Goal: Task Accomplishment & Management: Use online tool/utility

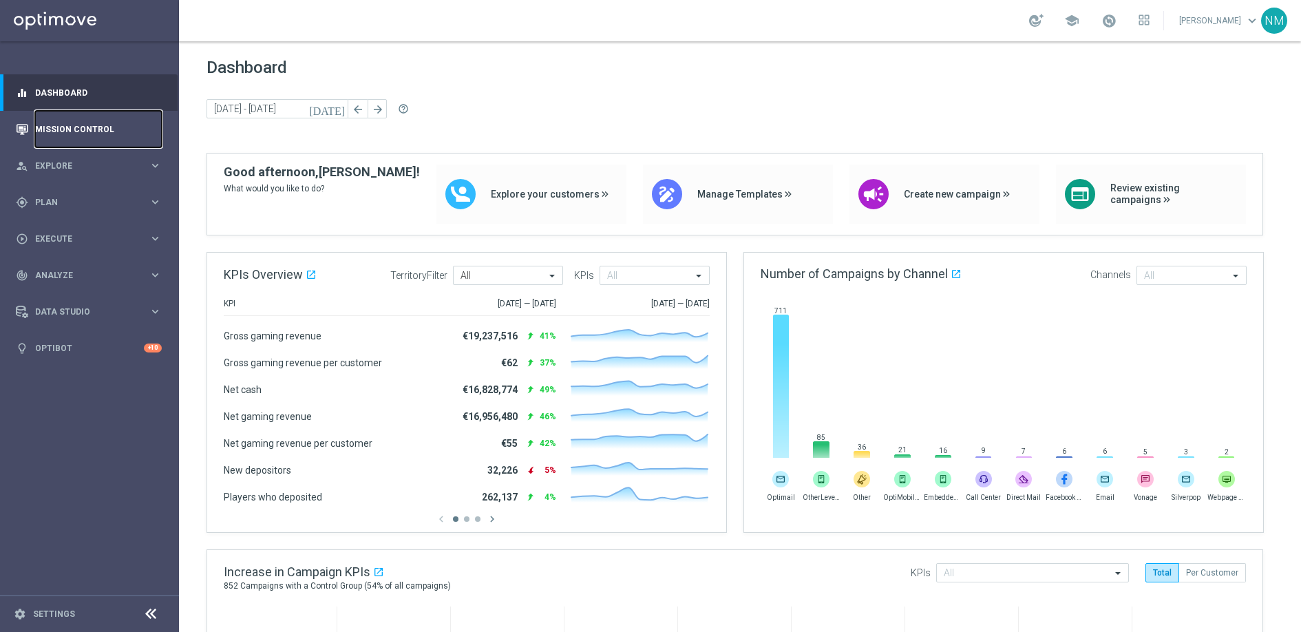
click at [90, 118] on link "Mission Control" at bounding box center [98, 129] width 127 height 36
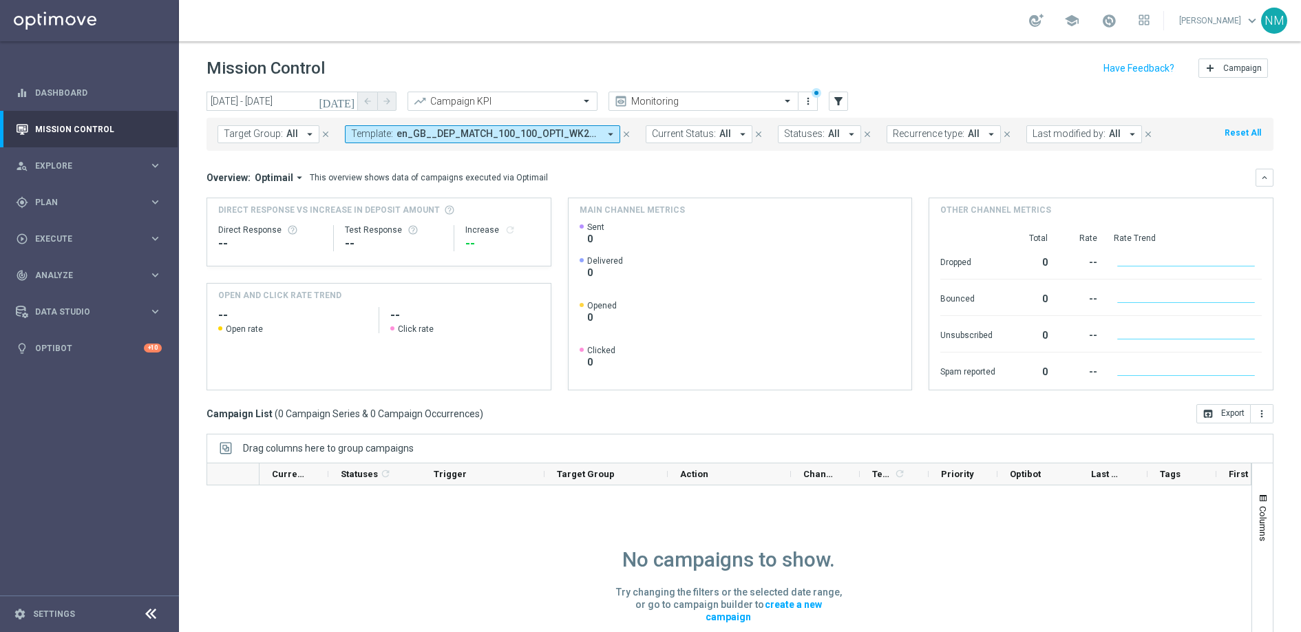
click at [622, 131] on icon "close" at bounding box center [627, 134] width 10 height 10
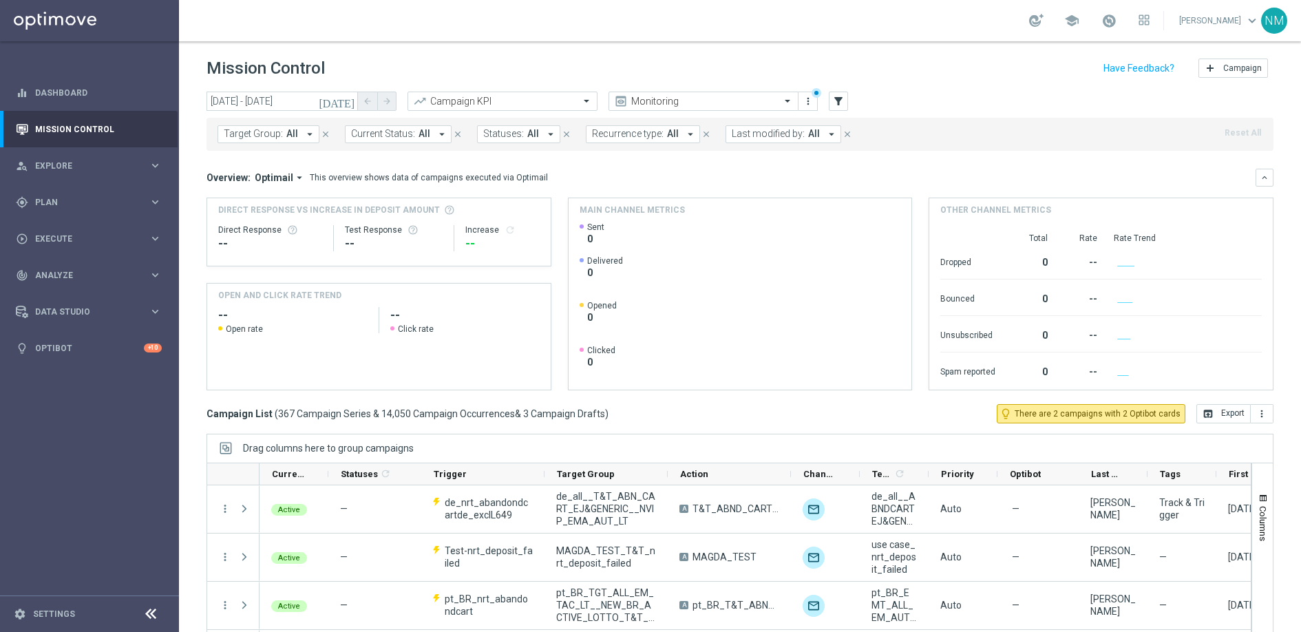
click at [306, 134] on icon "arrow_drop_down" at bounding box center [310, 134] width 12 height 12
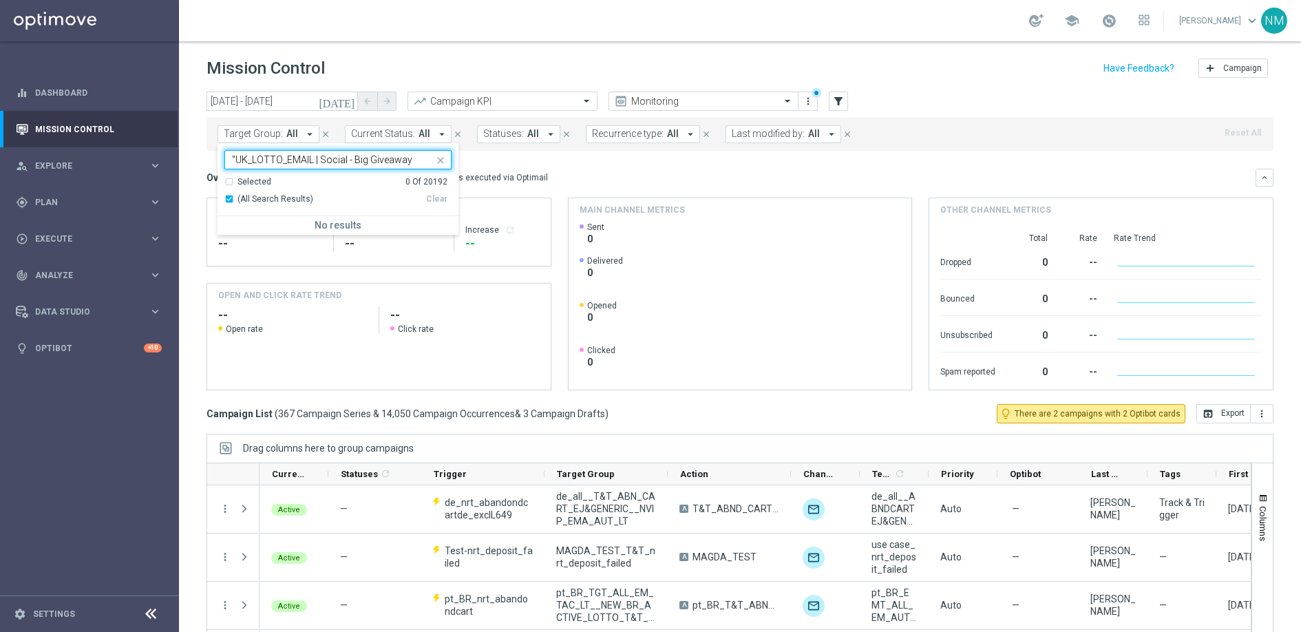
click at [238, 159] on input ""UK_LOTTO_EMAIL | Social - Big Giveaway" at bounding box center [333, 160] width 202 height 12
click at [322, 225] on label "UK_LOTTO_EMAIL | Social - Big Giveaway" at bounding box center [313, 227] width 151 height 8
type input "UK_LOTTO_EMAIL | Social - Big Giveaway"
click at [355, 105] on icon "[DATE]" at bounding box center [337, 101] width 37 height 12
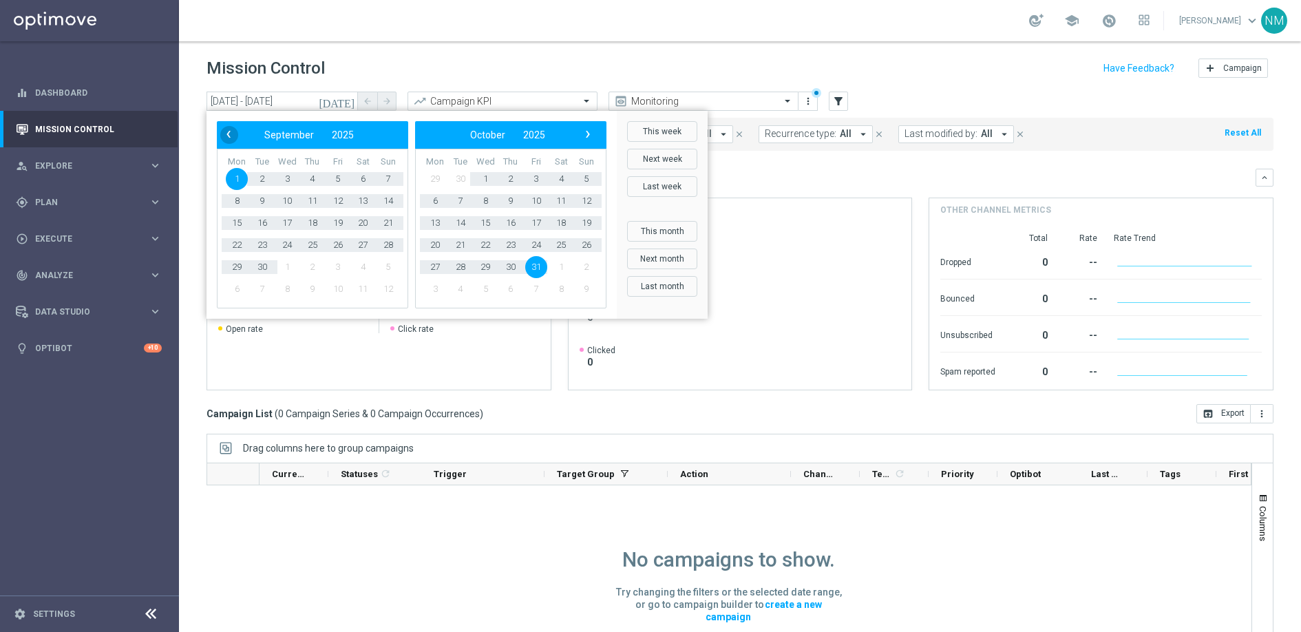
click at [227, 134] on span "‹" at bounding box center [229, 134] width 18 height 18
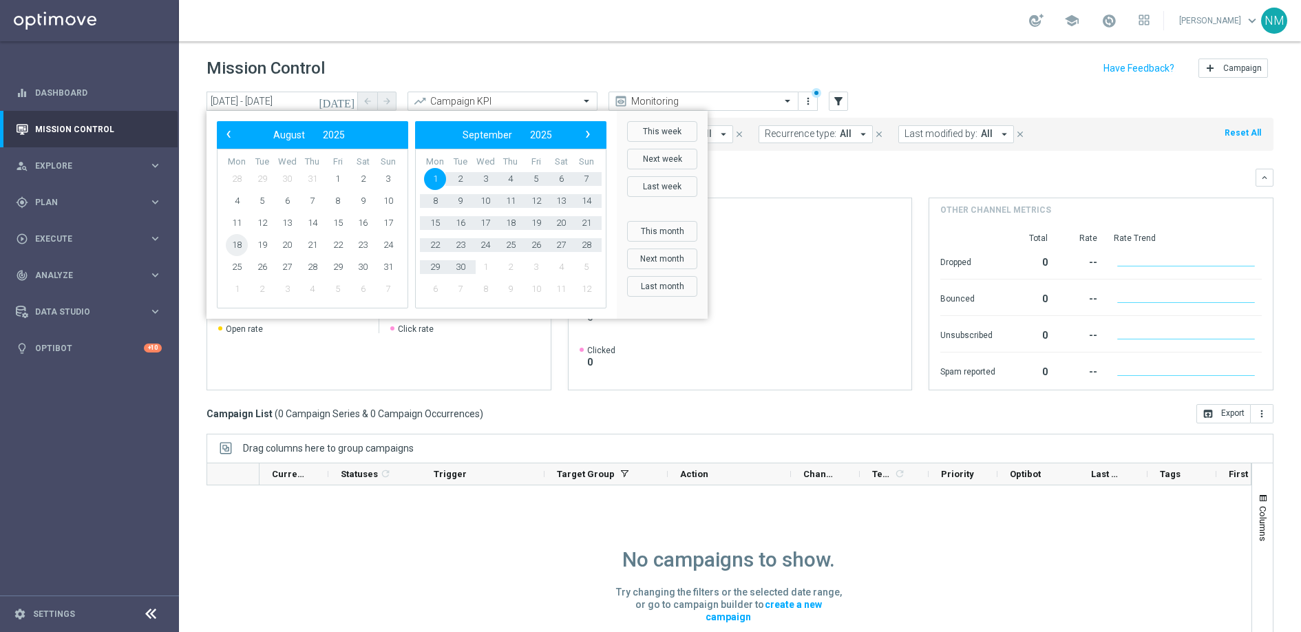
click at [229, 240] on span "18" at bounding box center [237, 245] width 22 height 22
click at [509, 246] on span "25" at bounding box center [511, 245] width 22 height 22
type input "18 Aug 2025 - 25 Sep 2025"
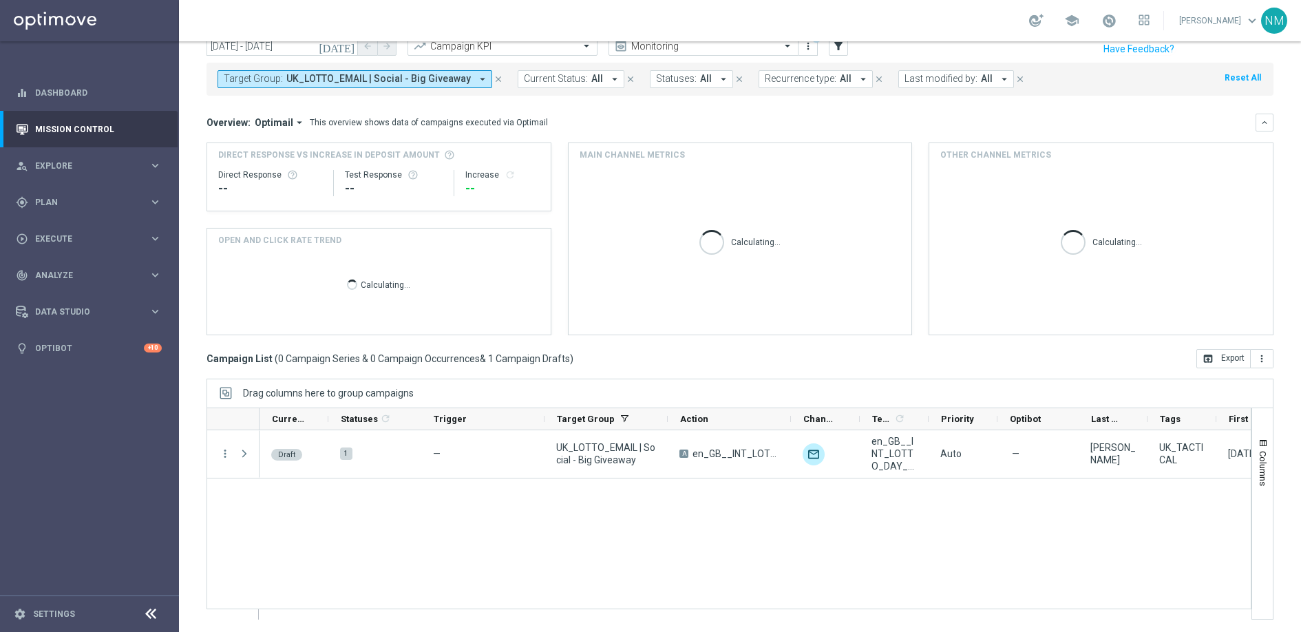
scroll to position [56, 0]
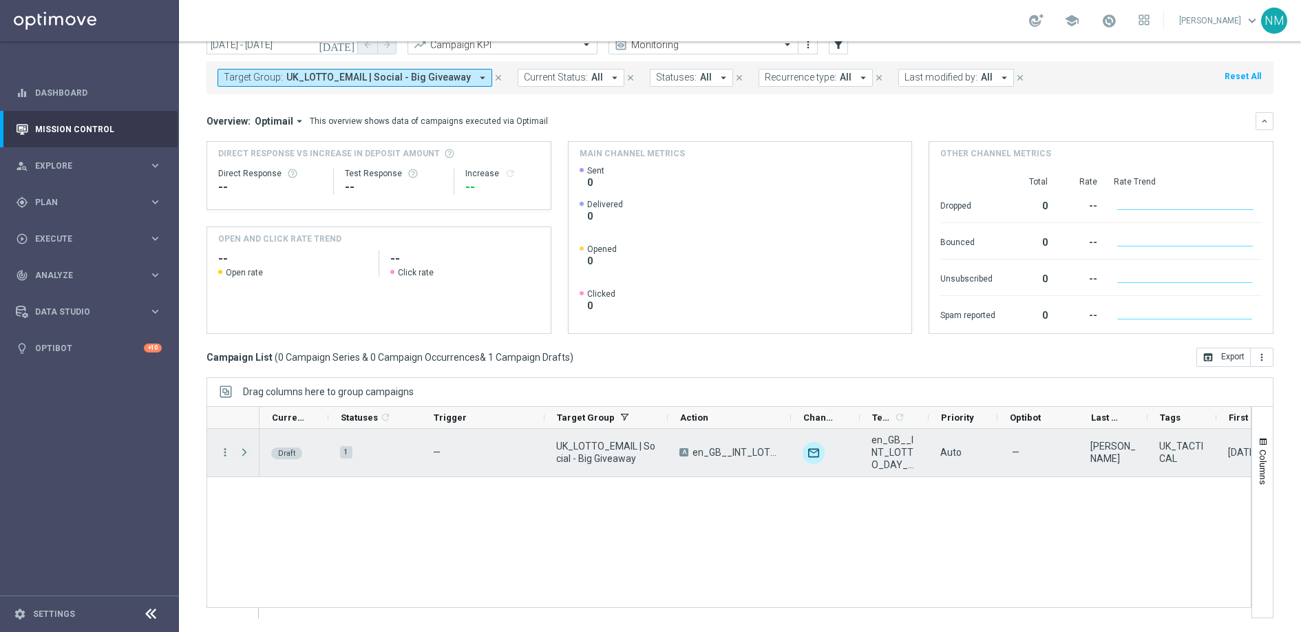
click at [246, 454] on span "Press SPACE to select this row." at bounding box center [244, 452] width 12 height 11
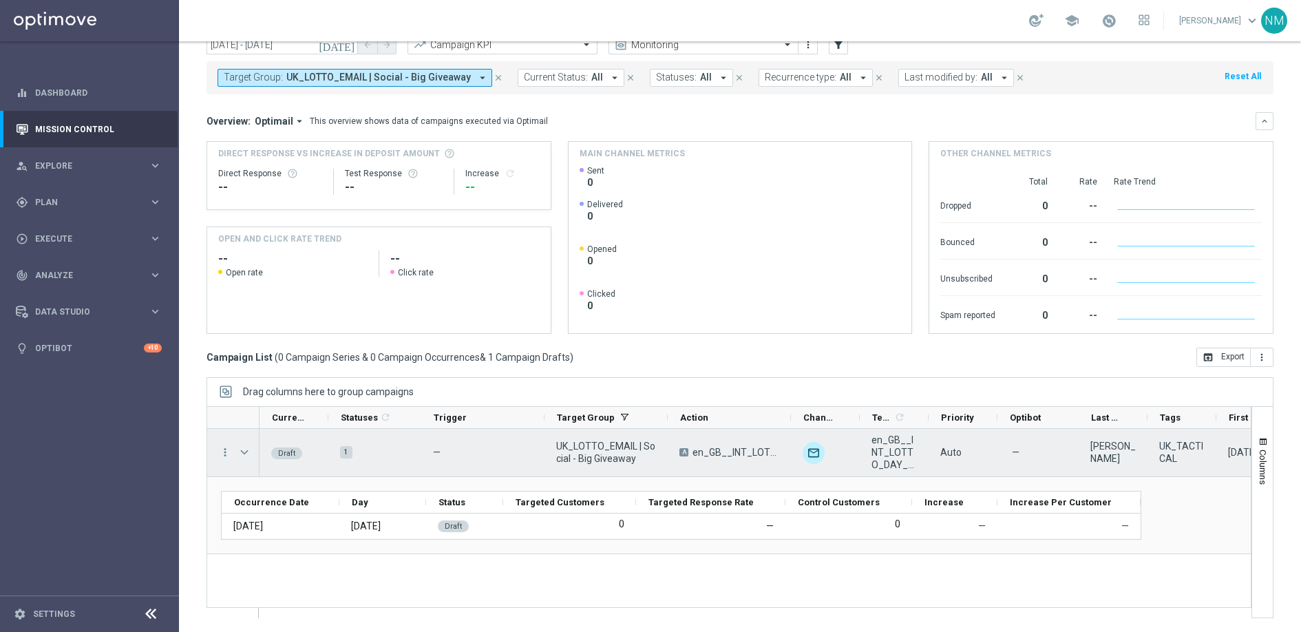
click at [246, 454] on span "Press SPACE to select this row." at bounding box center [244, 452] width 12 height 11
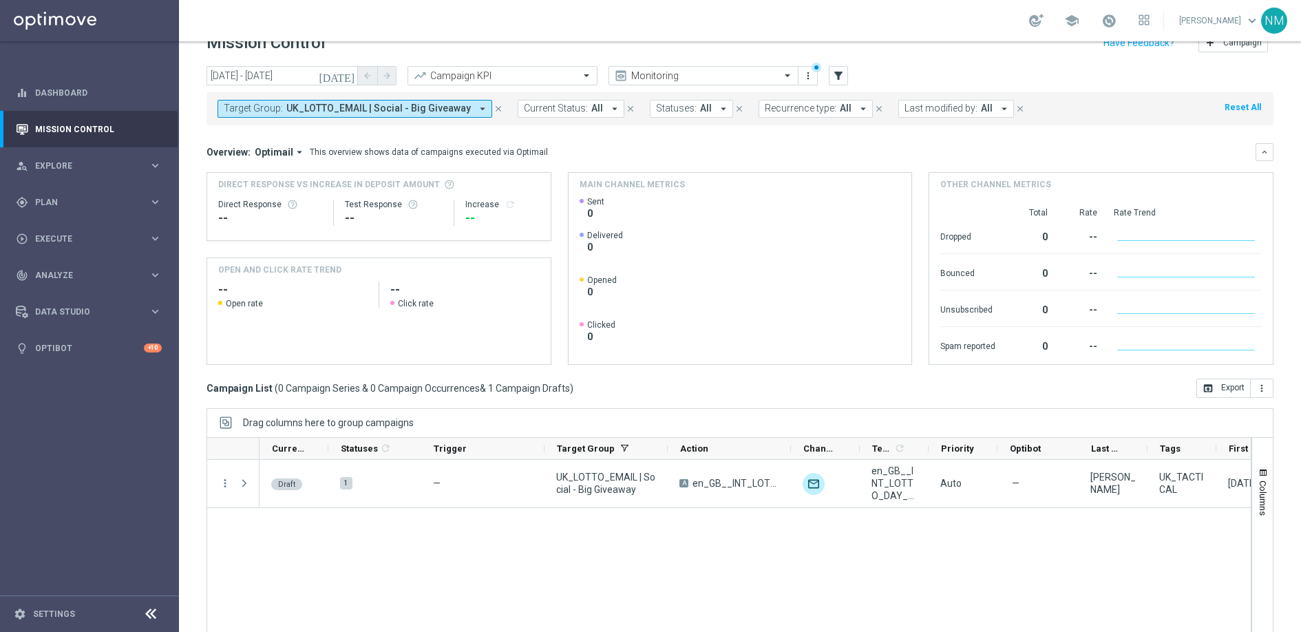
scroll to position [0, 0]
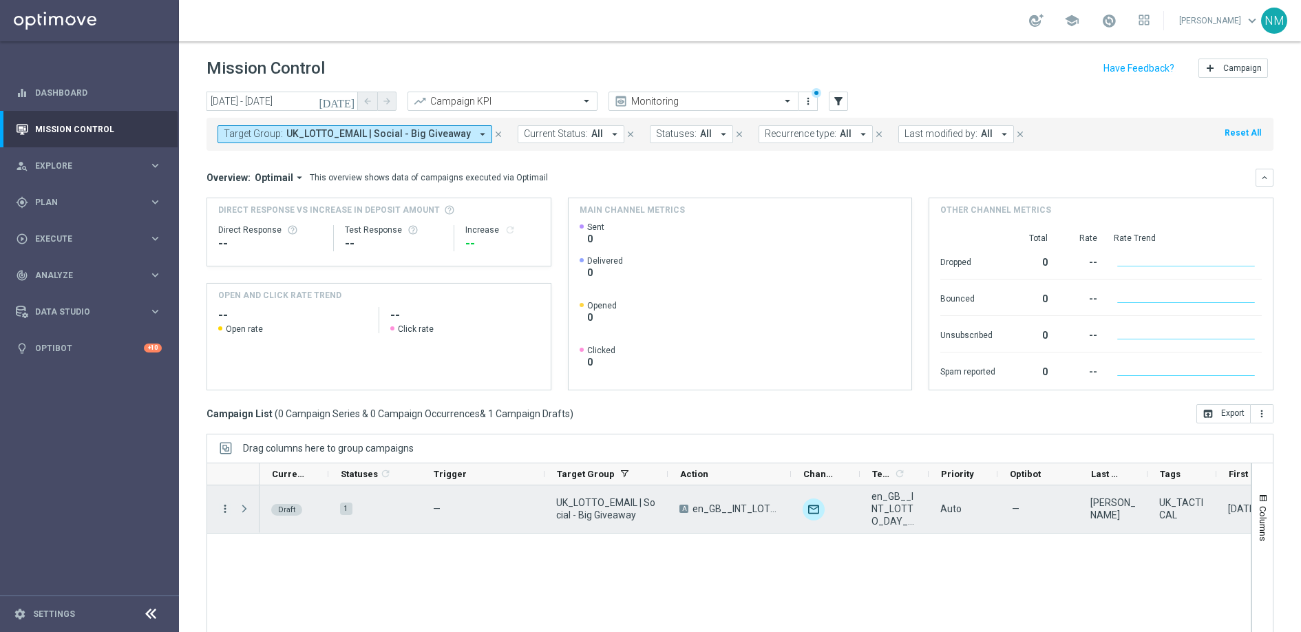
click at [229, 512] on icon "more_vert" at bounding box center [225, 509] width 12 height 12
click at [719, 617] on div "Draft 1 — UK_LOTTO_EMAIL | Social - Big Giveaway A en_GB__INT_LOTTO_DAY_SOCIAL_…" at bounding box center [755, 579] width 991 height 189
click at [300, 510] on div "Draft" at bounding box center [286, 510] width 31 height 12
click at [247, 507] on span "Press SPACE to select this row." at bounding box center [244, 508] width 12 height 11
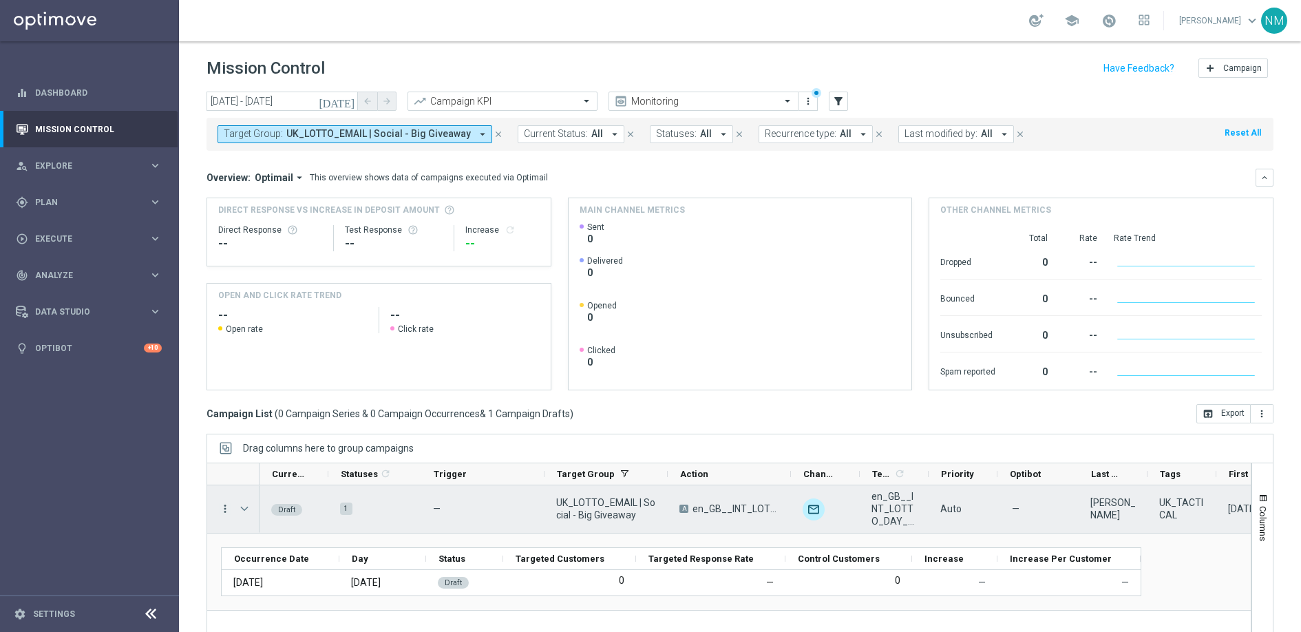
click at [224, 506] on icon "more_vert" at bounding box center [225, 509] width 12 height 12
click at [291, 559] on div "Edit" at bounding box center [316, 563] width 128 height 10
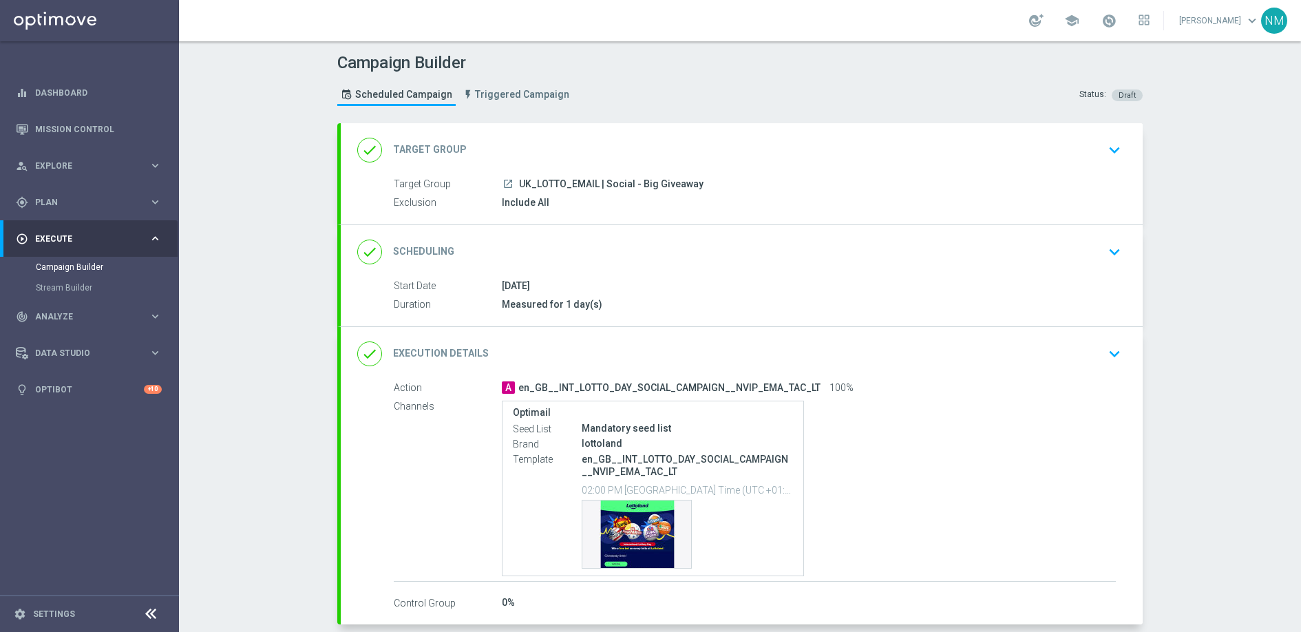
click at [1077, 355] on div "done Execution Details keyboard_arrow_down" at bounding box center [741, 354] width 769 height 26
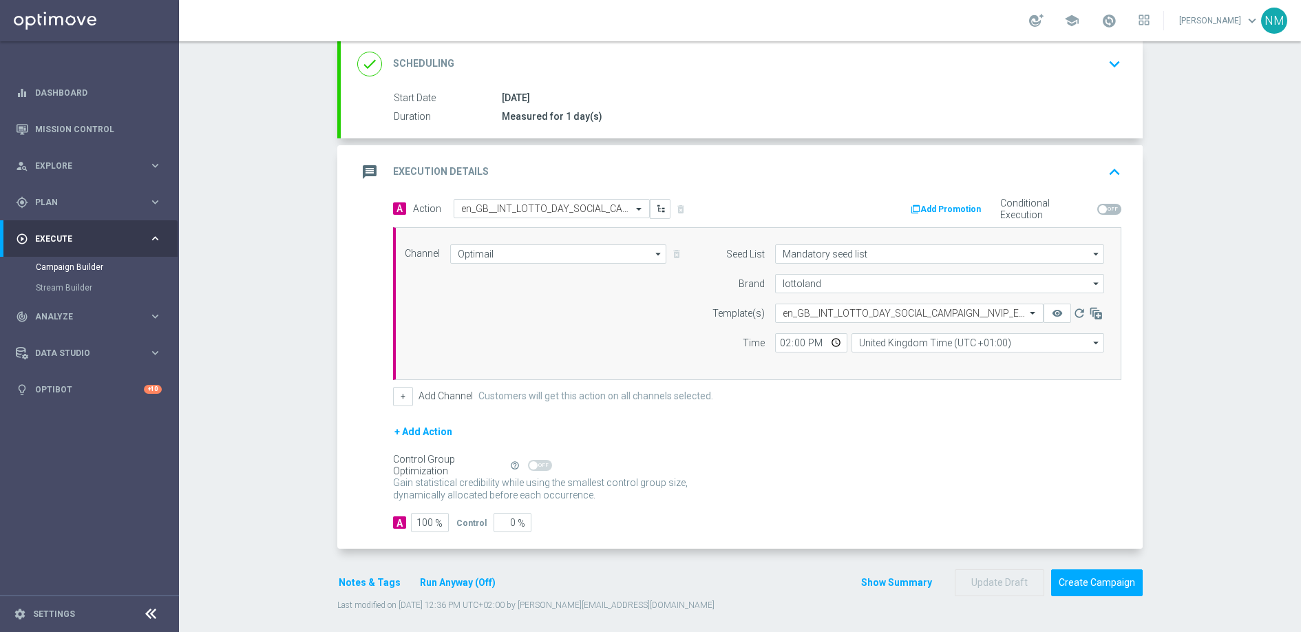
scroll to position [195, 0]
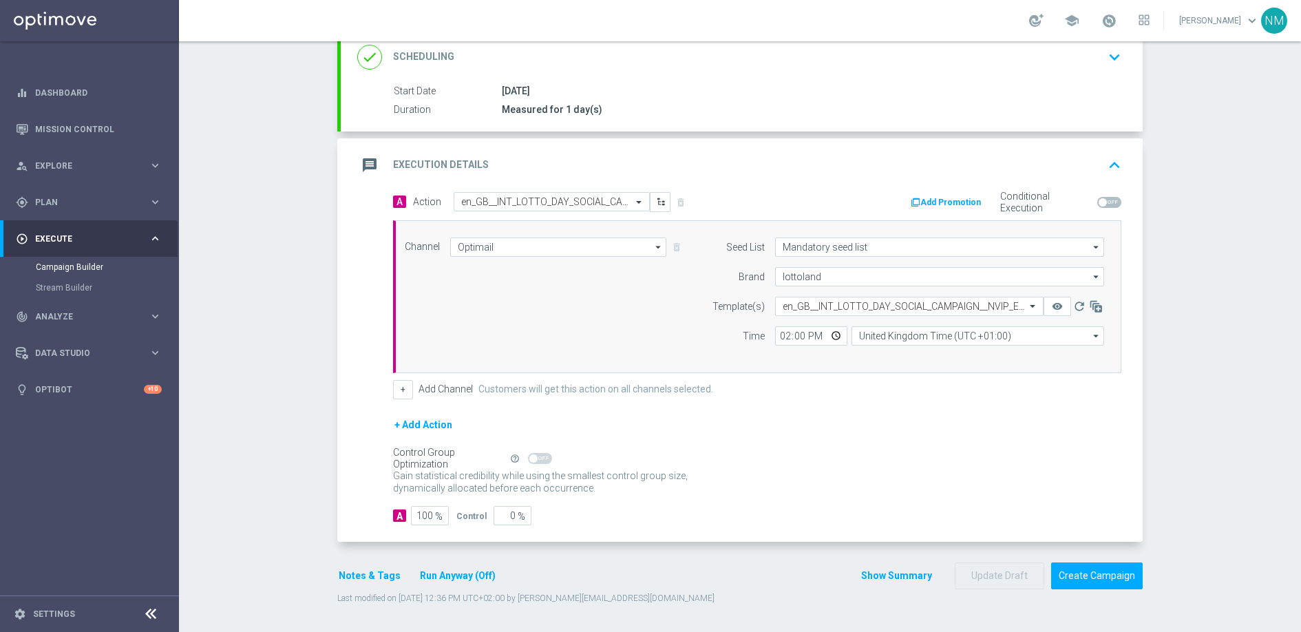
click at [355, 573] on button "Notes & Tags" at bounding box center [369, 575] width 65 height 17
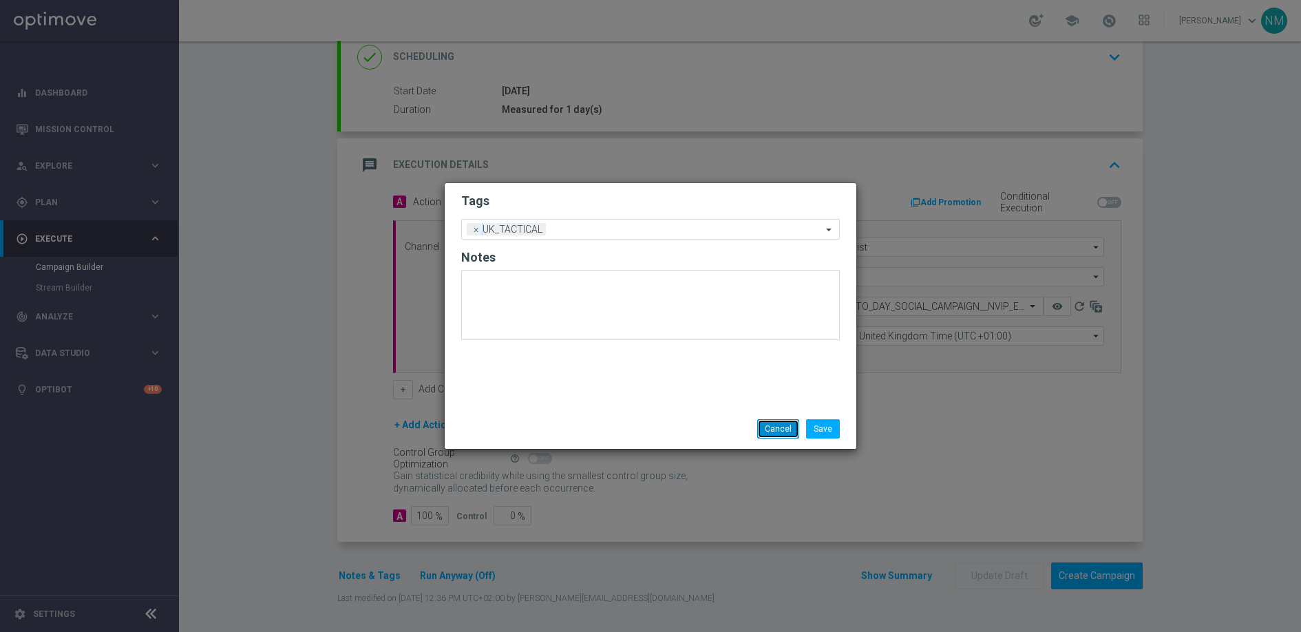
click at [760, 435] on button "Cancel" at bounding box center [778, 428] width 42 height 19
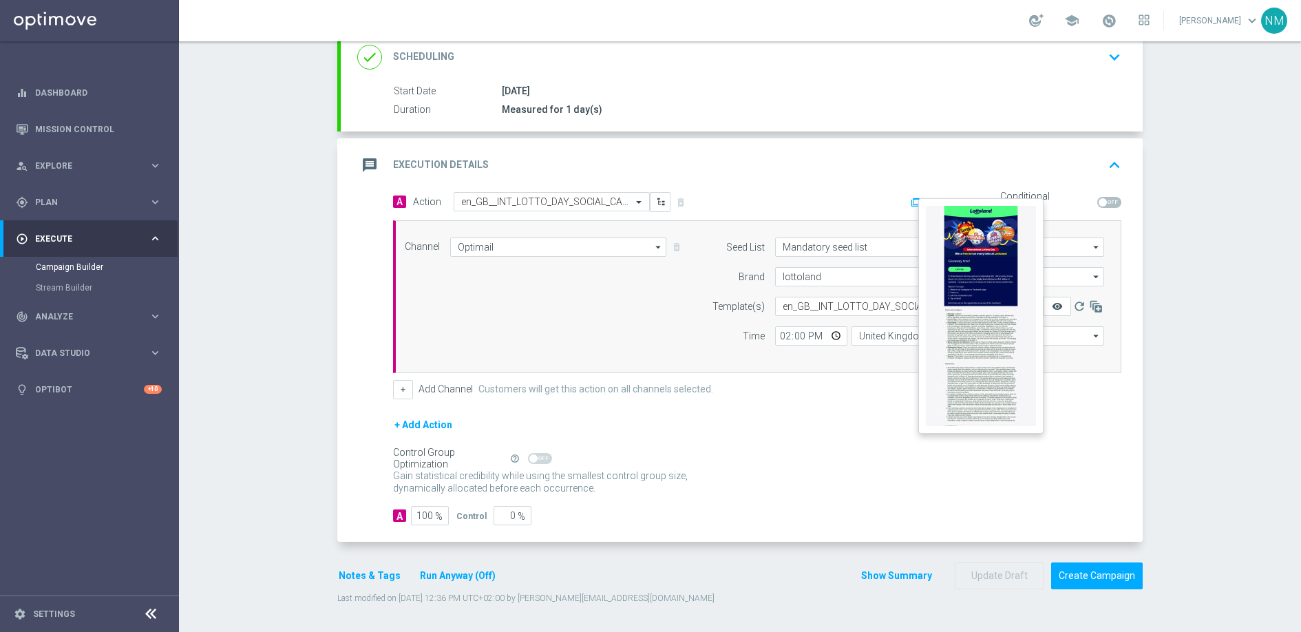
click at [1052, 304] on icon "remove_red_eye" at bounding box center [1057, 306] width 11 height 11
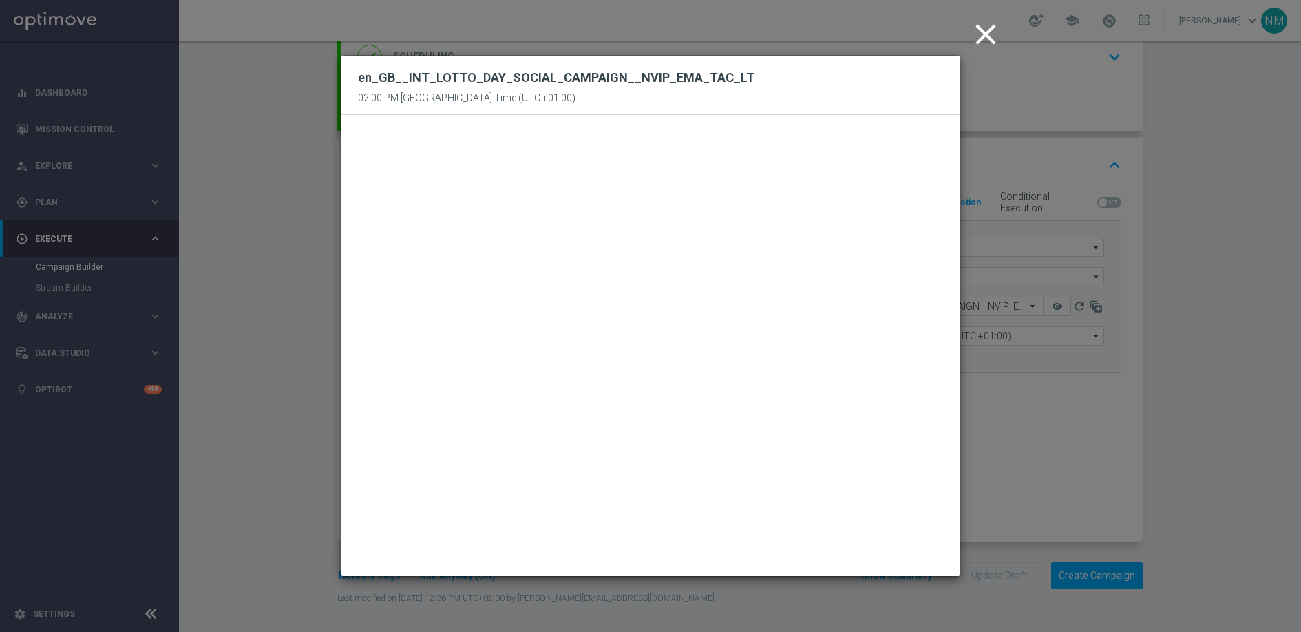
click at [984, 40] on icon "close" at bounding box center [986, 34] width 34 height 34
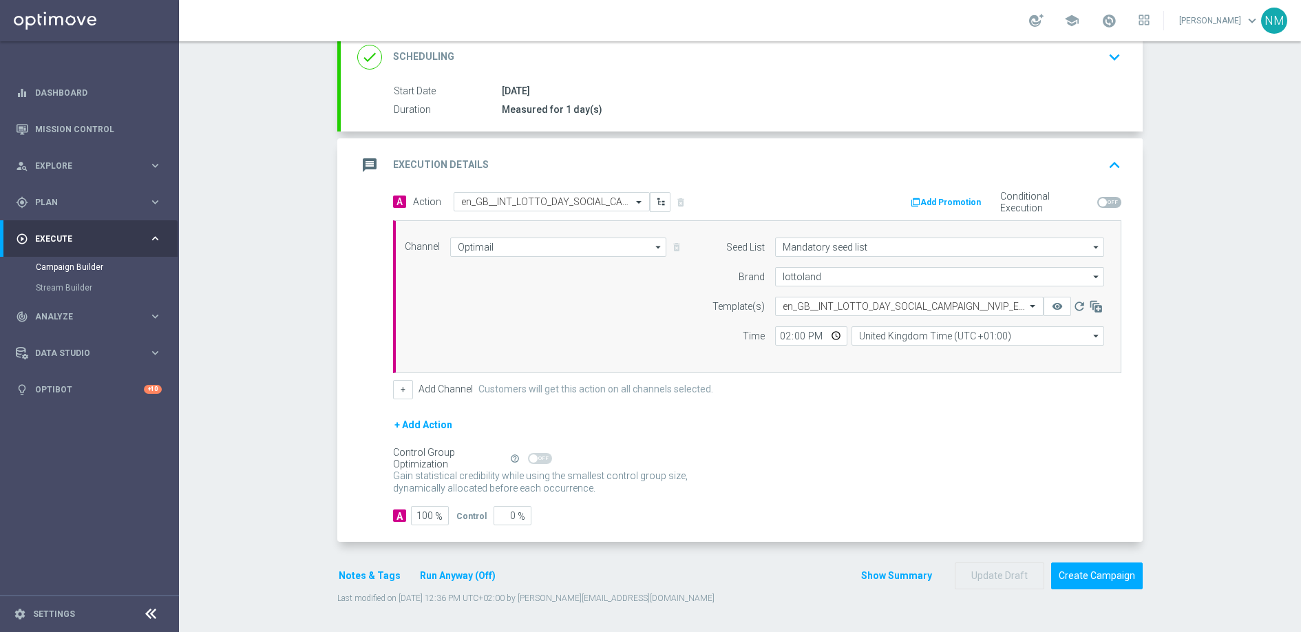
click at [1058, 297] on button "remove_red_eye" at bounding box center [1058, 306] width 28 height 19
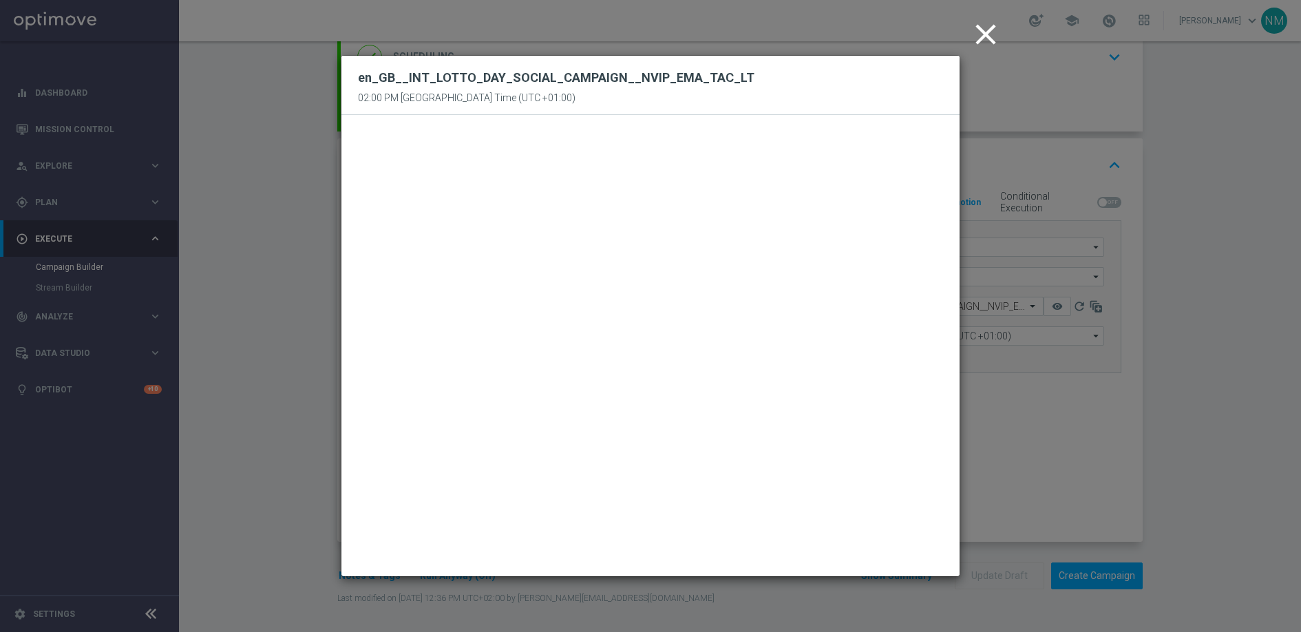
click at [983, 28] on icon "close" at bounding box center [986, 34] width 34 height 34
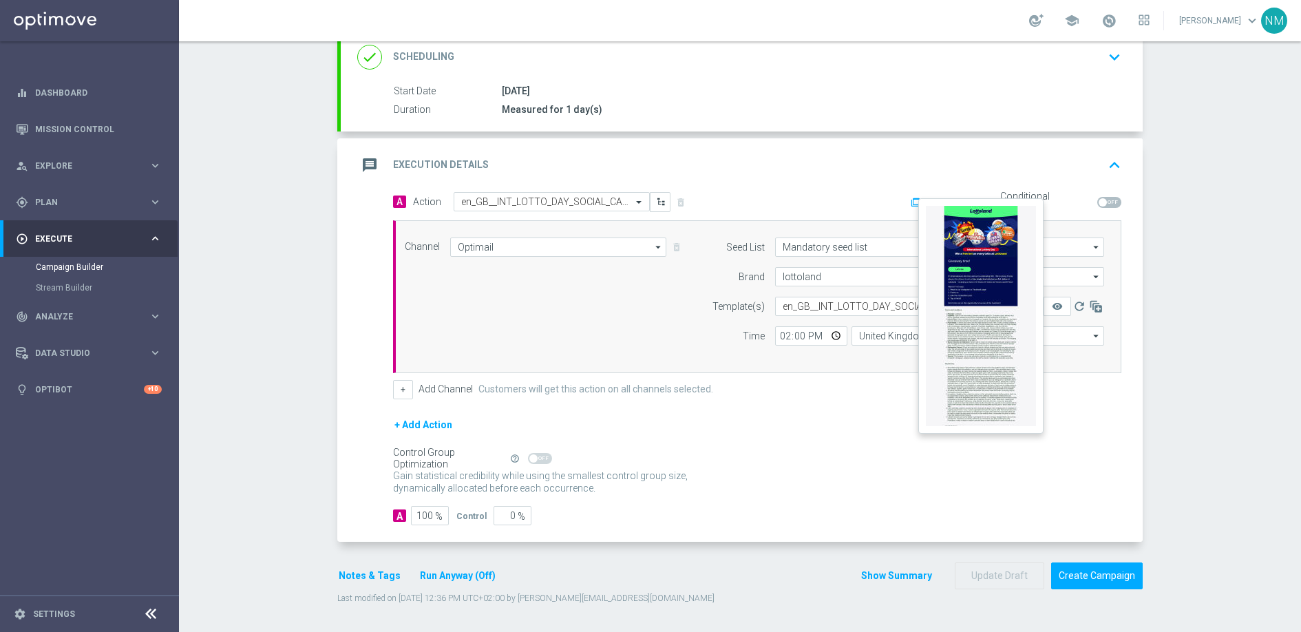
click at [1060, 302] on button "remove_red_eye" at bounding box center [1058, 306] width 28 height 19
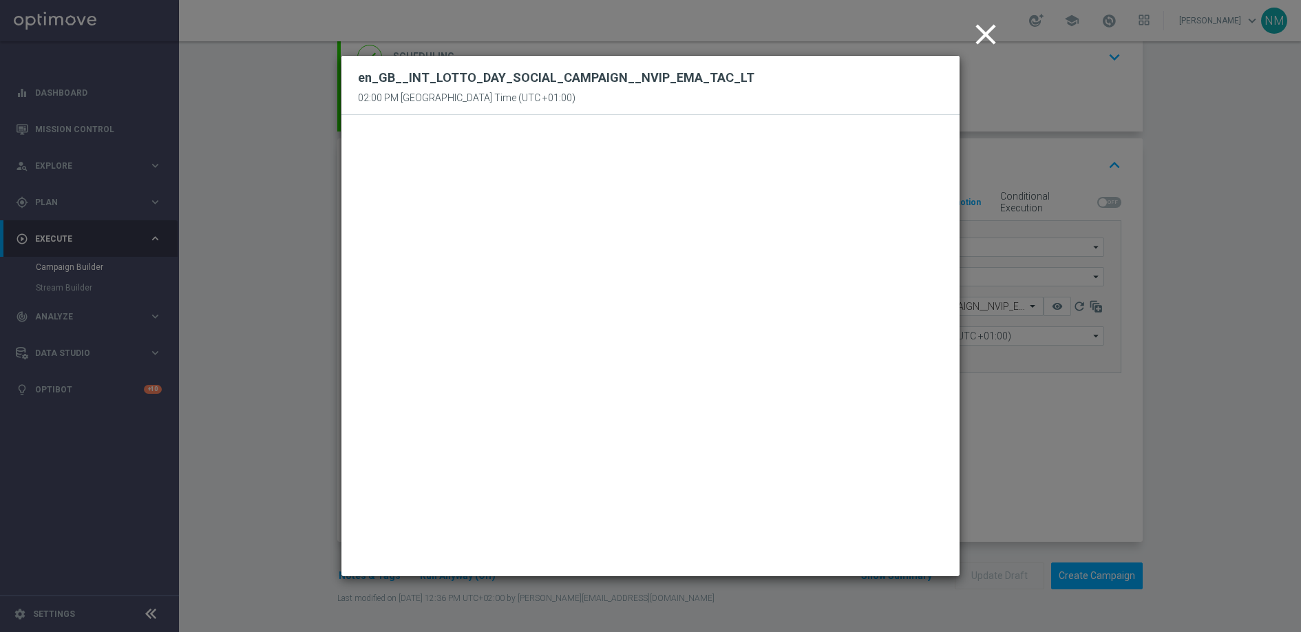
click at [987, 40] on icon "close" at bounding box center [986, 34] width 34 height 34
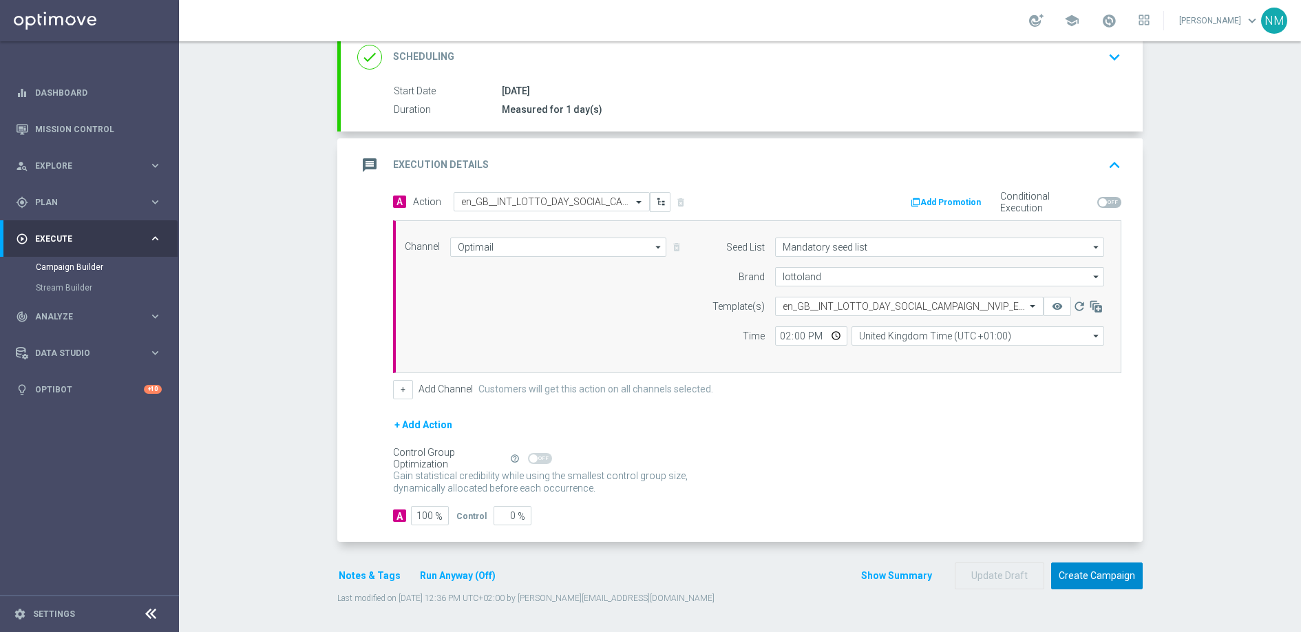
click at [1067, 577] on button "Create Campaign" at bounding box center [1097, 576] width 92 height 27
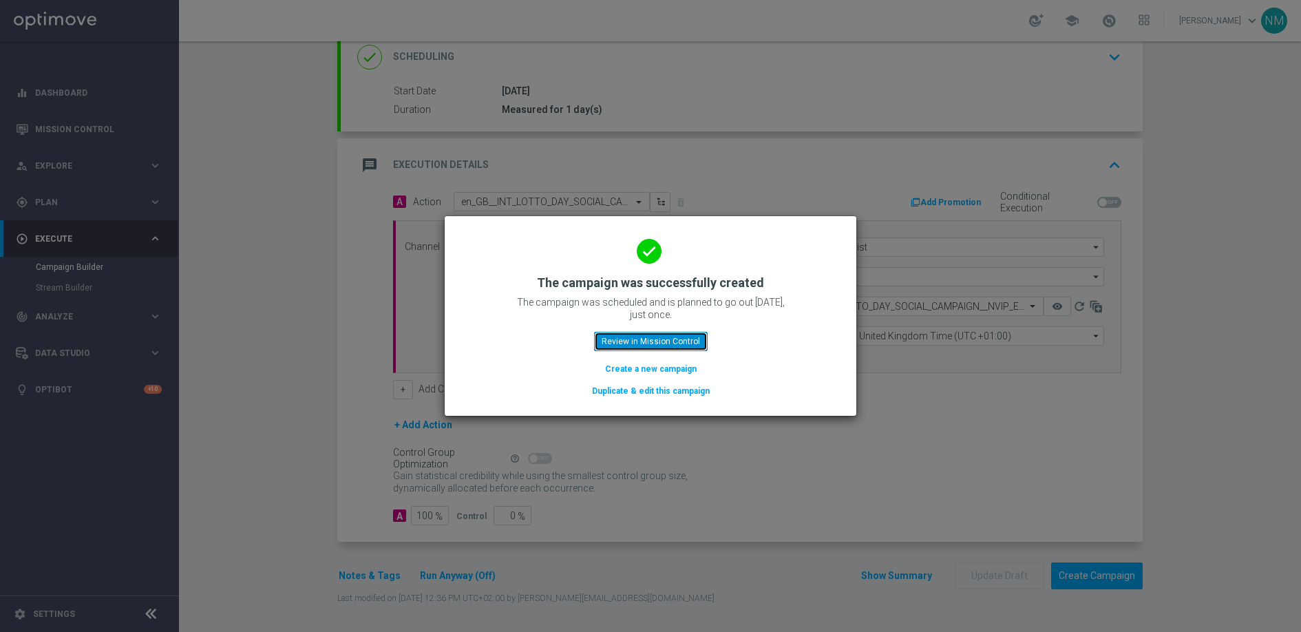
click at [627, 344] on button "Review in Mission Control" at bounding box center [651, 341] width 114 height 19
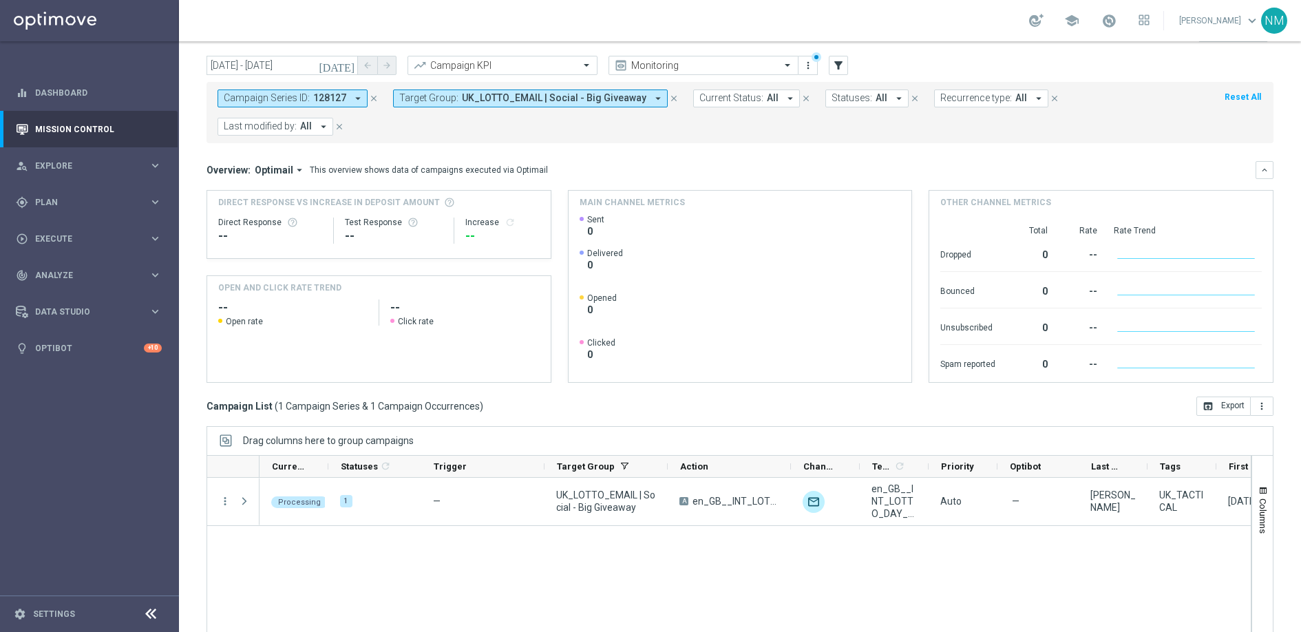
scroll to position [85, 0]
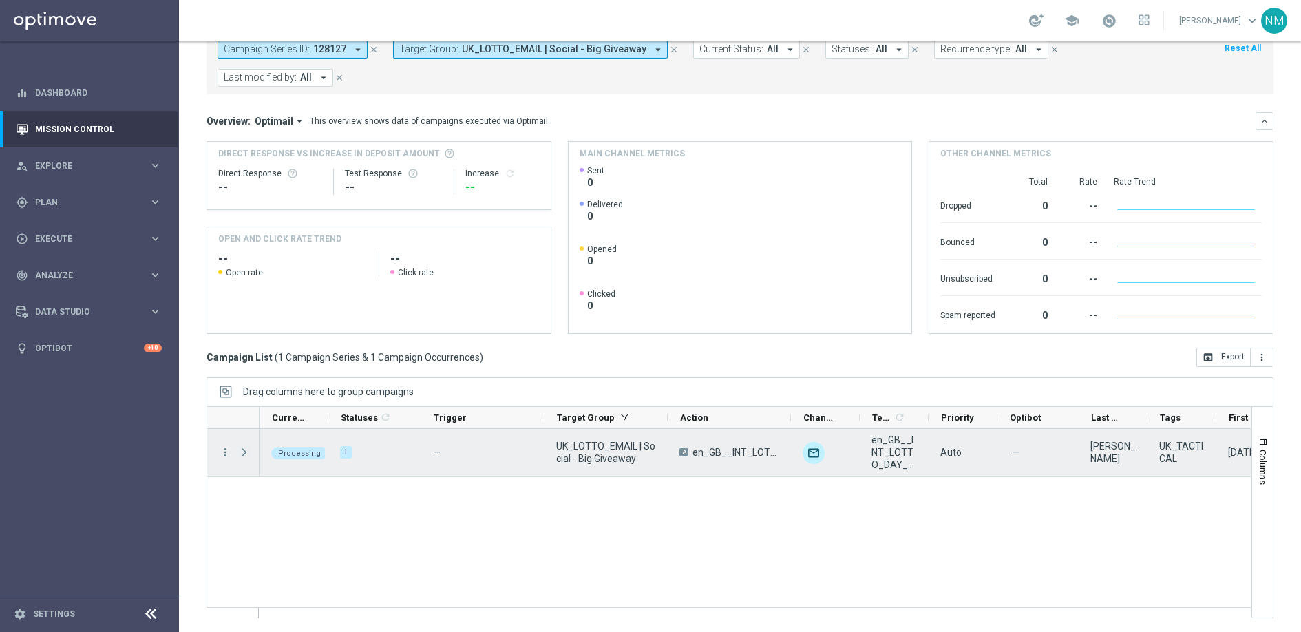
click at [243, 452] on span "Press SPACE to select this row." at bounding box center [244, 452] width 12 height 11
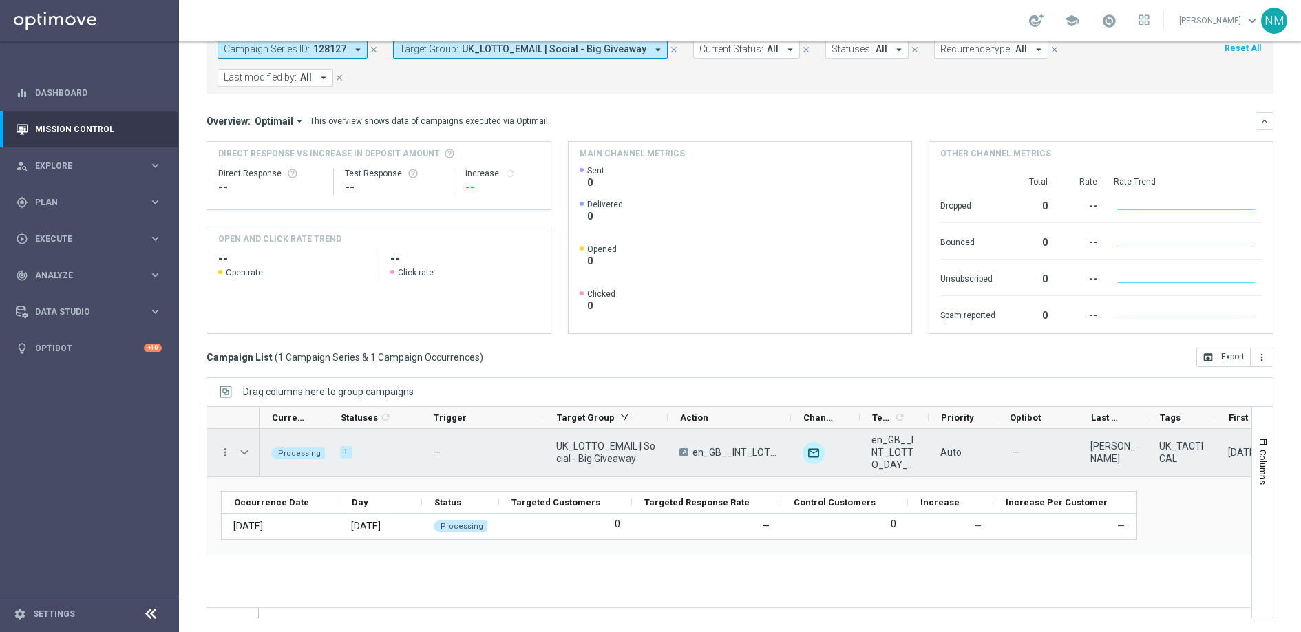
click at [243, 452] on span "Press SPACE to select this row." at bounding box center [244, 452] width 12 height 11
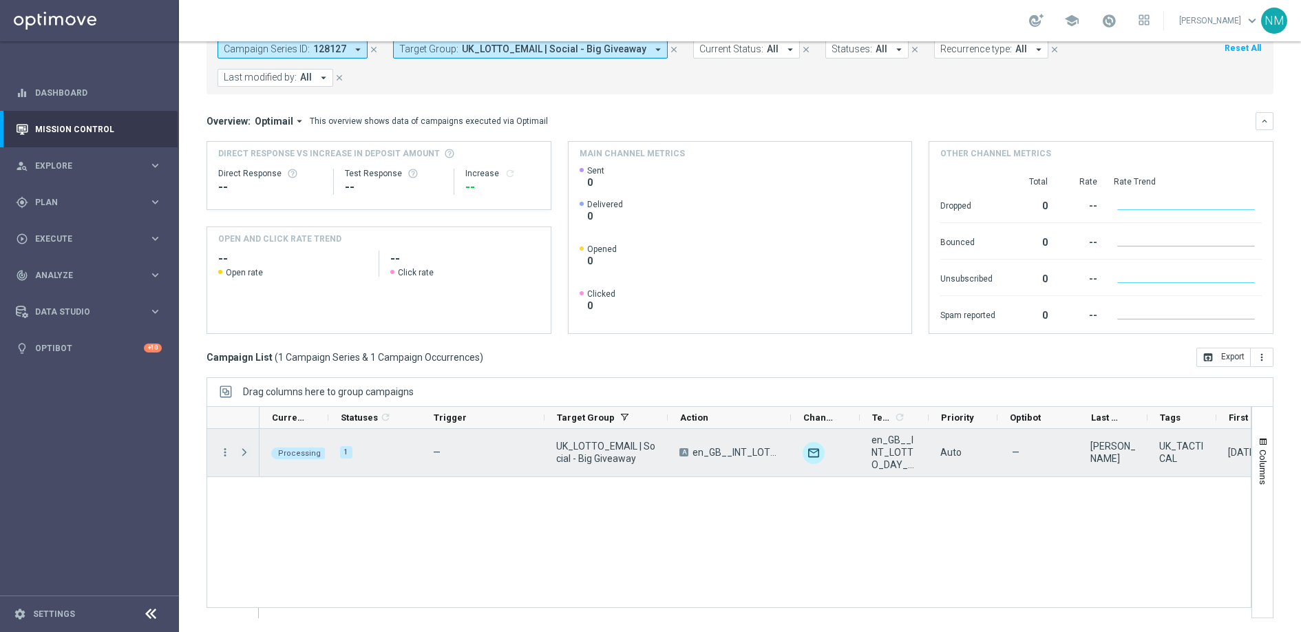
click at [243, 452] on span "Press SPACE to select this row." at bounding box center [244, 452] width 12 height 11
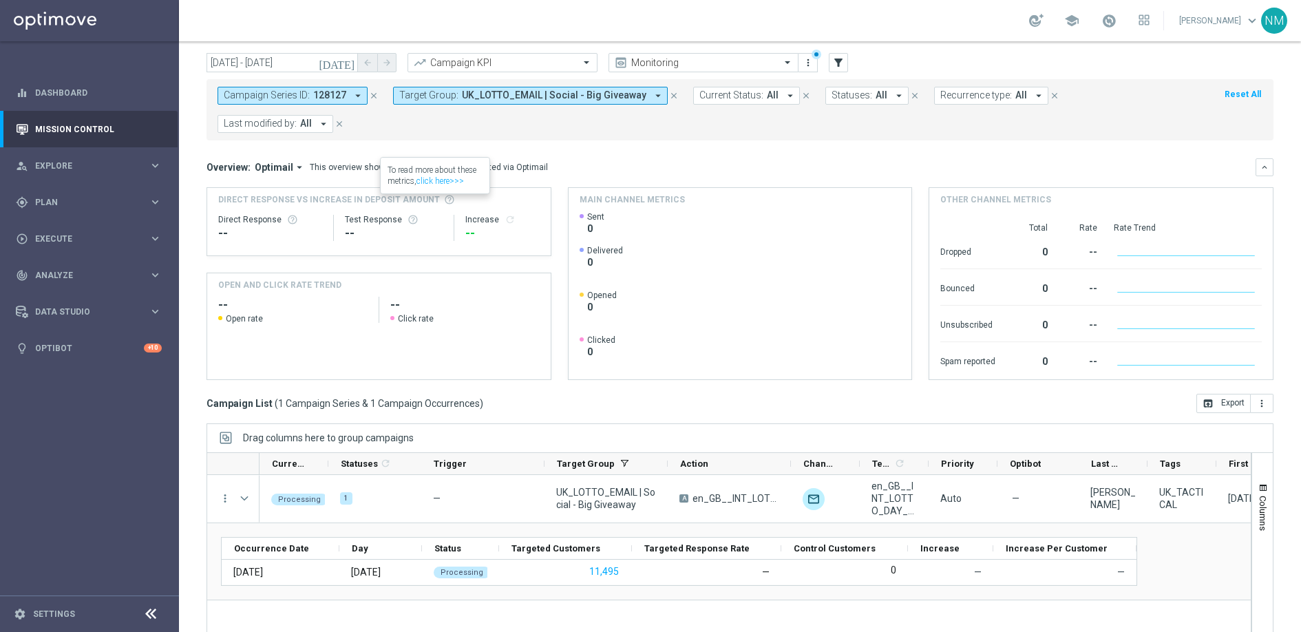
scroll to position [0, 0]
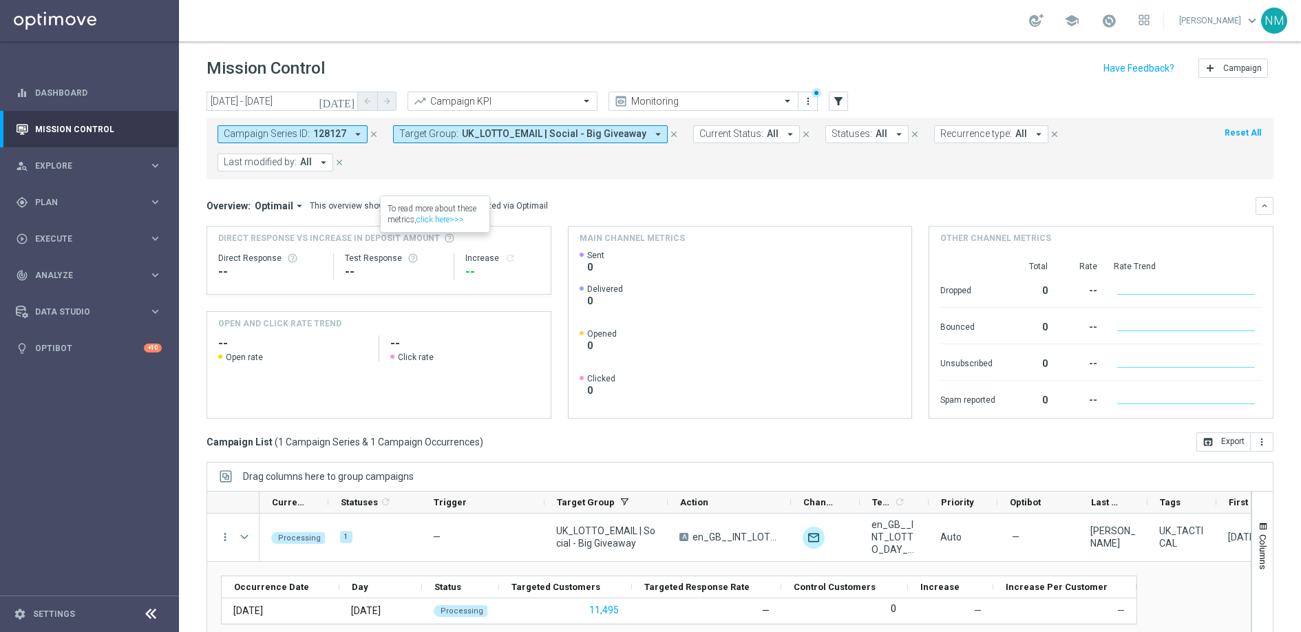
click at [374, 136] on icon "close" at bounding box center [374, 134] width 10 height 10
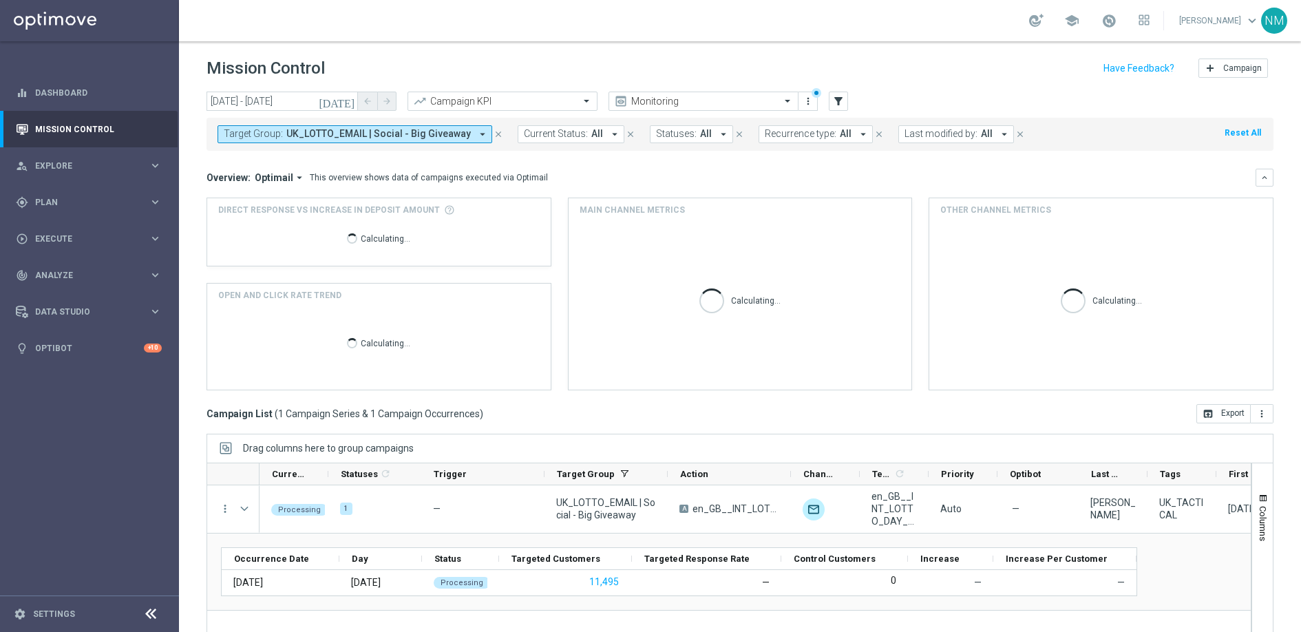
click at [414, 141] on button "Target Group: UK_LOTTO_EMAIL | Social - Big Giveaway arrow_drop_down" at bounding box center [355, 134] width 275 height 18
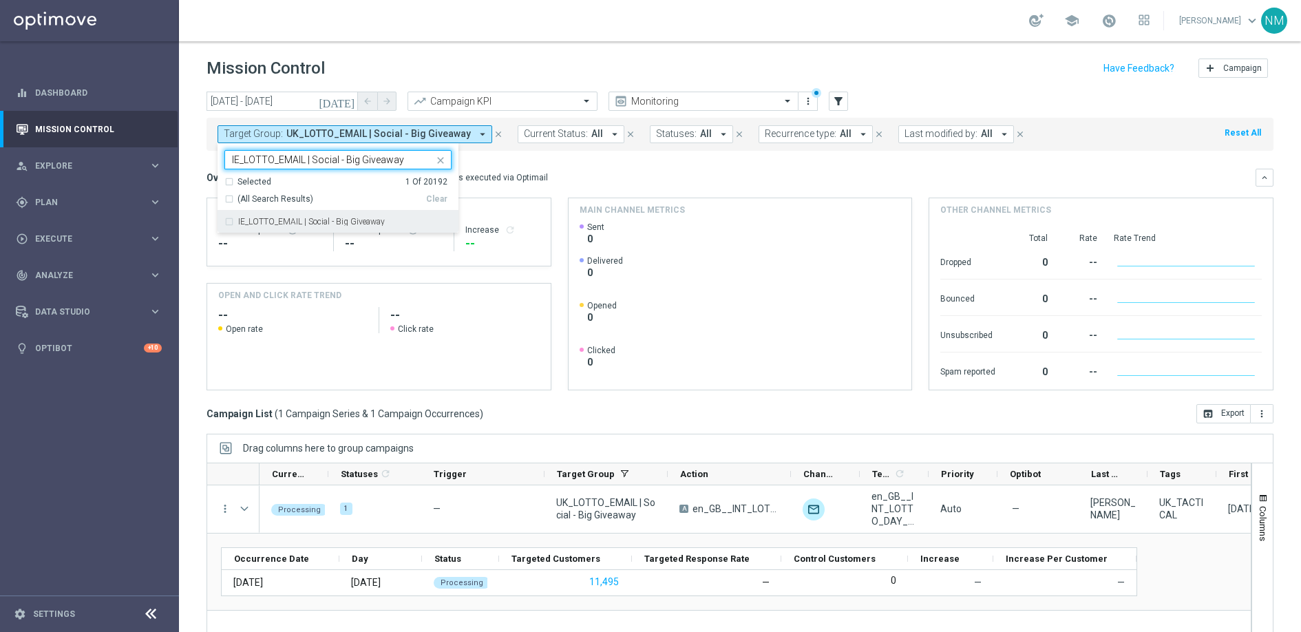
click at [386, 215] on div "IE_LOTTO_EMAIL | Social - Big Giveaway" at bounding box center [337, 222] width 227 height 22
type input "IE_LOTTO_EMAIL | Social - Big Giveaway"
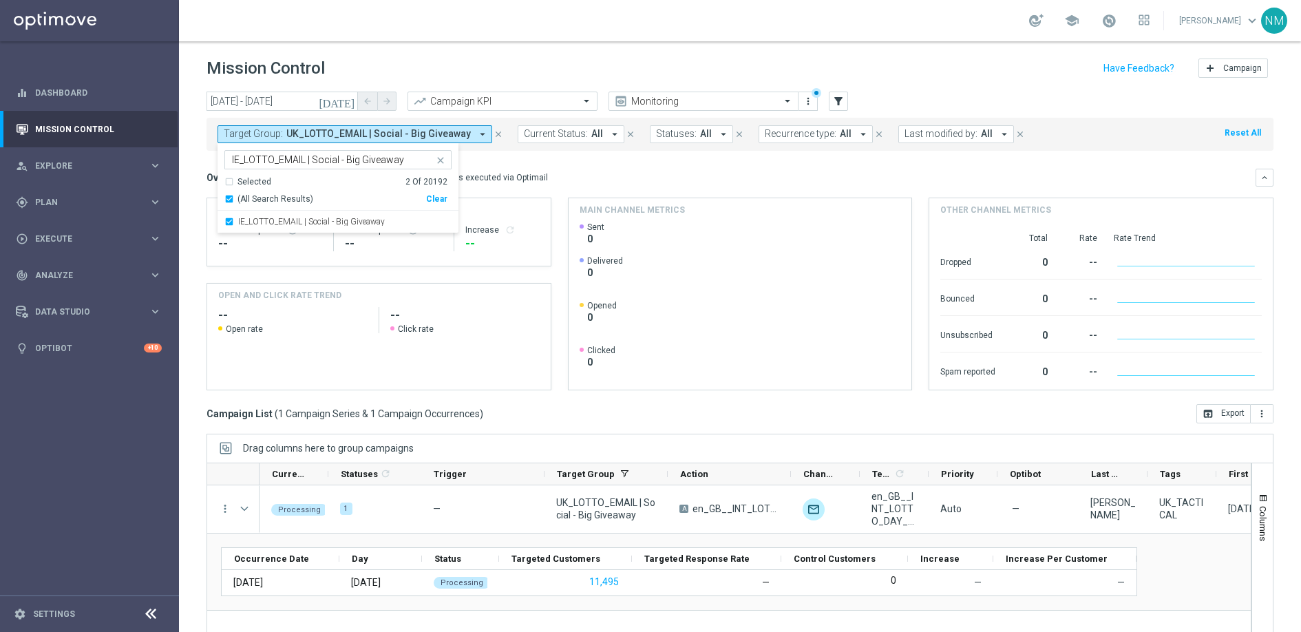
click at [545, 169] on div "Overview: Optimail arrow_drop_down This overview shows data of campaigns execut…" at bounding box center [740, 178] width 1067 height 18
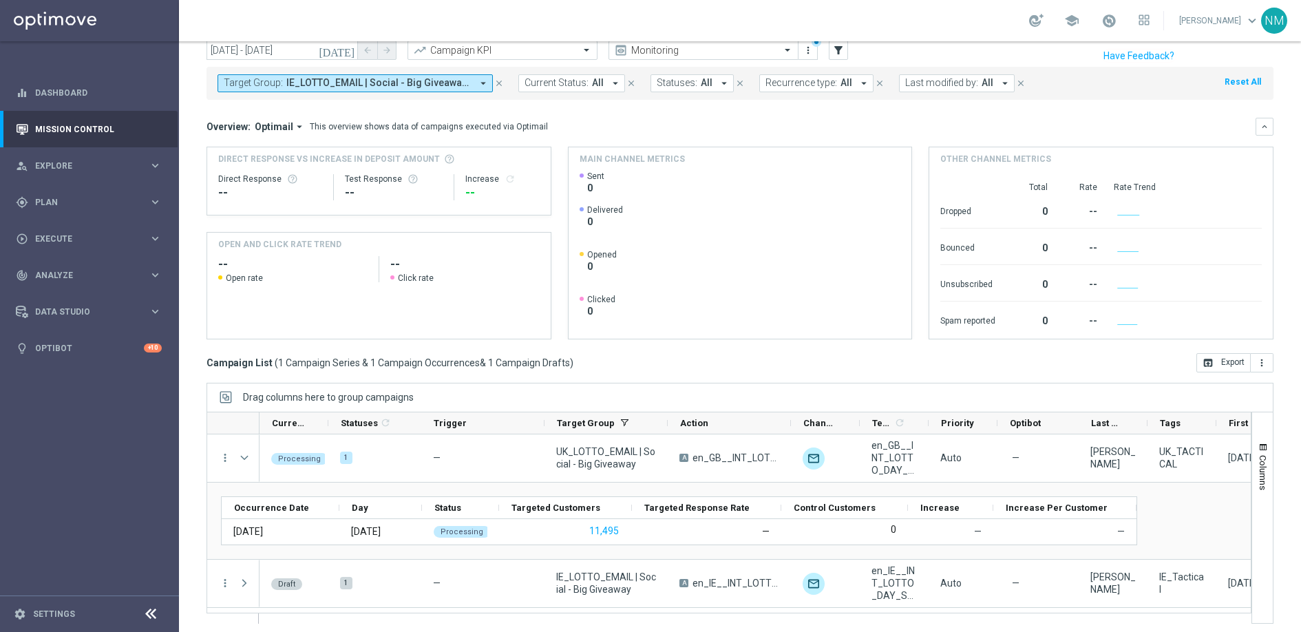
scroll to position [56, 0]
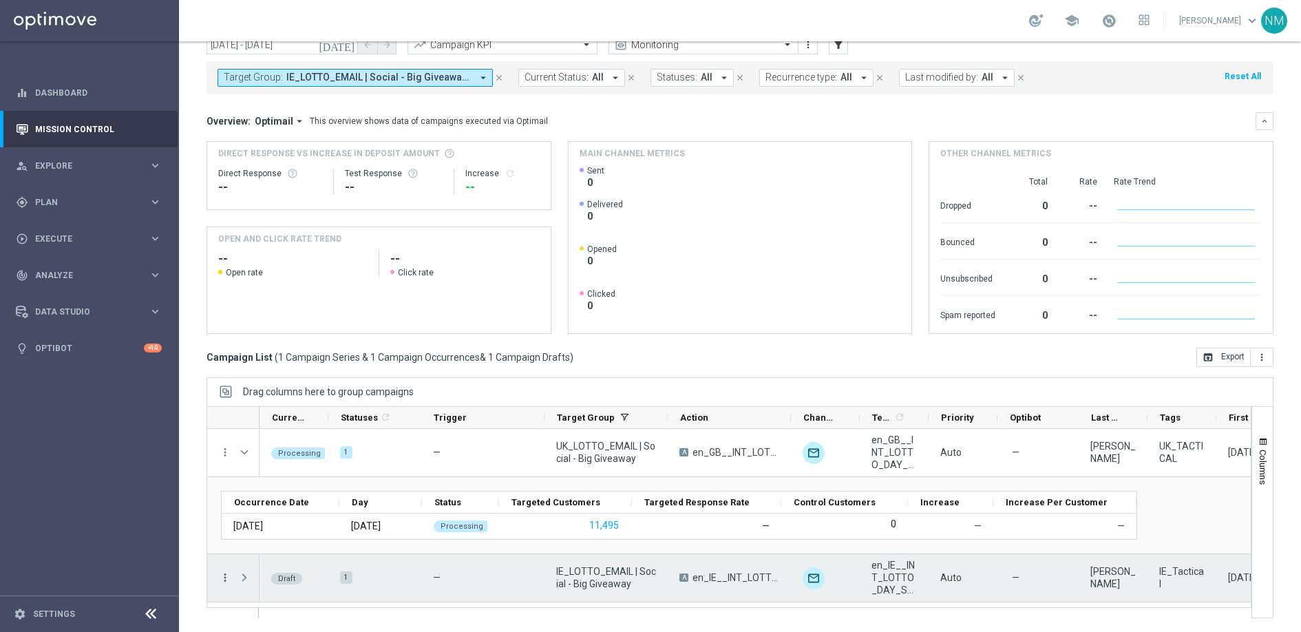
click at [220, 577] on icon "more_vert" at bounding box center [225, 577] width 12 height 12
click at [274, 536] on div "Edit" at bounding box center [316, 537] width 128 height 10
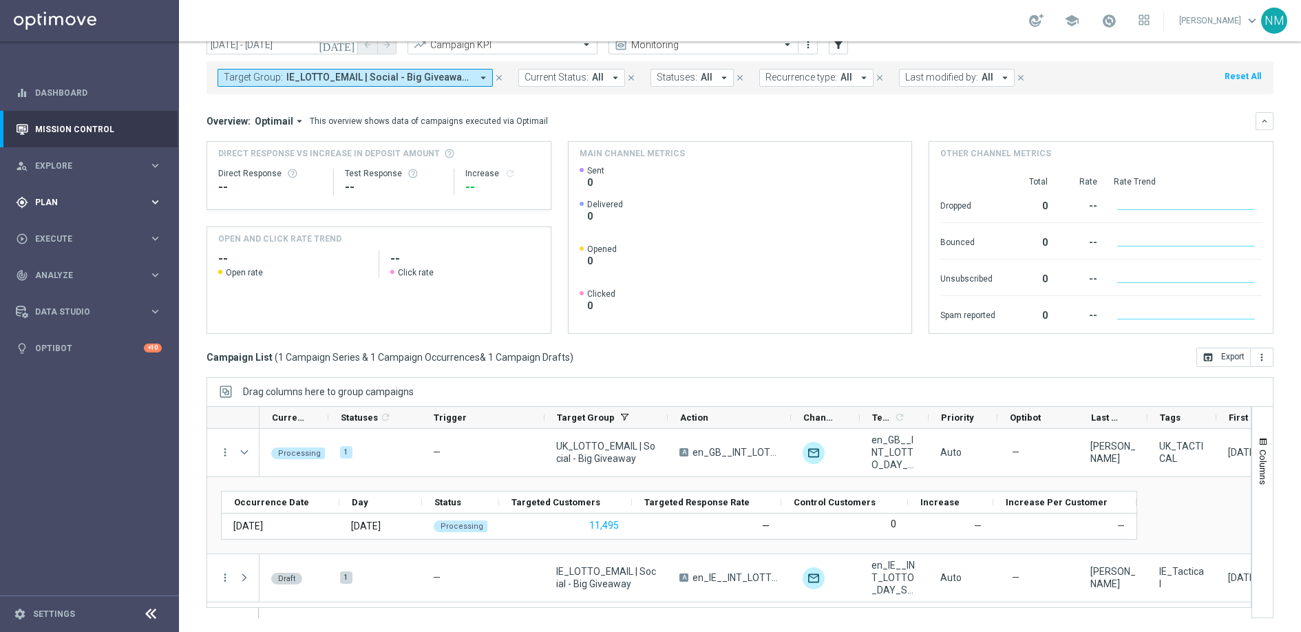
click at [100, 215] on div "gps_fixed Plan keyboard_arrow_right" at bounding box center [89, 202] width 178 height 36
click at [79, 236] on div "Target Groups" at bounding box center [107, 230] width 142 height 21
click at [79, 233] on link "Target Groups" at bounding box center [89, 230] width 107 height 11
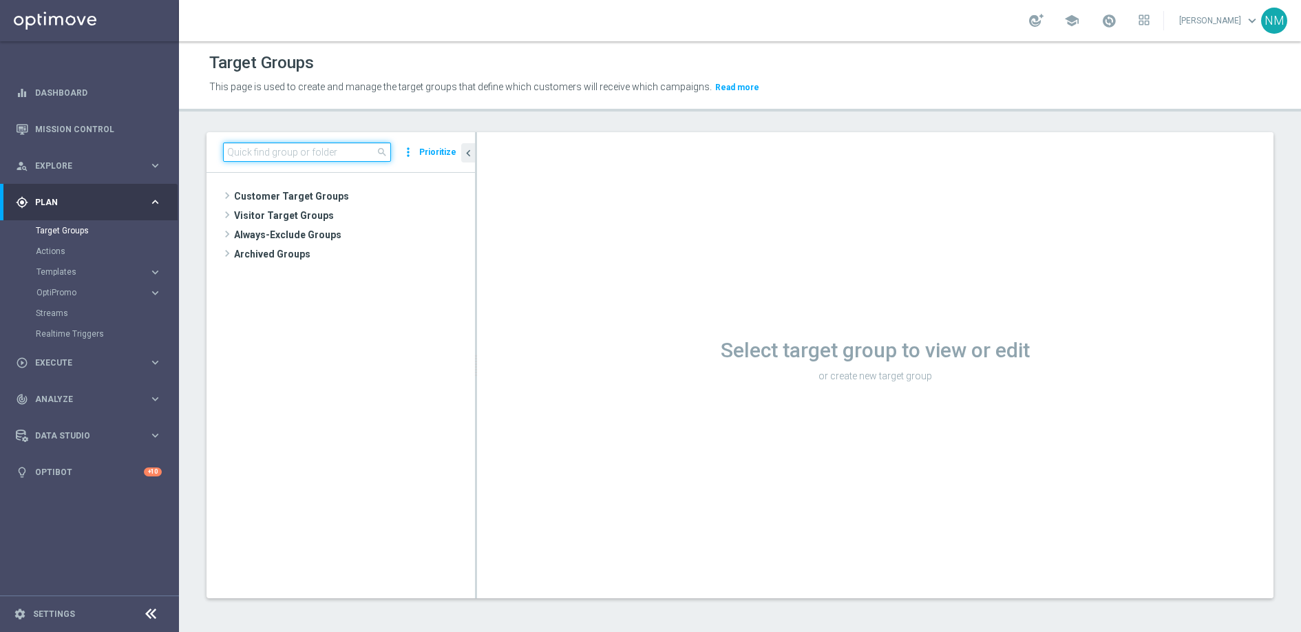
click at [300, 160] on input at bounding box center [307, 152] width 168 height 19
paste input "IE_LOTTO_EMAIL | Social - Big Giveaway"
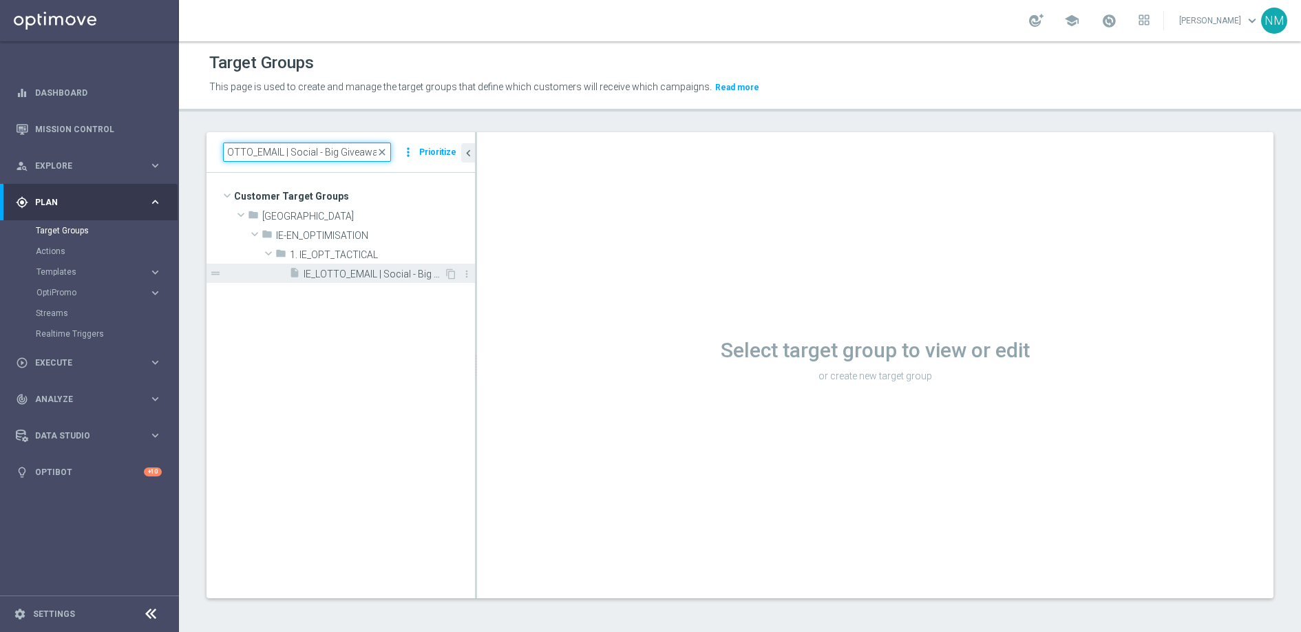
type input "IE_LOTTO_EMAIL | Social - Big Giveaway"
click at [333, 274] on span "IE_LOTTO_EMAIL | Social - Big Giveaway" at bounding box center [374, 275] width 140 height 12
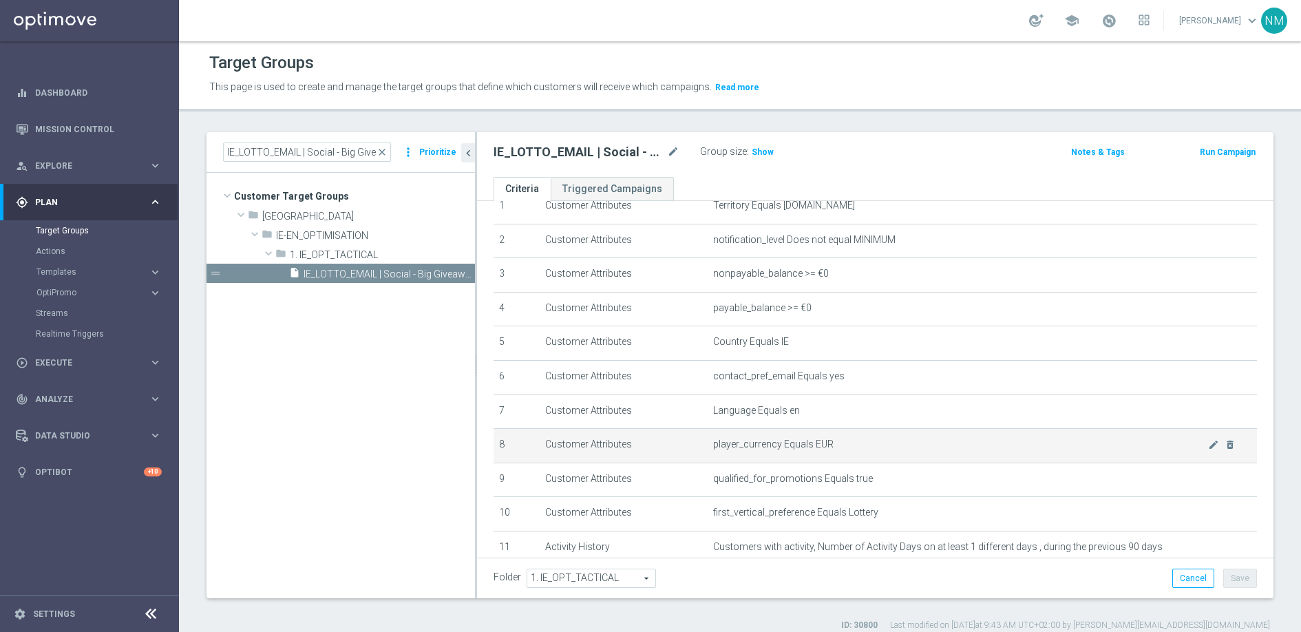
scroll to position [48, 0]
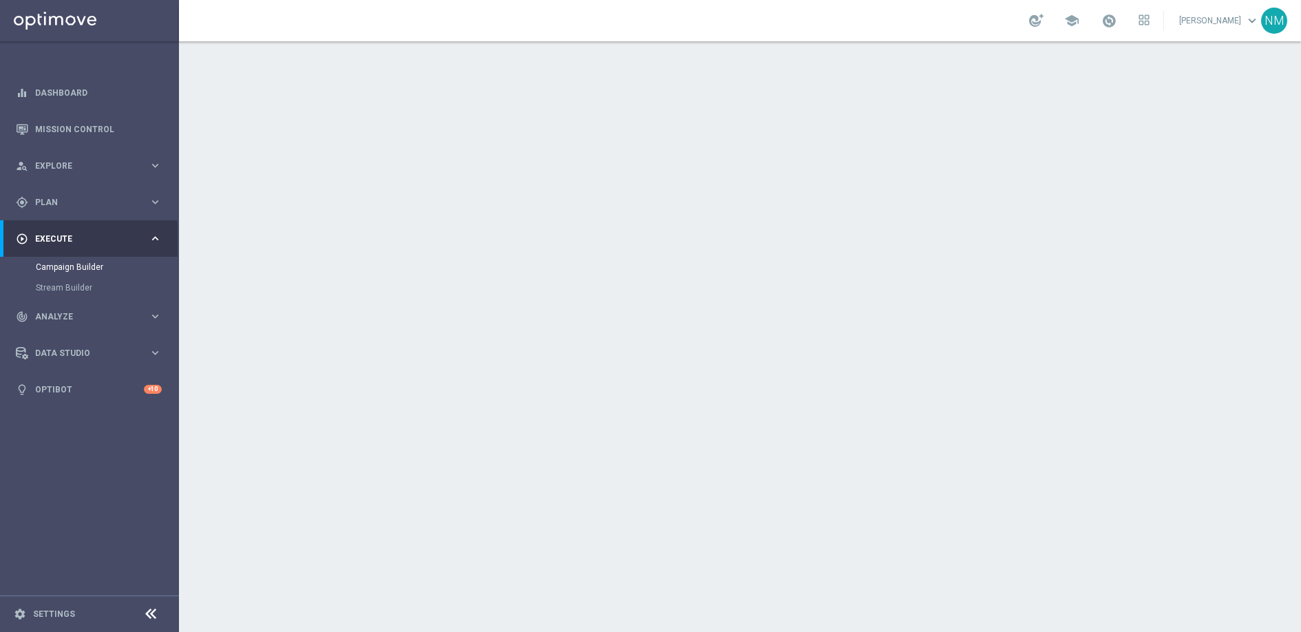
scroll to position [83, 0]
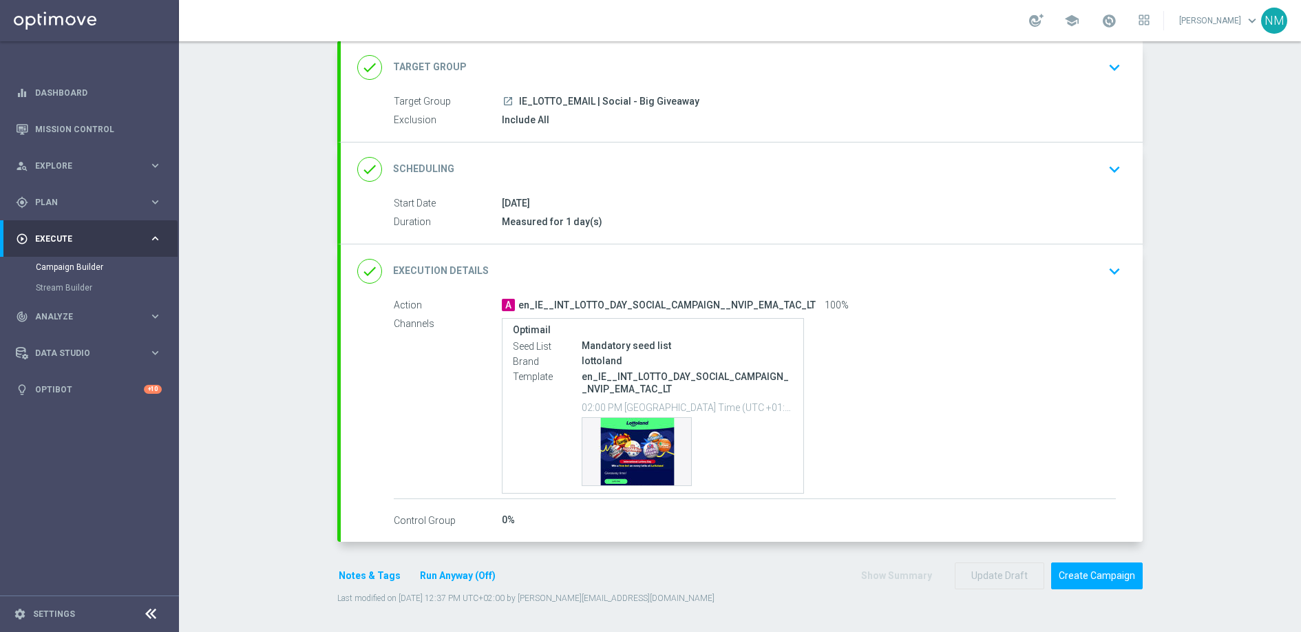
click at [983, 275] on div "done Execution Details keyboard_arrow_down" at bounding box center [741, 271] width 769 height 26
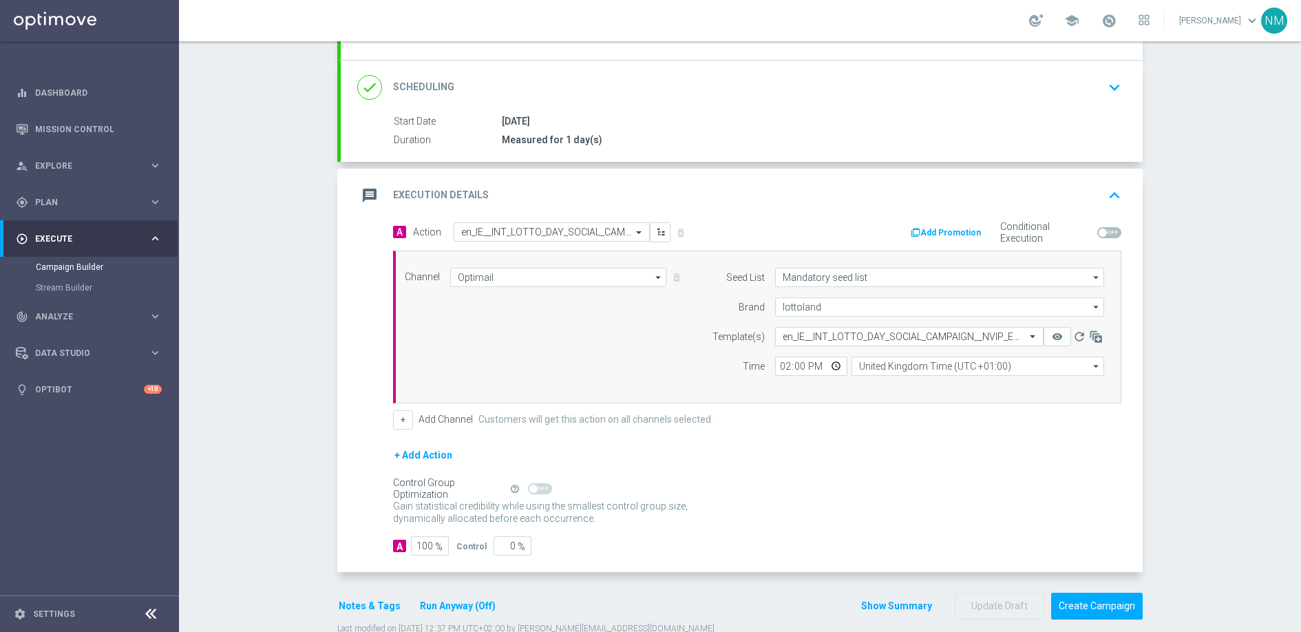
scroll to position [195, 0]
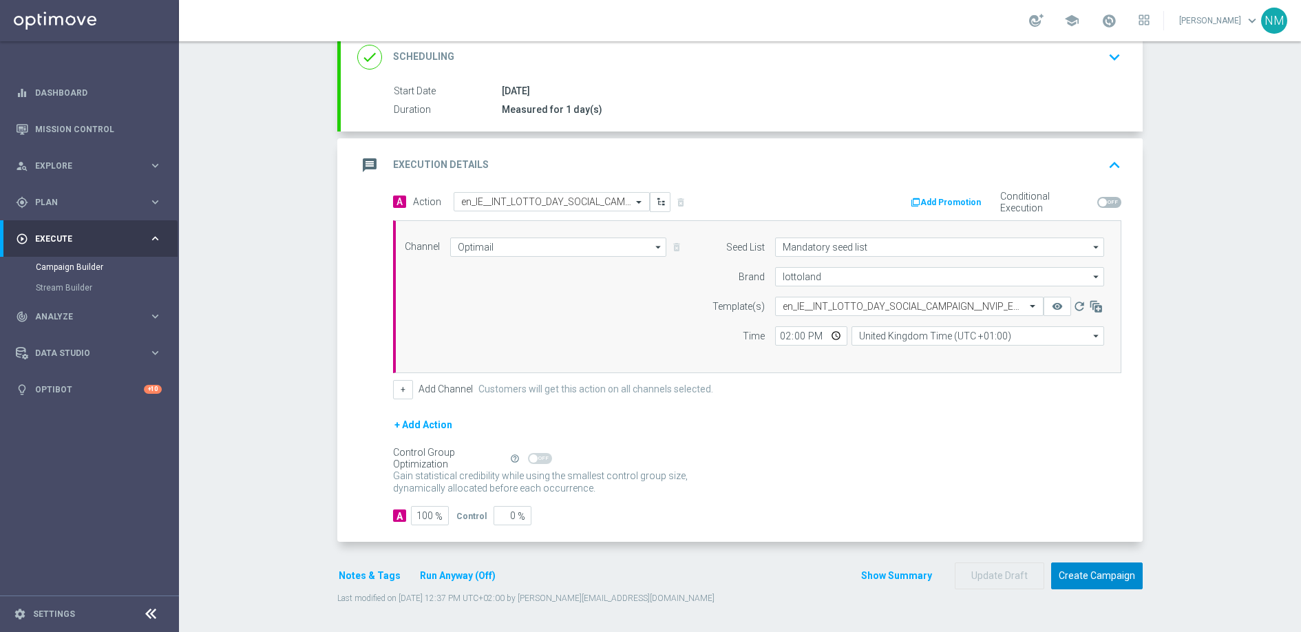
click at [1091, 582] on button "Create Campaign" at bounding box center [1097, 576] width 92 height 27
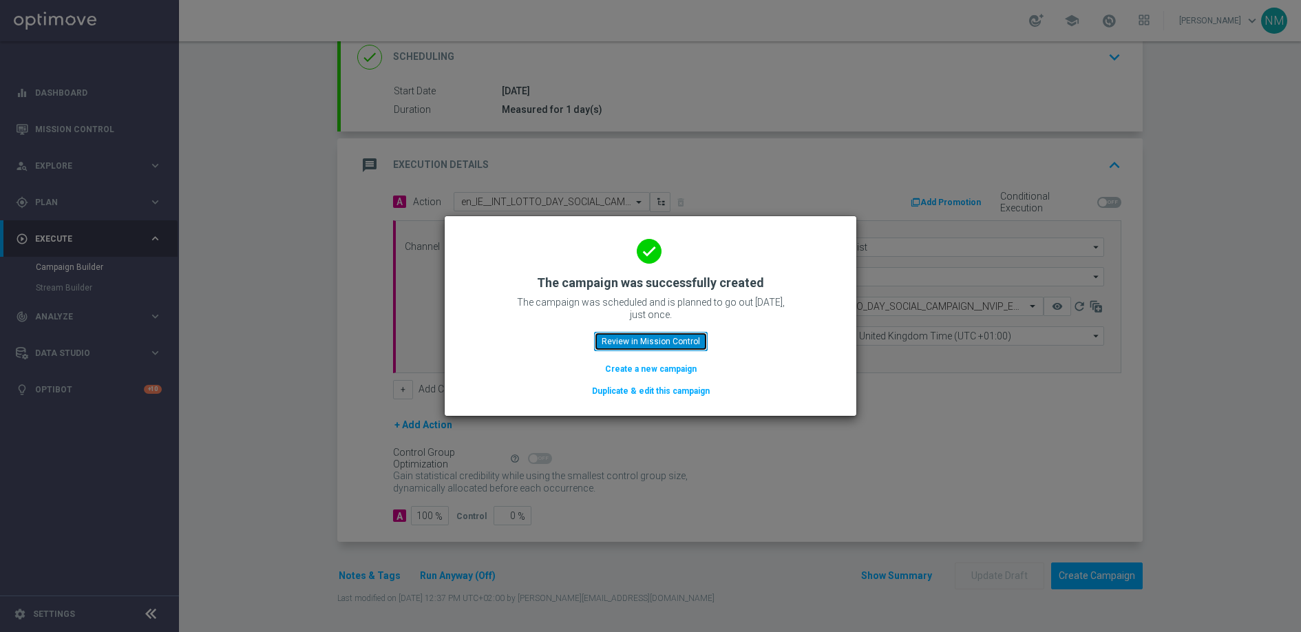
click at [614, 336] on button "Review in Mission Control" at bounding box center [651, 341] width 114 height 19
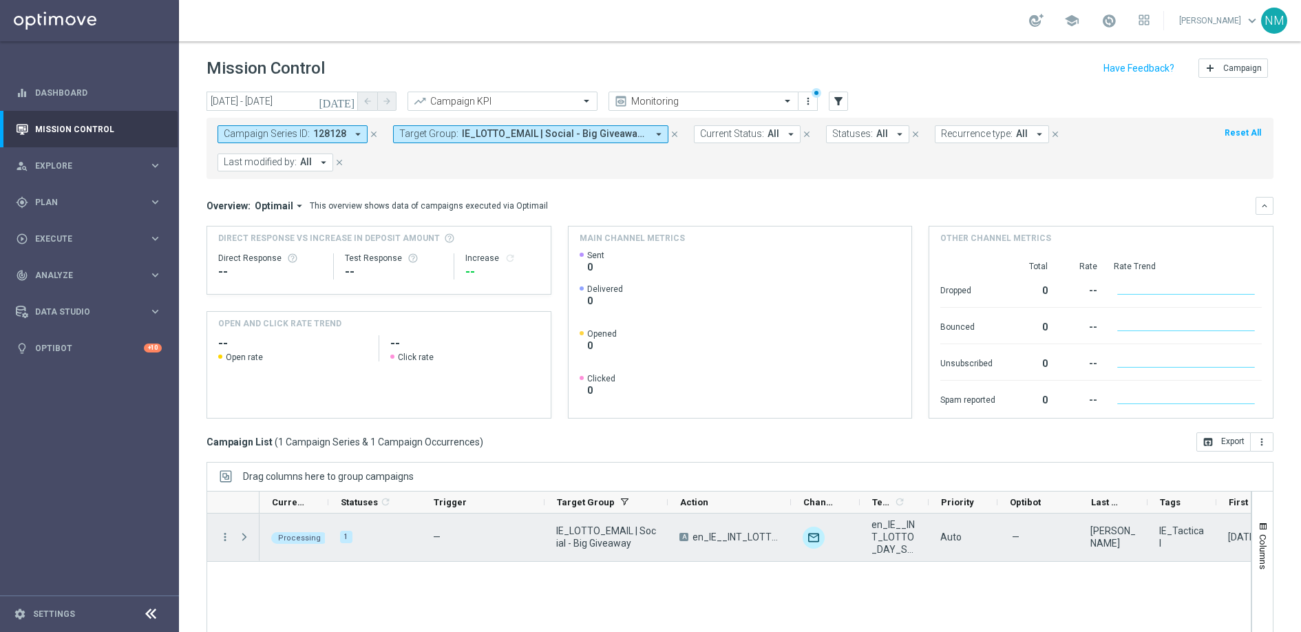
click at [236, 536] on div "Press SPACE to select this row." at bounding box center [246, 538] width 28 height 48
click at [246, 538] on span "Press SPACE to select this row." at bounding box center [244, 537] width 12 height 11
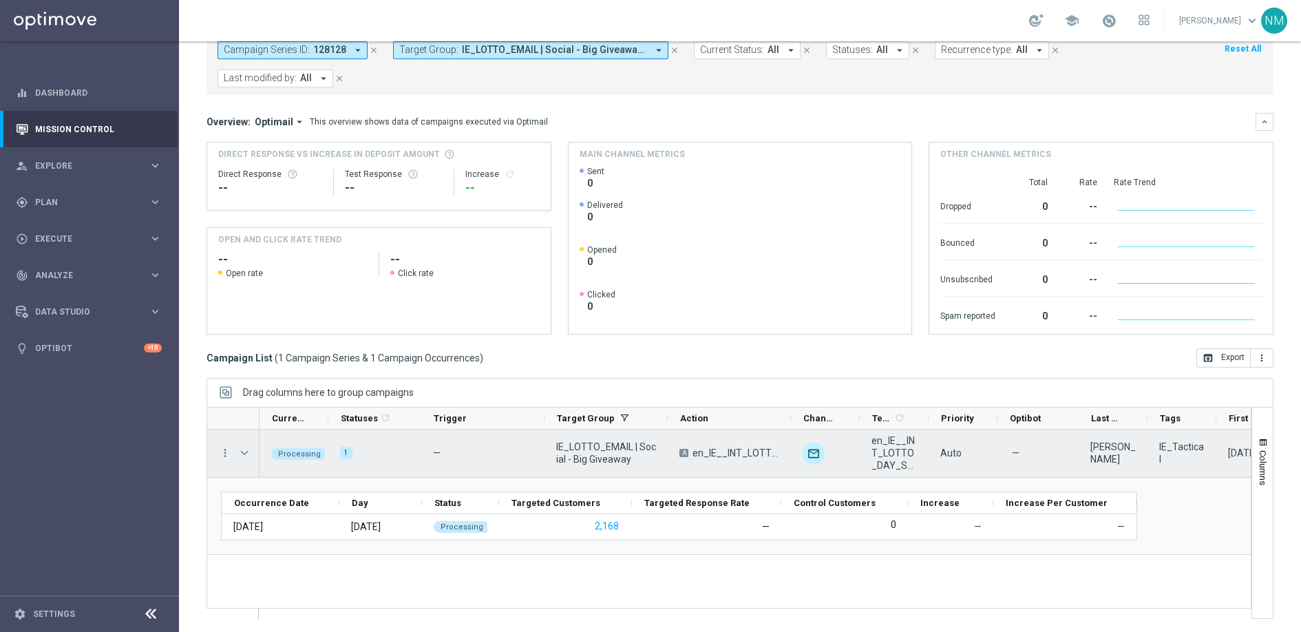
scroll to position [85, 0]
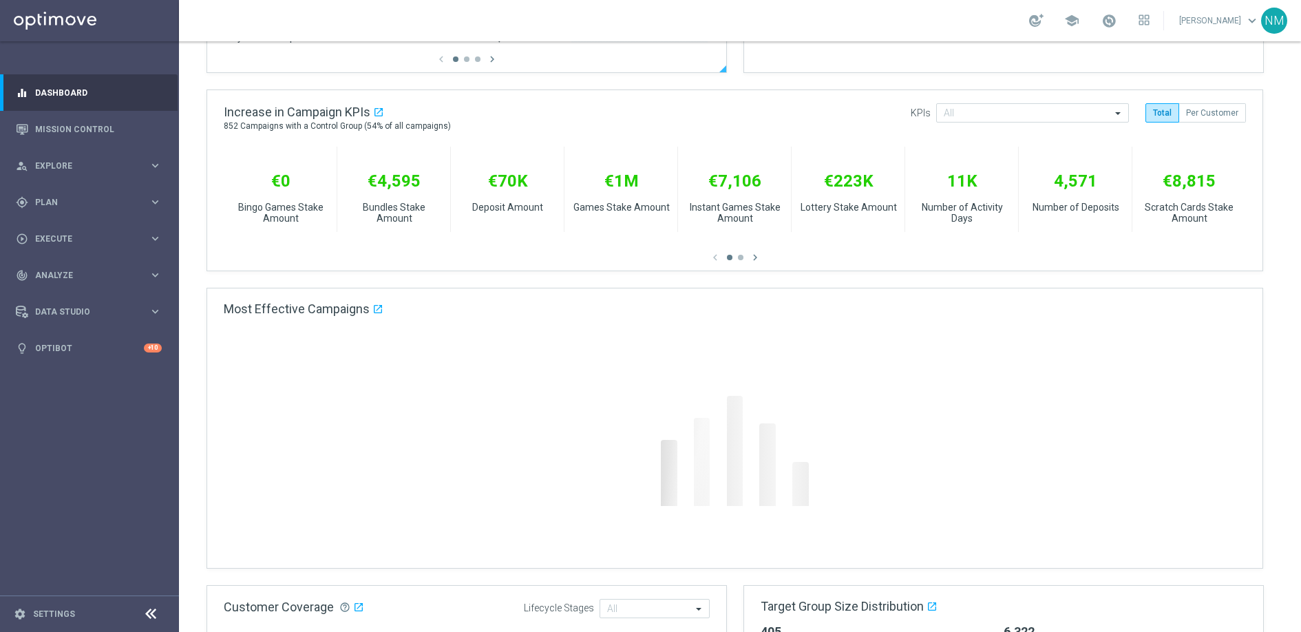
scroll to position [31, 0]
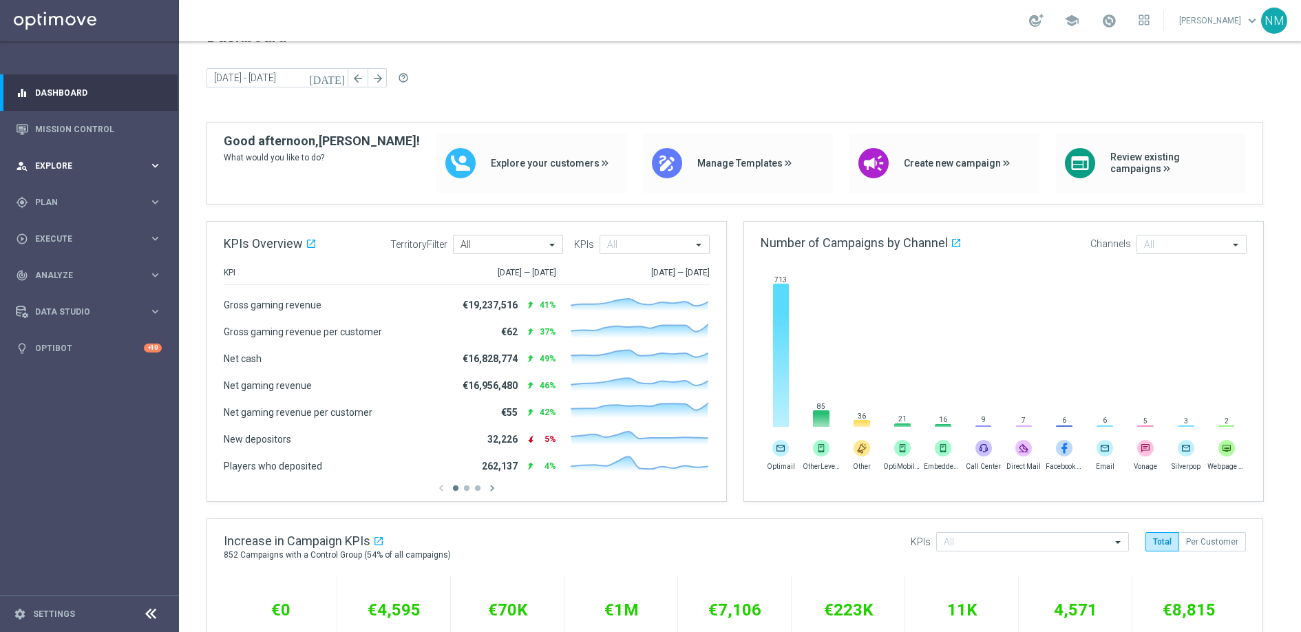
click at [92, 179] on div "person_search Explore keyboard_arrow_right" at bounding box center [89, 165] width 178 height 36
click at [78, 167] on span "Explore" at bounding box center [92, 166] width 114 height 8
click at [81, 204] on span "Plan" at bounding box center [92, 202] width 114 height 8
click at [60, 271] on span "Templates" at bounding box center [85, 272] width 98 height 8
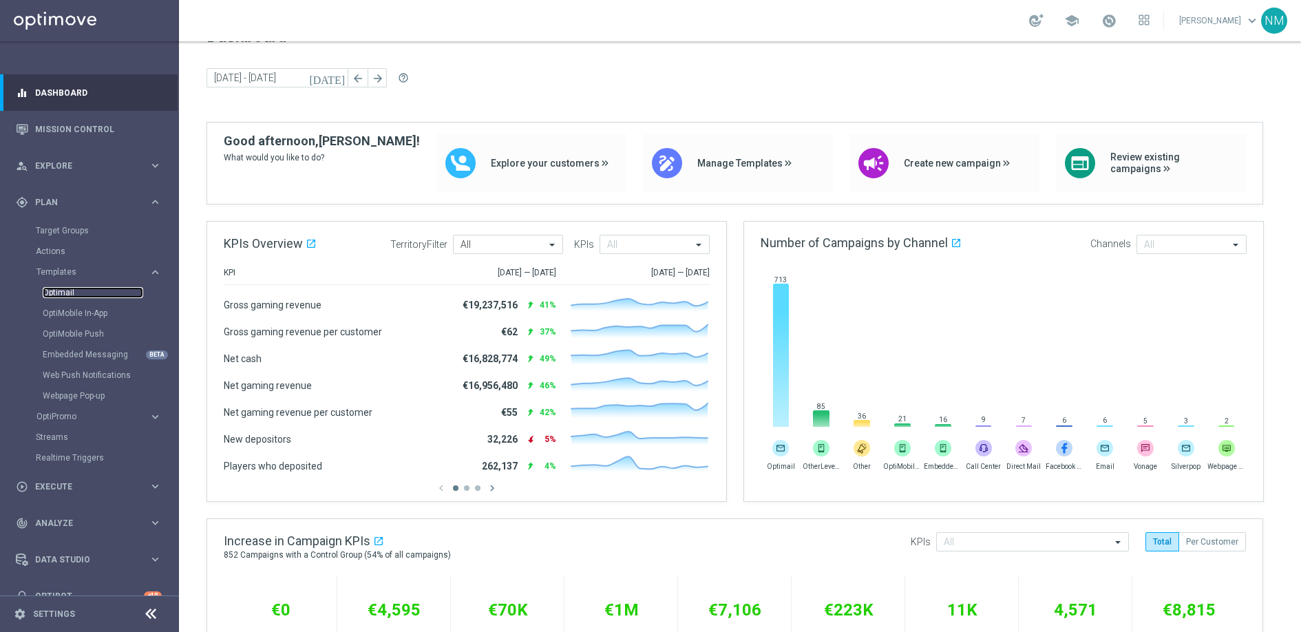
click at [60, 295] on link "Optimail" at bounding box center [93, 292] width 101 height 11
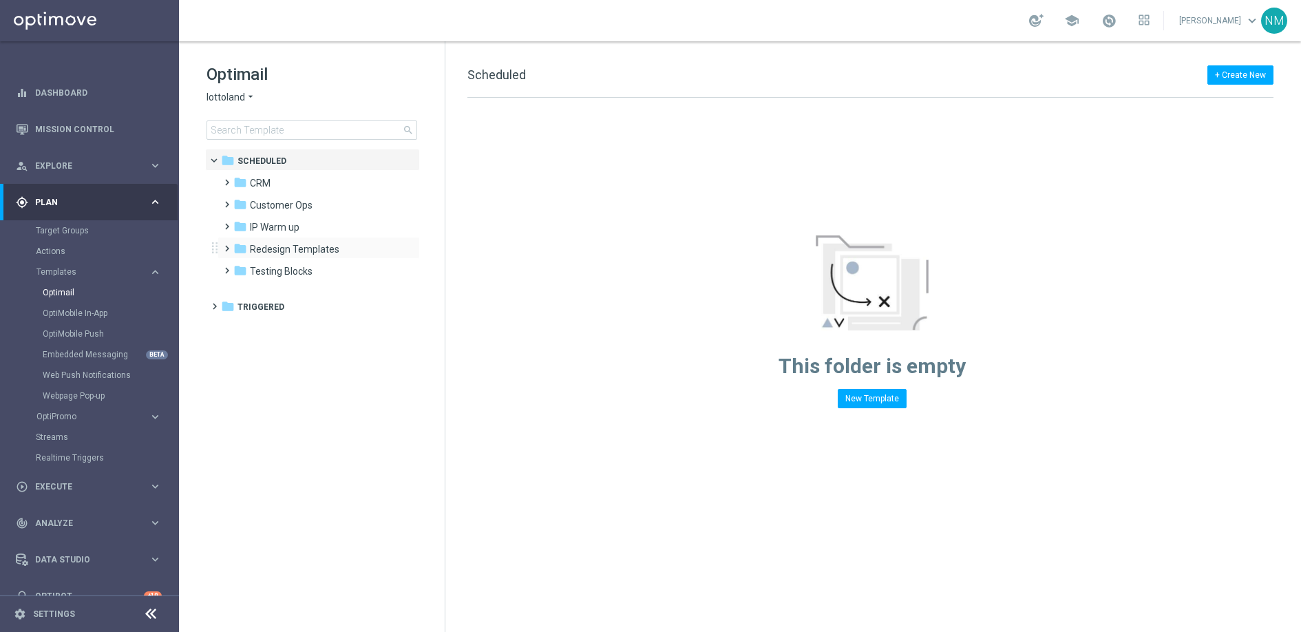
click at [224, 245] on span at bounding box center [224, 243] width 6 height 6
click at [240, 267] on span at bounding box center [238, 265] width 6 height 6
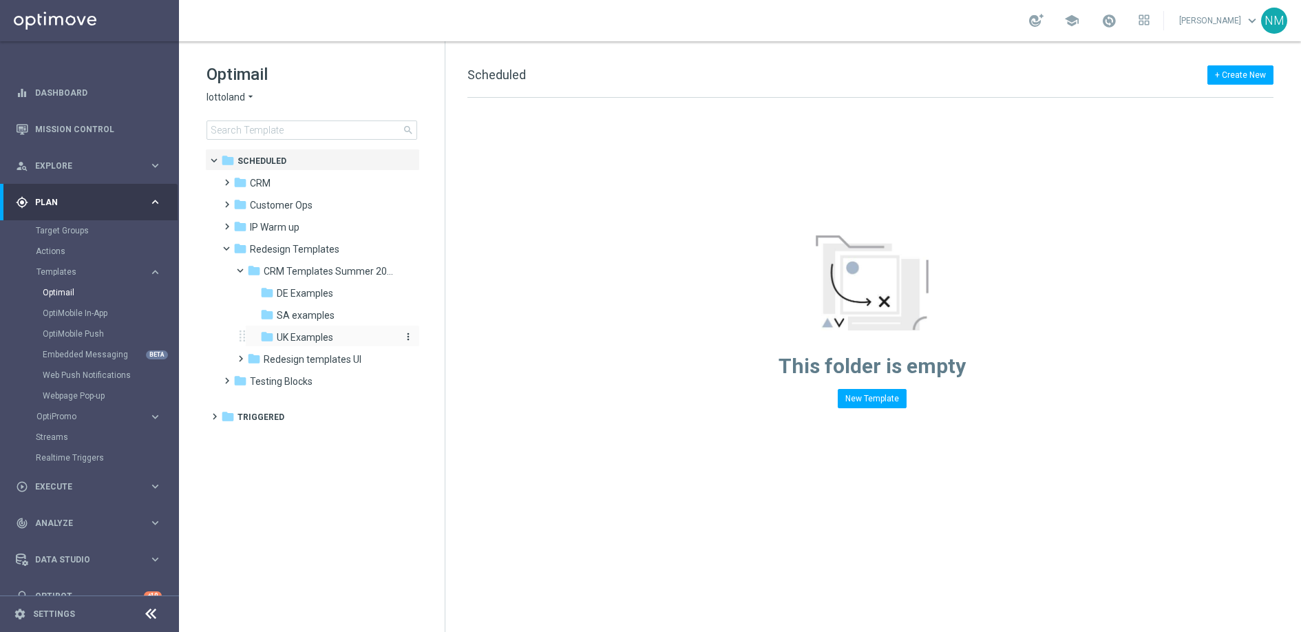
click at [286, 345] on div "folder UK Examples" at bounding box center [328, 338] width 136 height 16
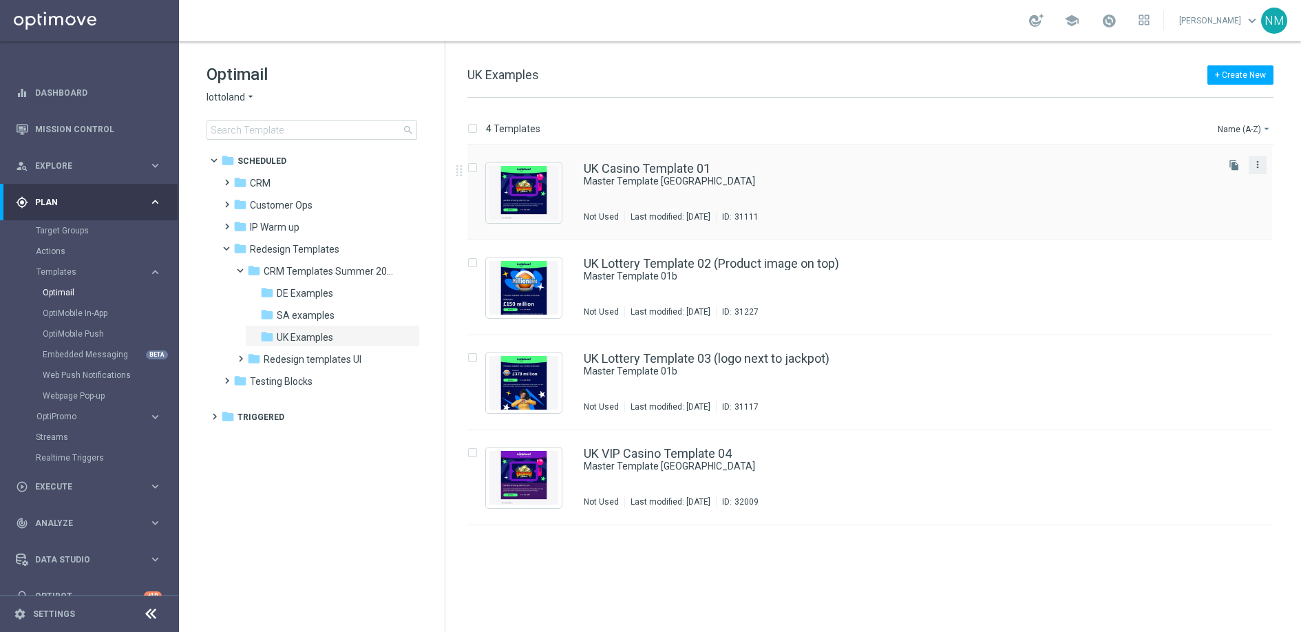
click at [1259, 167] on icon "more_vert" at bounding box center [1257, 164] width 11 height 11
click at [1168, 202] on span "Copy To" at bounding box center [1177, 199] width 30 height 10
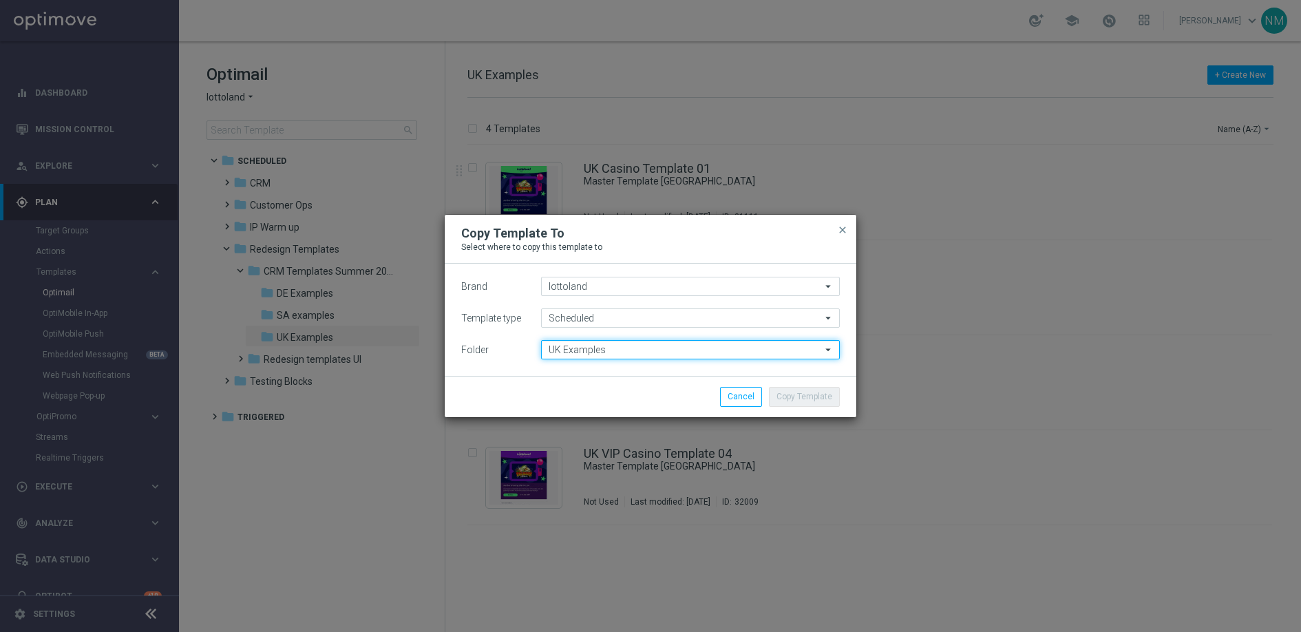
click at [597, 357] on input "UK Examples" at bounding box center [690, 349] width 299 height 19
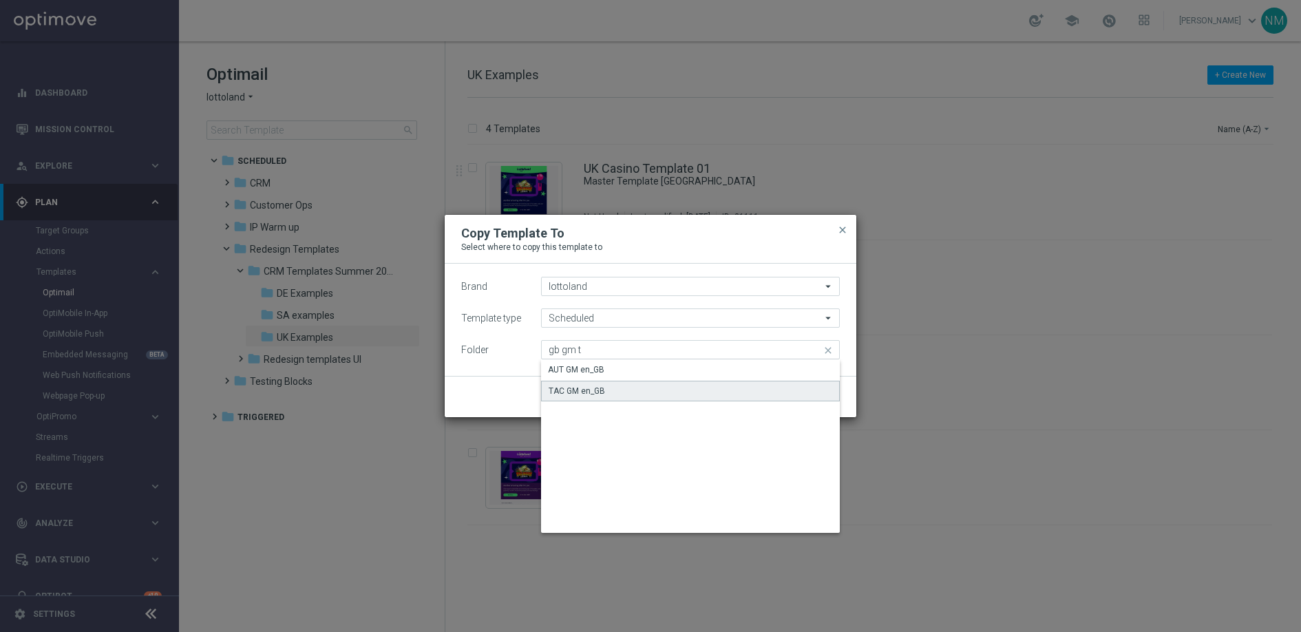
click at [574, 393] on div "TAC GM en_GB" at bounding box center [577, 391] width 56 height 12
type input "TAC GM en_GB"
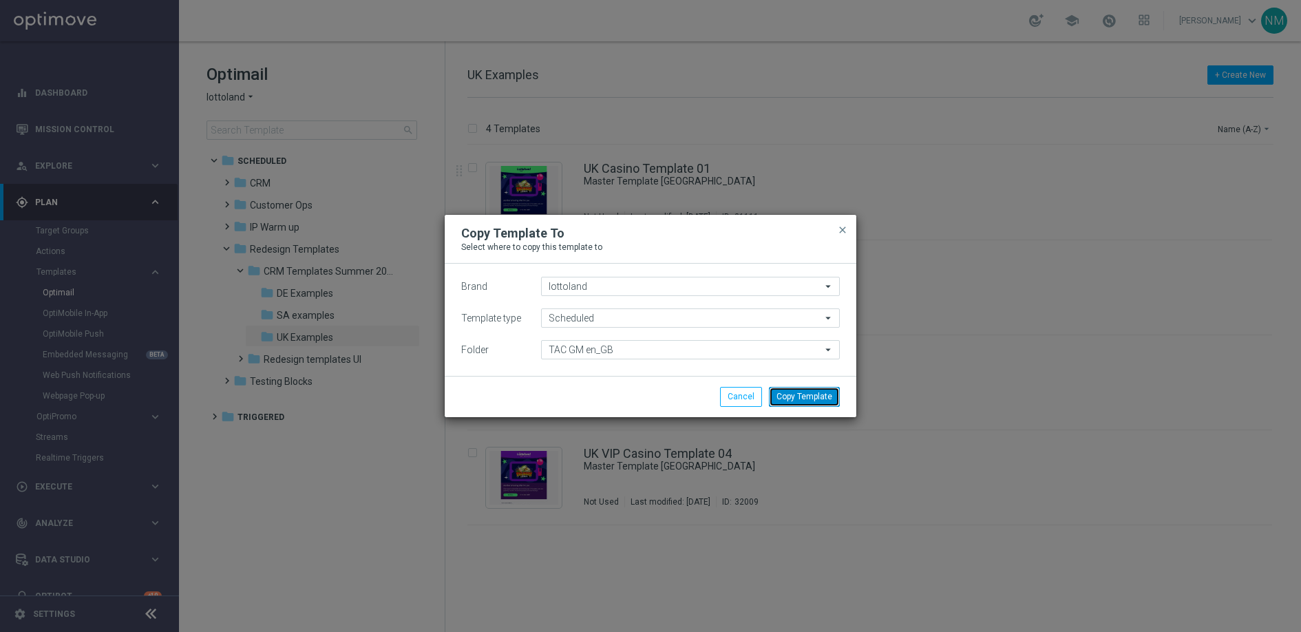
click at [810, 395] on button "Copy Template" at bounding box center [804, 396] width 71 height 19
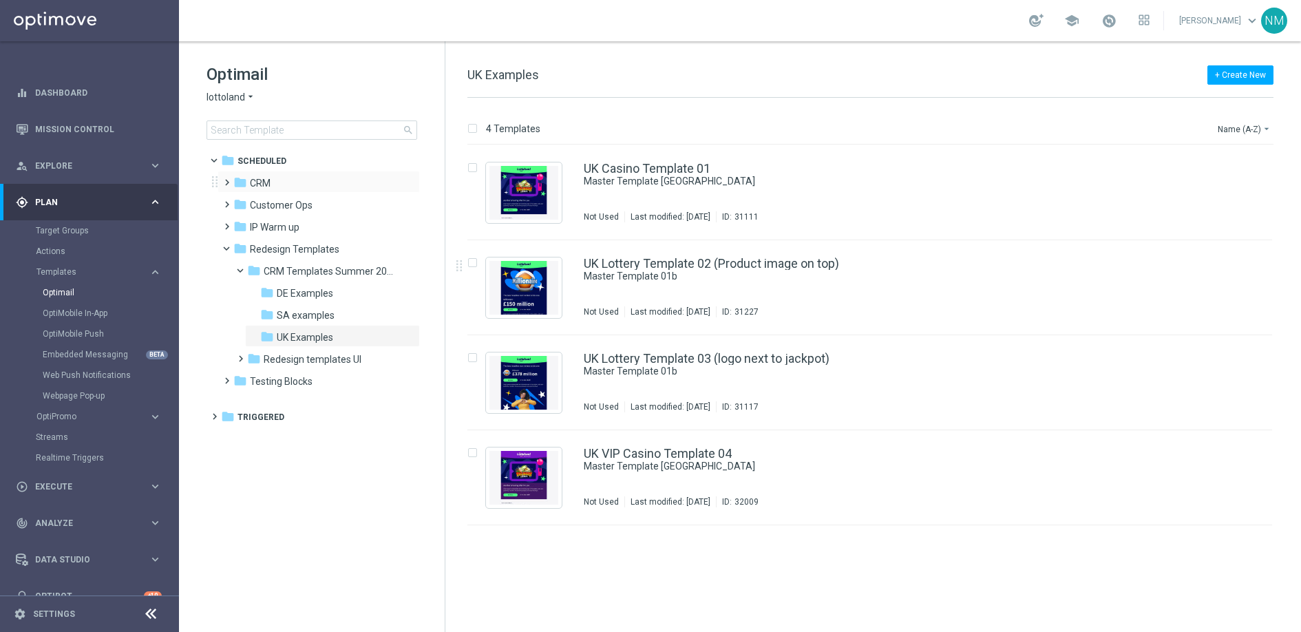
click at [226, 179] on span at bounding box center [224, 177] width 6 height 6
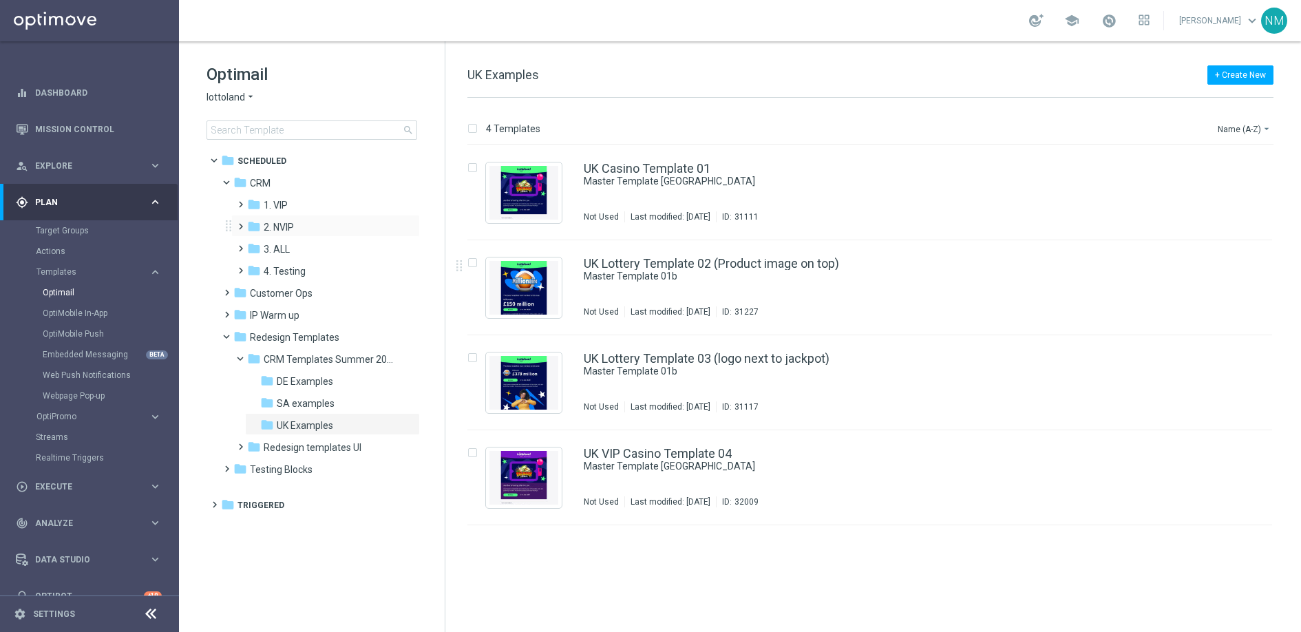
click at [241, 223] on span at bounding box center [238, 221] width 6 height 6
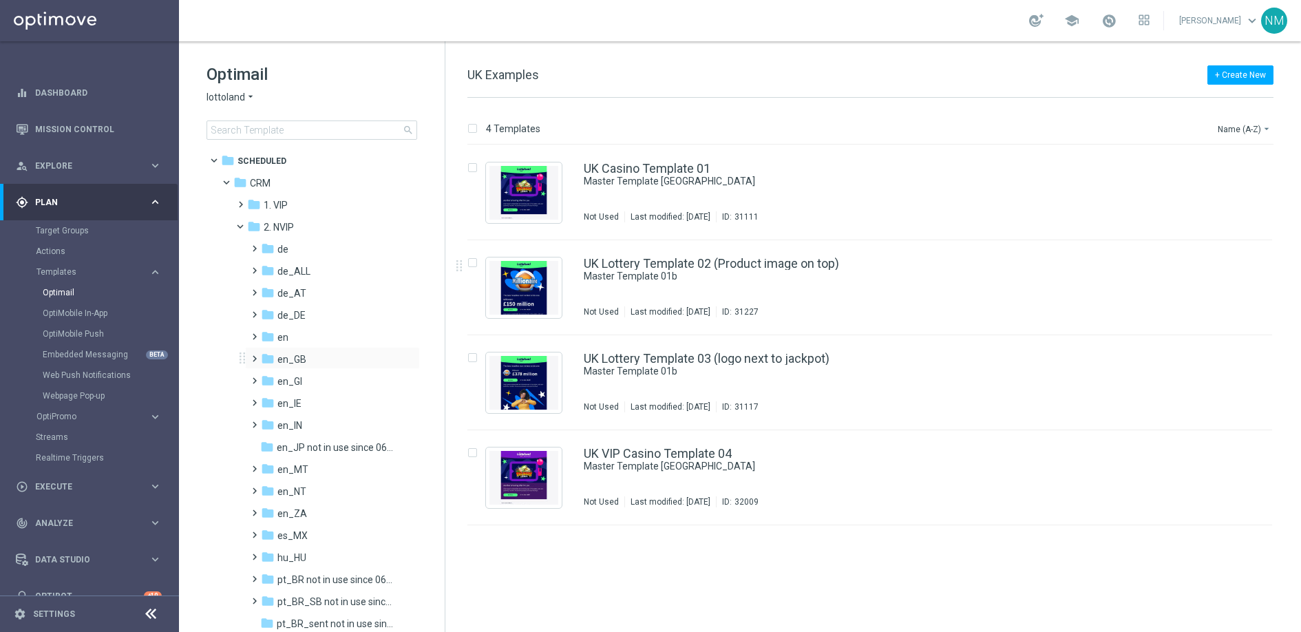
click at [254, 355] on span at bounding box center [252, 353] width 6 height 6
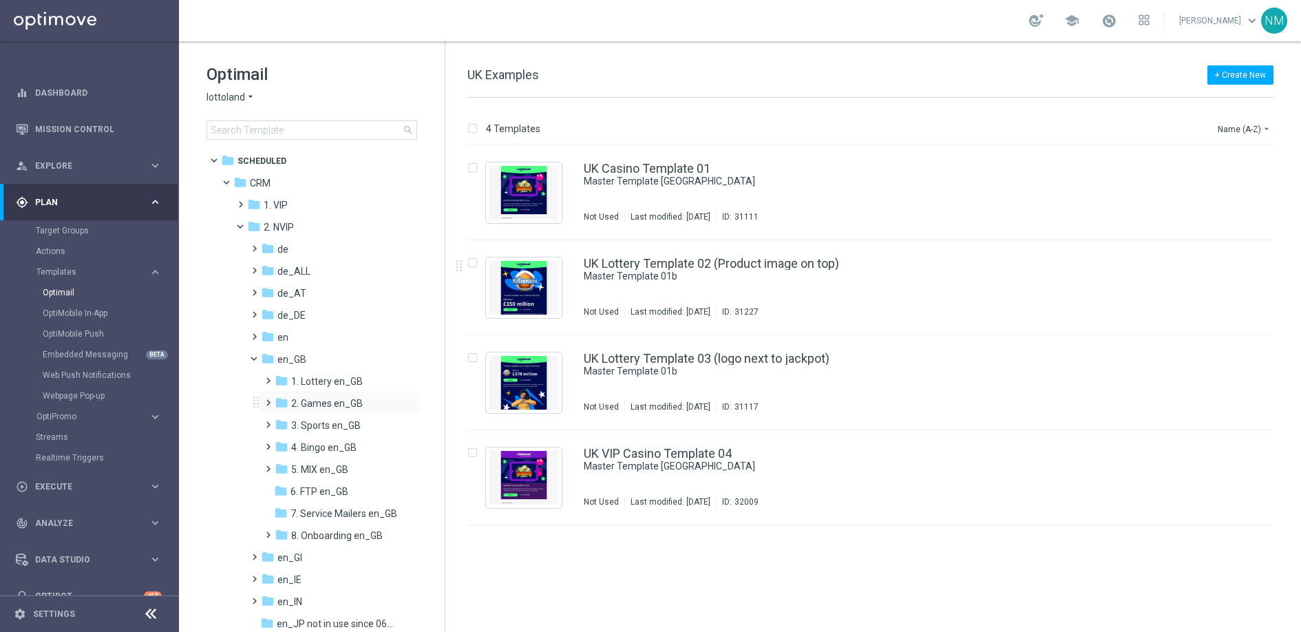
click at [268, 399] on span at bounding box center [265, 397] width 6 height 6
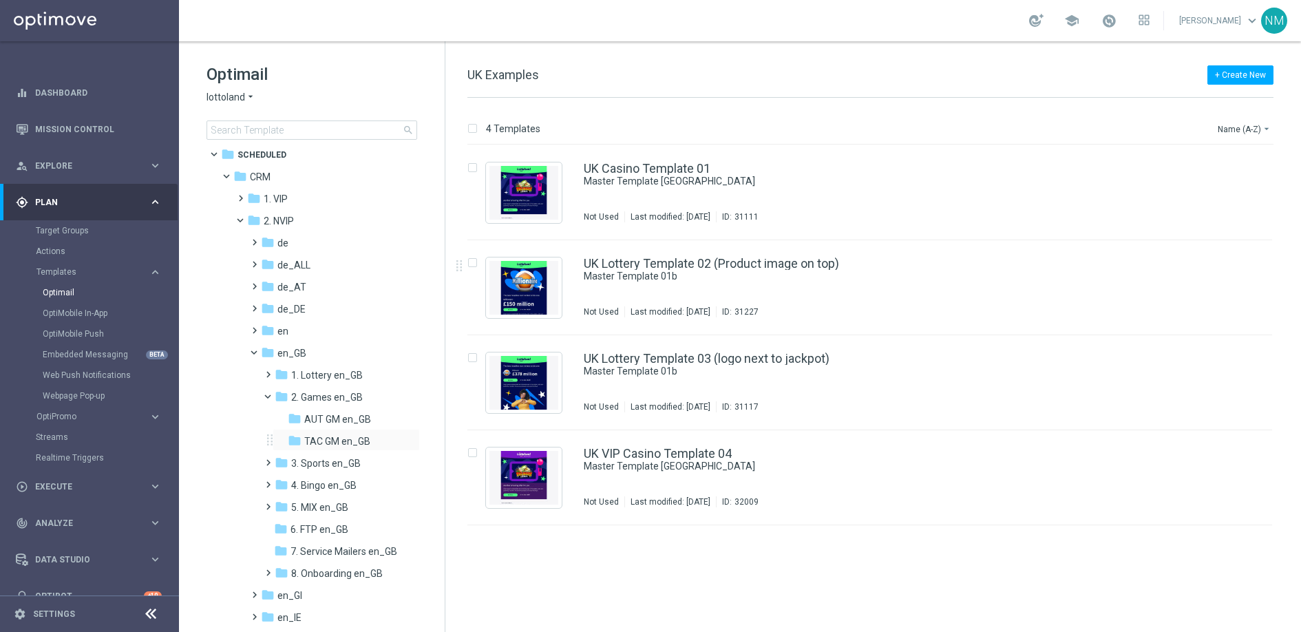
scroll to position [16, 0]
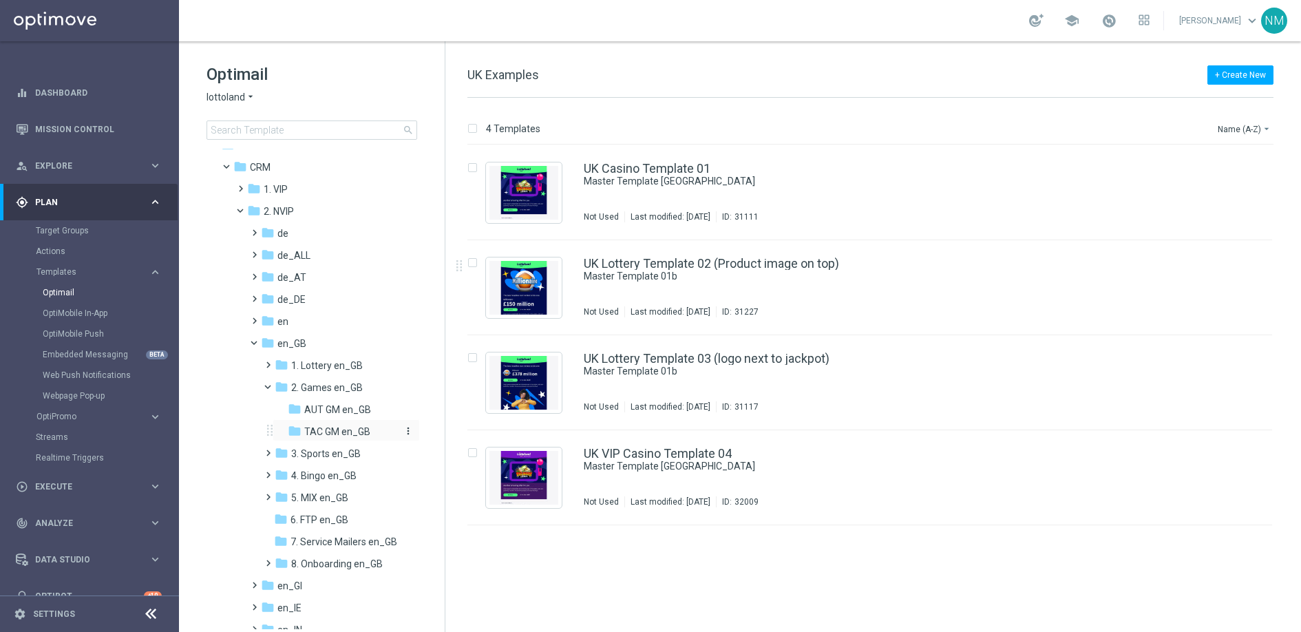
click at [317, 434] on span "TAC GM en_GB" at bounding box center [337, 432] width 66 height 12
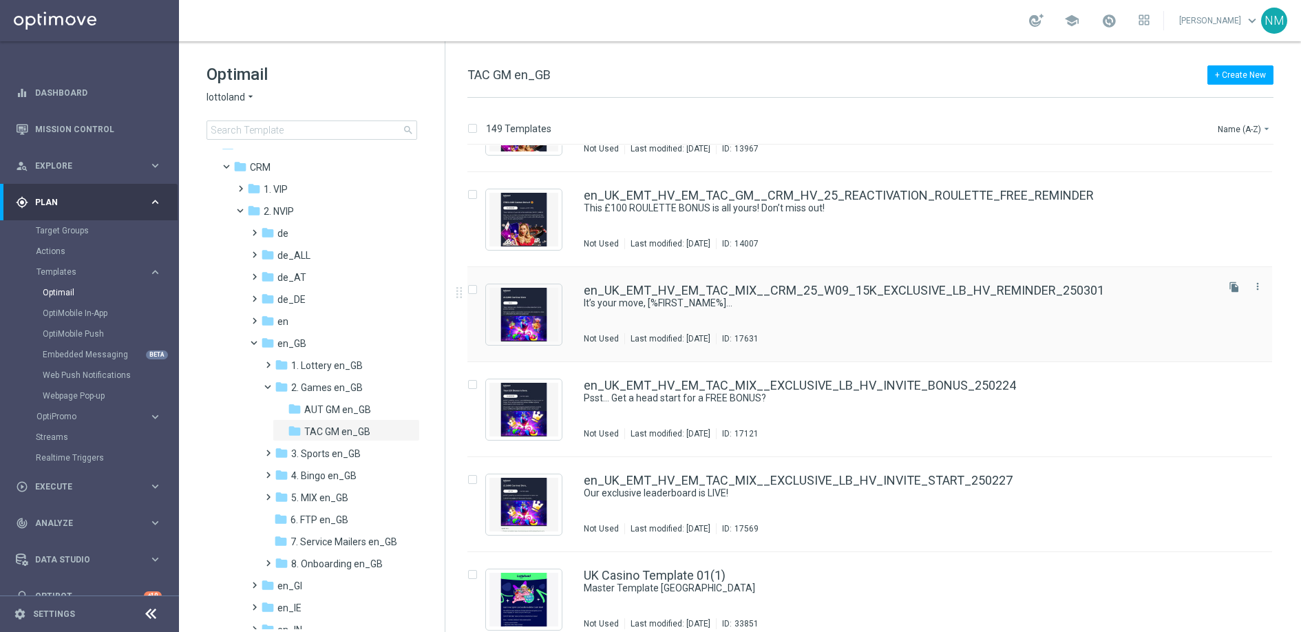
scroll to position [13670, 0]
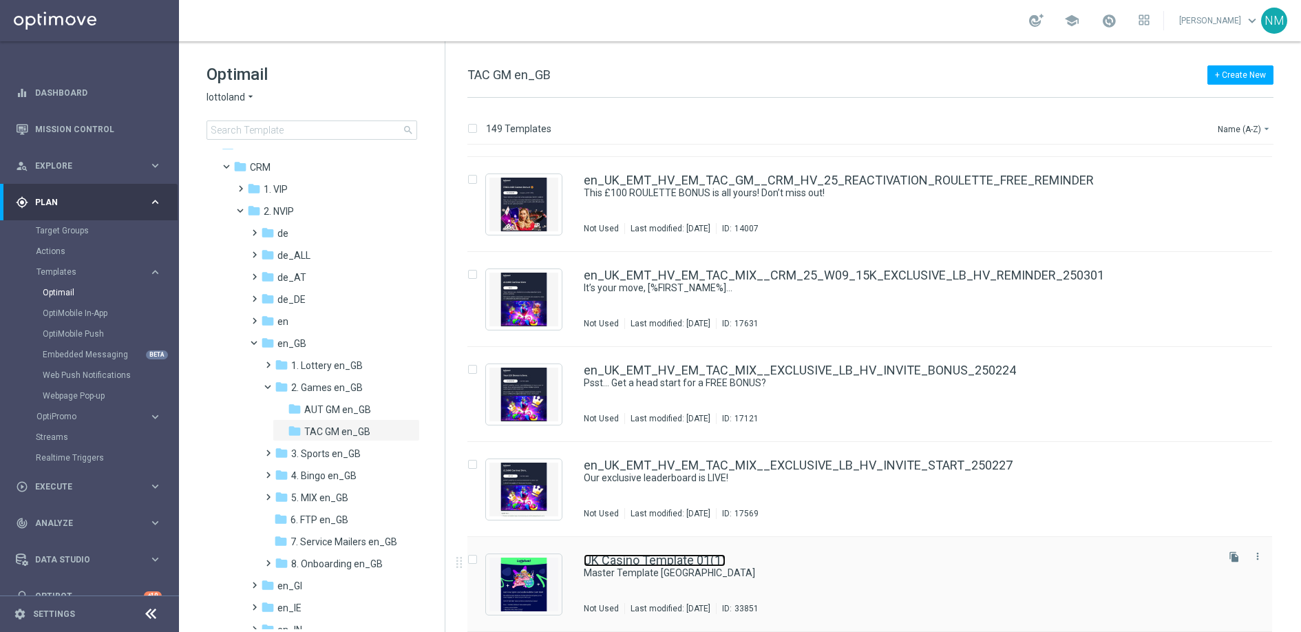
click at [632, 560] on link "UK Casino Template 01(1)" at bounding box center [655, 560] width 142 height 12
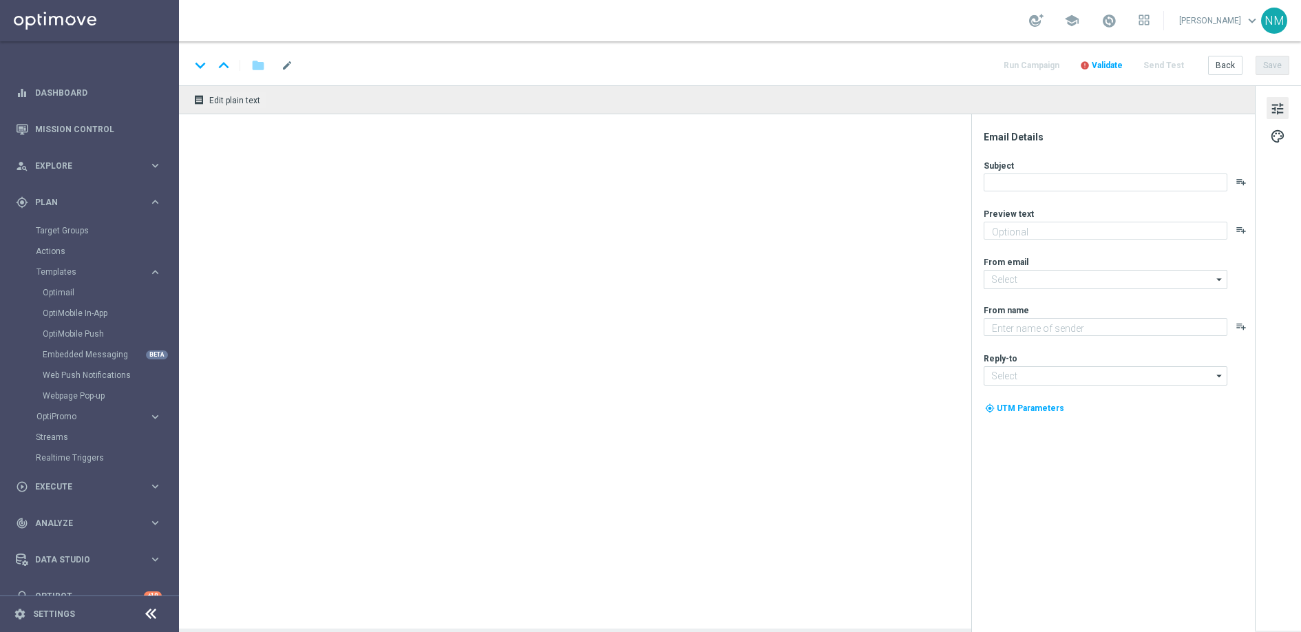
type textarea "preview text"
type input "[EMAIL_ADDRESS][DOMAIN_NAME]"
type textarea "Lottoland"
type input "[EMAIL_ADDRESS][DOMAIN_NAME]"
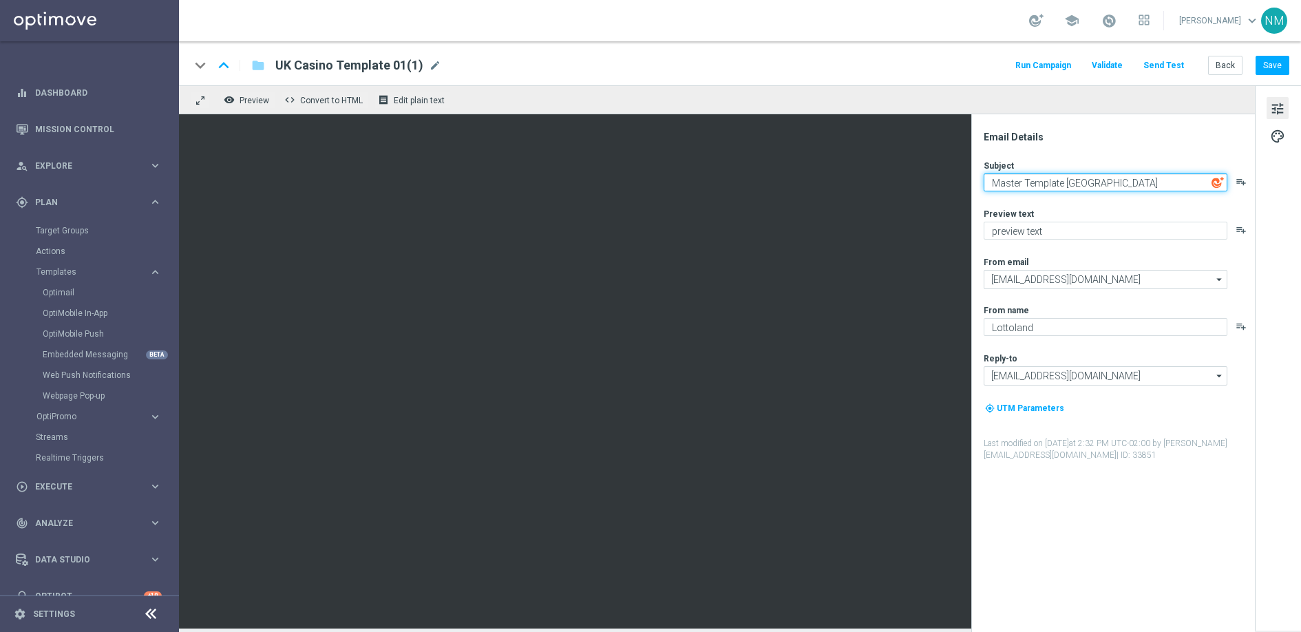
click at [1035, 176] on textarea "Master Template [GEOGRAPHIC_DATA]" at bounding box center [1106, 183] width 244 height 18
paste textarea "This week’s exclusive offer!"
type textarea "This week’s exclusive offer!"
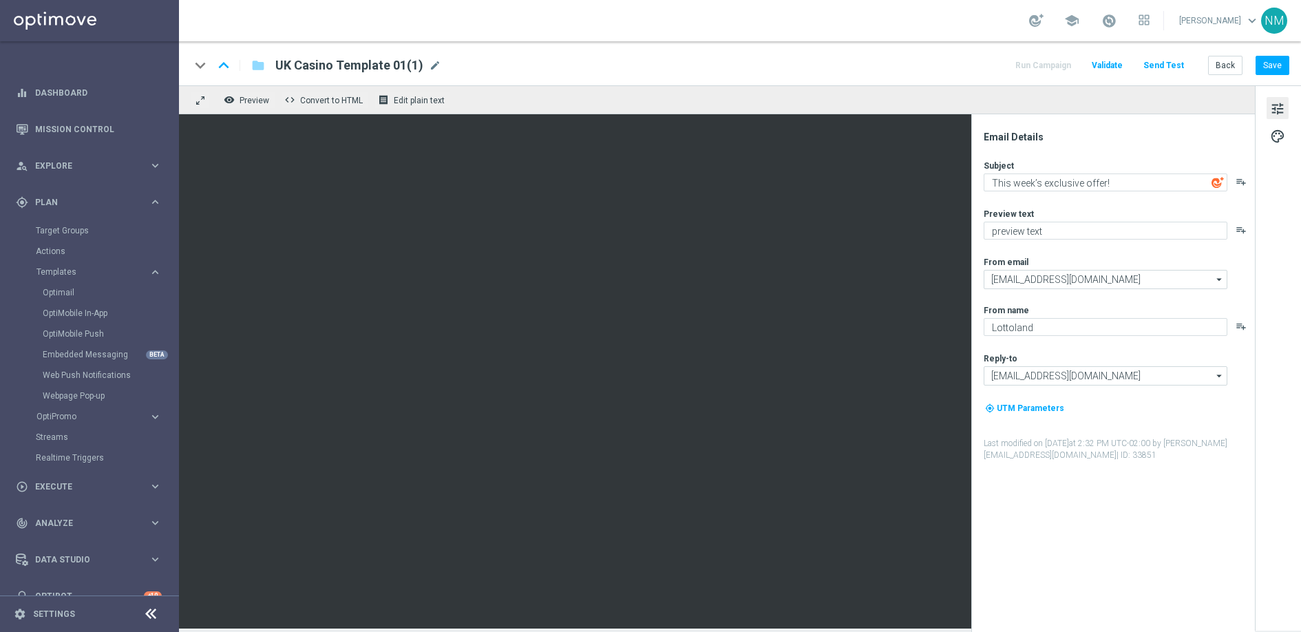
click at [1104, 208] on div "Preview text" at bounding box center [1119, 213] width 270 height 11
click at [1054, 233] on textarea "preview text" at bounding box center [1106, 231] width 244 height 18
paste textarea "Unlock your free spins!"
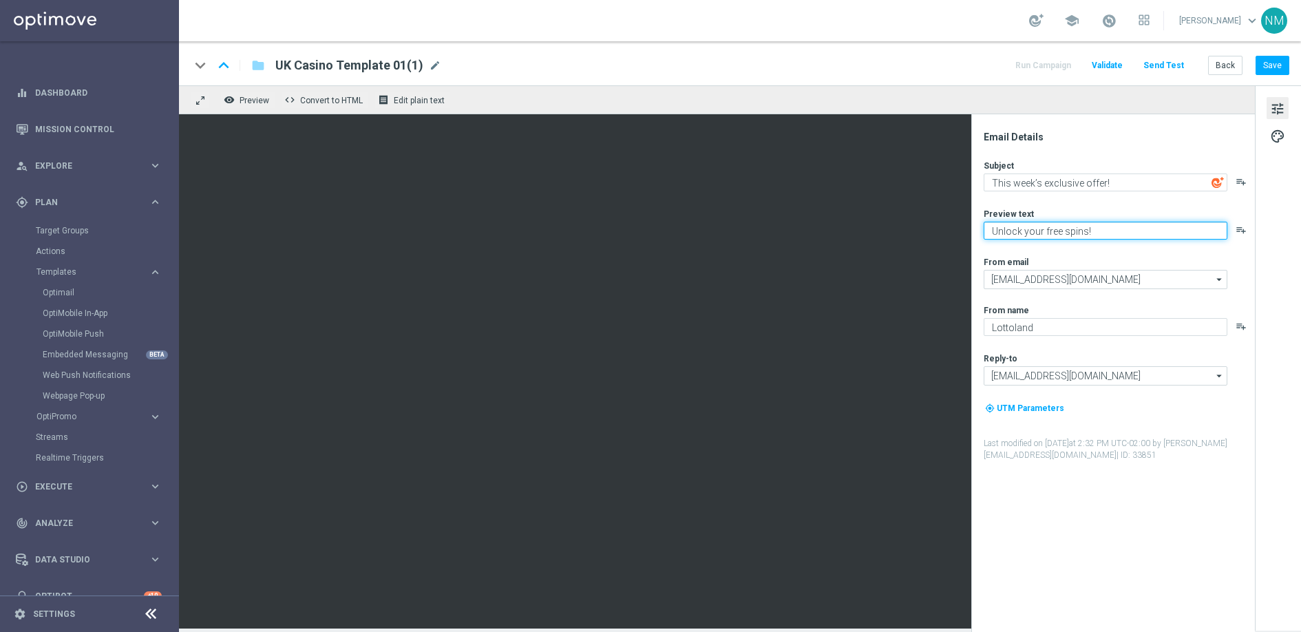
type textarea "Unlock your free spins!"
click at [1126, 520] on div "Email Details Subject This week’s exclusive offer! playlist_add Preview text Un…" at bounding box center [1117, 381] width 274 height 501
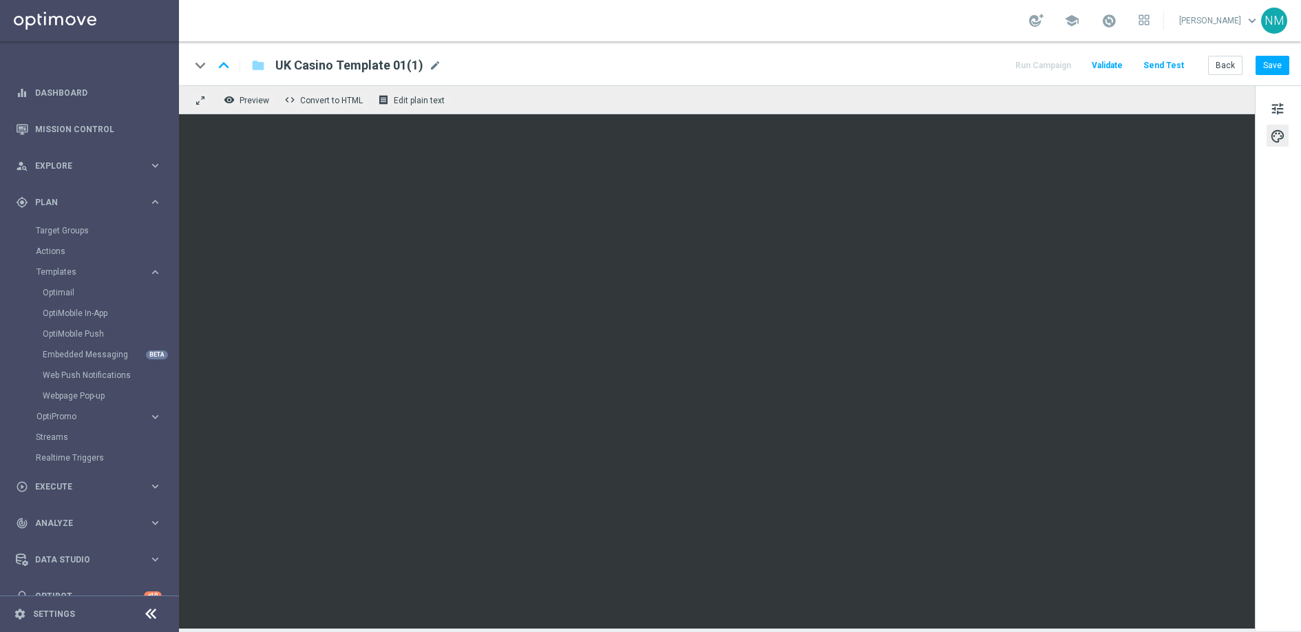
drag, startPoint x: 406, startPoint y: 58, endPoint x: 399, endPoint y: 70, distance: 13.6
click at [406, 59] on span "UK Casino Template 01(1)" at bounding box center [349, 65] width 148 height 17
click at [398, 70] on input "UK Casino Template 01(1)" at bounding box center [446, 65] width 342 height 18
click at [397, 70] on input "UK Casino Template 01(1)" at bounding box center [446, 65] width 342 height 18
click at [395, 65] on input "UK Casino Template 01(1)" at bounding box center [446, 65] width 342 height 18
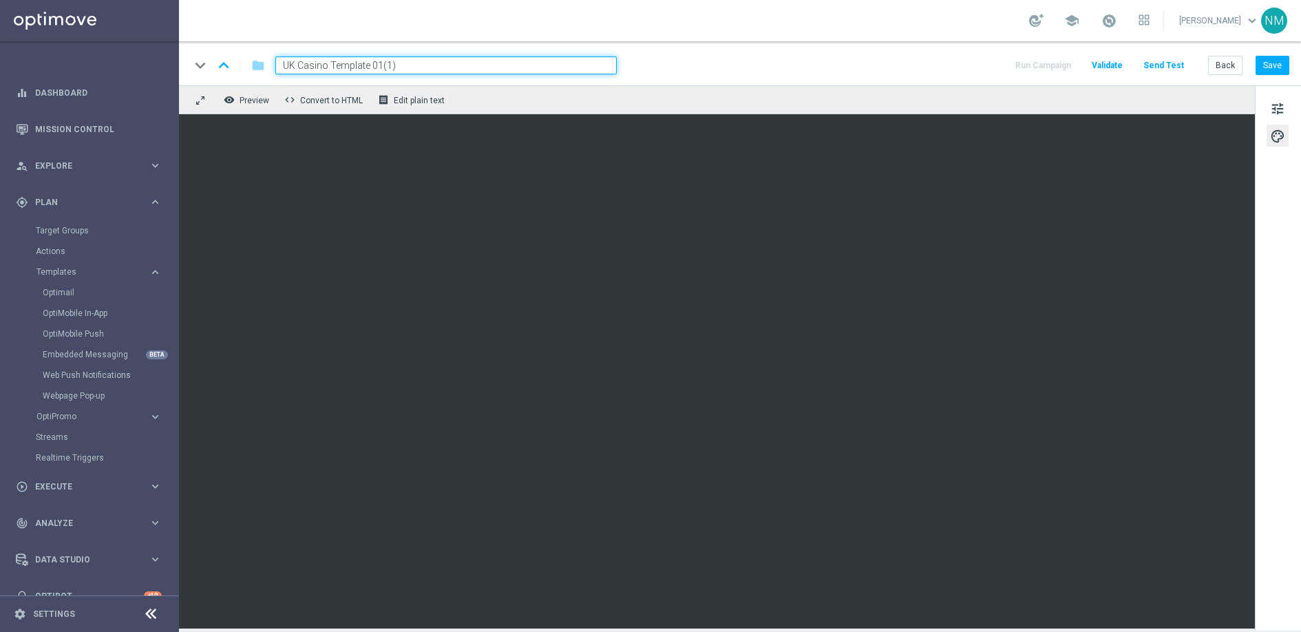
click at [395, 65] on input "UK Casino Template 01(1)" at bounding box center [446, 65] width 342 height 18
paste input "en_GB__ARISTOCRATS_DEP_STAKE_GET__NVIP_EMA_TAC_GM"
type input "en_GB__ARISTOCRATS_DEP_STAKE_GET__NVIP_EMA_TAC_GM"
click at [711, 62] on div "keyboard_arrow_down keyboard_arrow_up folder en_GB__ARISTOCRATS_DEP_STAKE_GET__…" at bounding box center [740, 65] width 1100 height 18
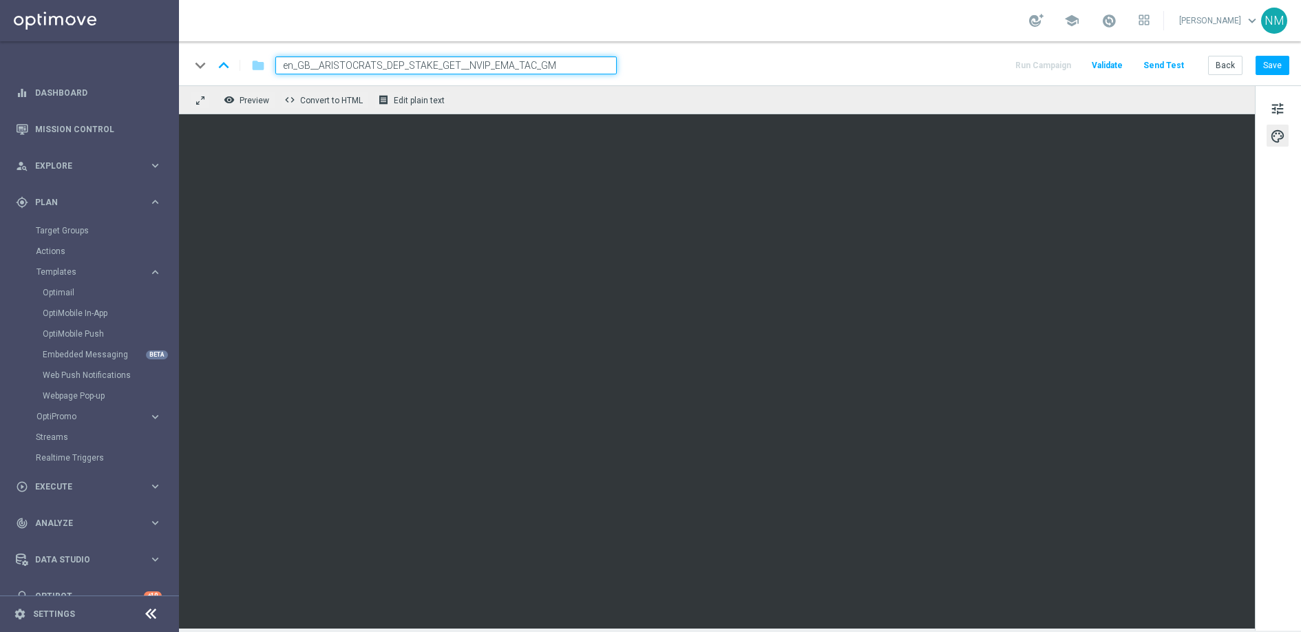
click at [644, 56] on div "keyboard_arrow_down keyboard_arrow_up folder en_GB__ARISTOCRATS_DEP_STAKE_GET__…" at bounding box center [740, 65] width 1100 height 18
click at [582, 69] on input "en_GB__ARISTOCRATS_DEP_STAKE_GET__NVIP_EMA_TAC_GM" at bounding box center [446, 65] width 342 height 18
click at [686, 67] on div "keyboard_arrow_down keyboard_arrow_up folder en_GB__ARISTOCRATS_DEP_STAKE_GET__…" at bounding box center [740, 65] width 1100 height 18
click at [556, 61] on input "en_GB__ARISTOCRATS_DEP_STAKE_GET__NVIP_EMA_TAC_GM" at bounding box center [446, 65] width 342 height 18
click at [702, 80] on div "keyboard_arrow_down keyboard_arrow_up folder en_GB__ARISTOCRATS_DEP_STAKE_GET__…" at bounding box center [740, 63] width 1122 height 44
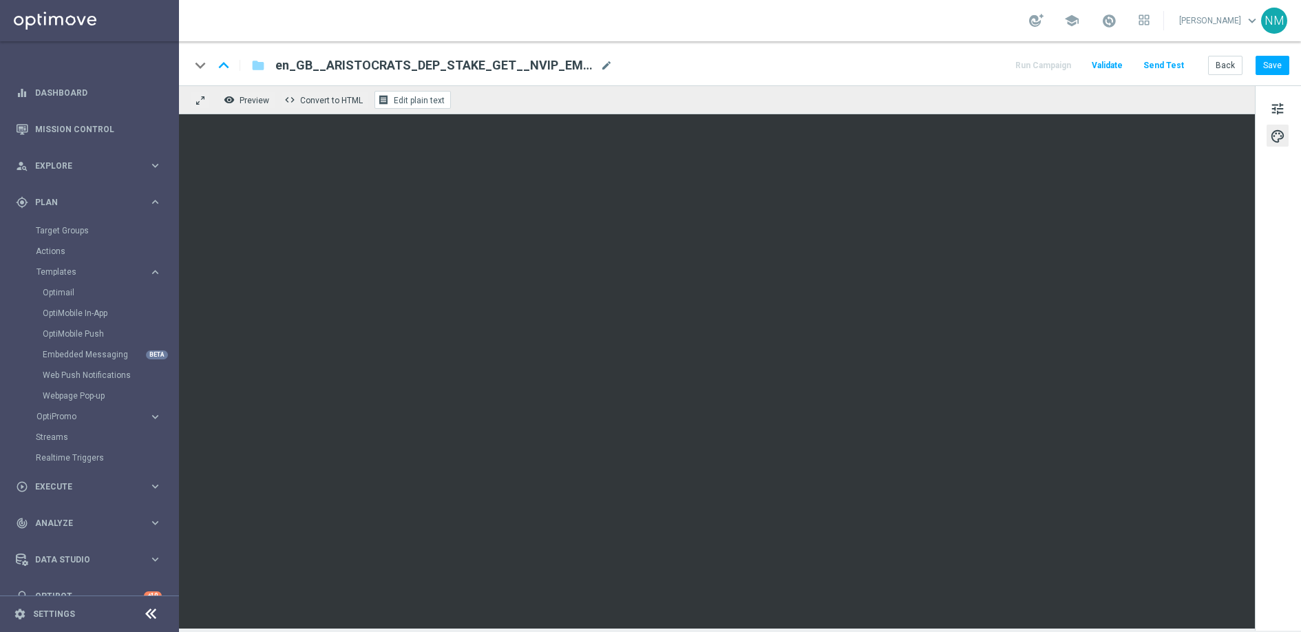
click at [399, 101] on span "Edit plain text" at bounding box center [419, 101] width 51 height 10
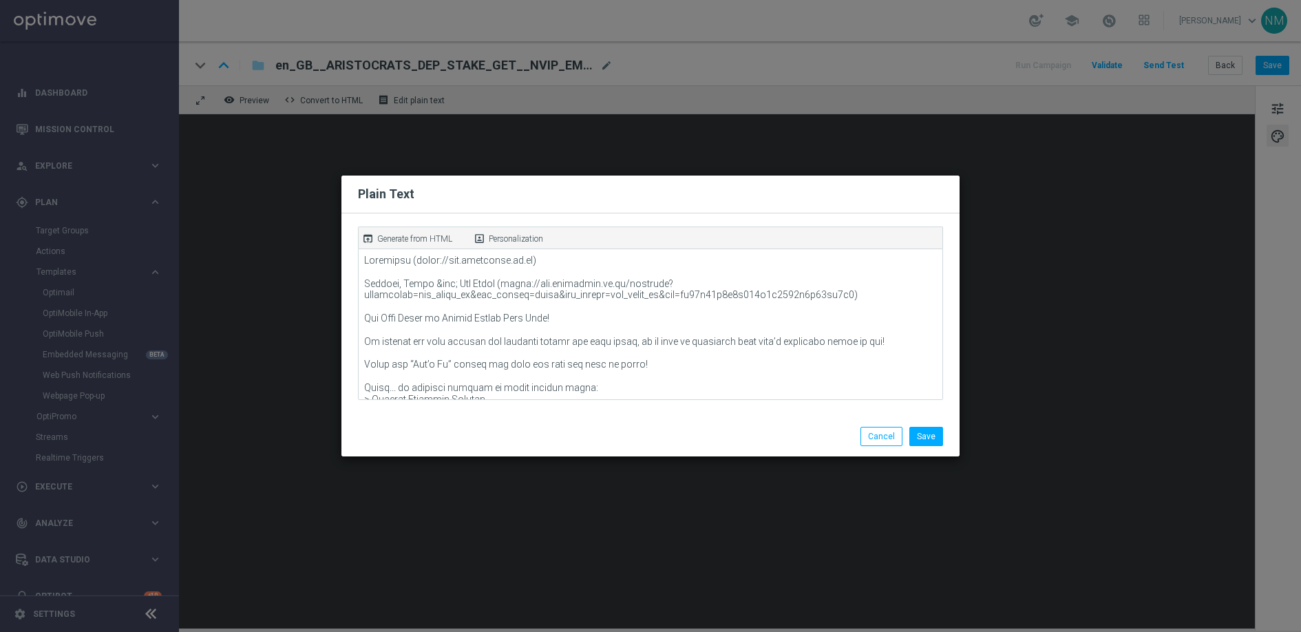
click at [429, 237] on p "Generate from HTML" at bounding box center [414, 239] width 75 height 12
click at [934, 443] on button "Save" at bounding box center [927, 436] width 34 height 19
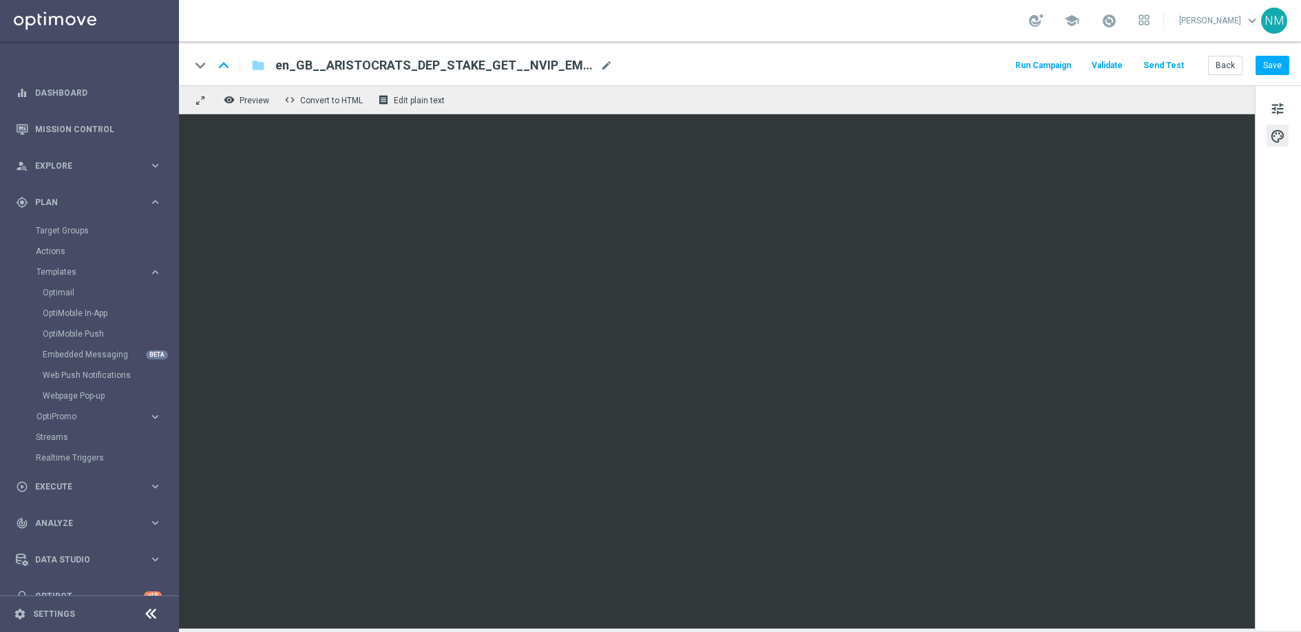
click at [1117, 68] on span "Validate" at bounding box center [1107, 66] width 31 height 10
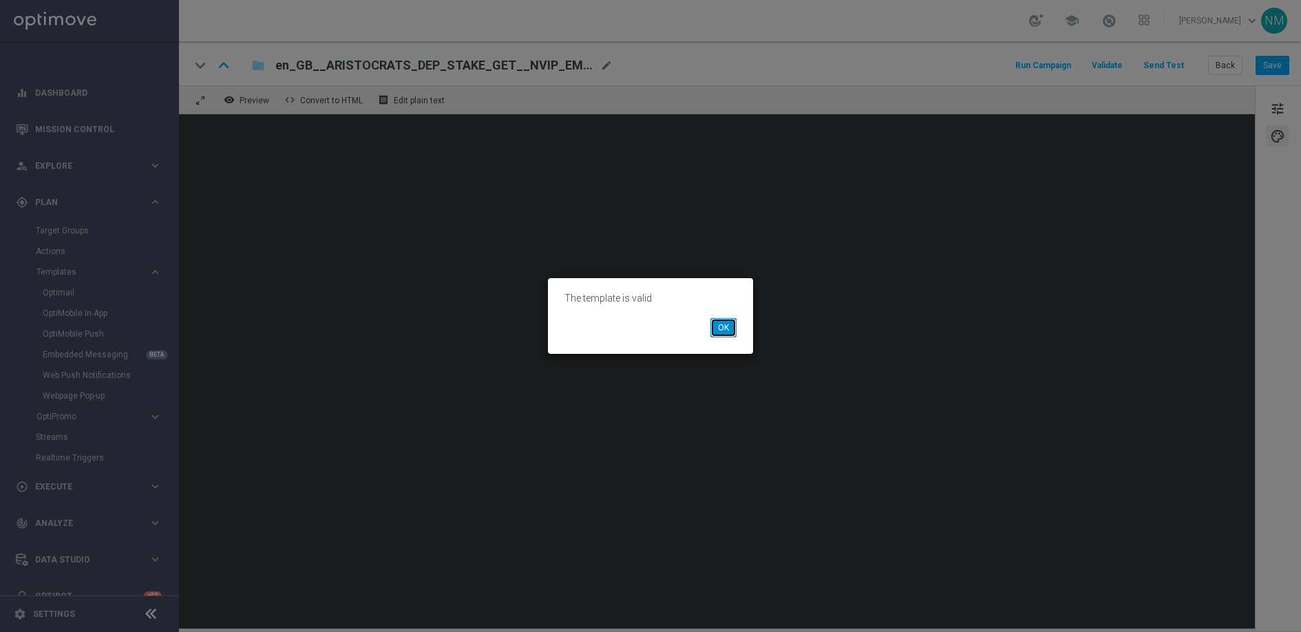
click at [715, 328] on button "OK" at bounding box center [724, 327] width 26 height 19
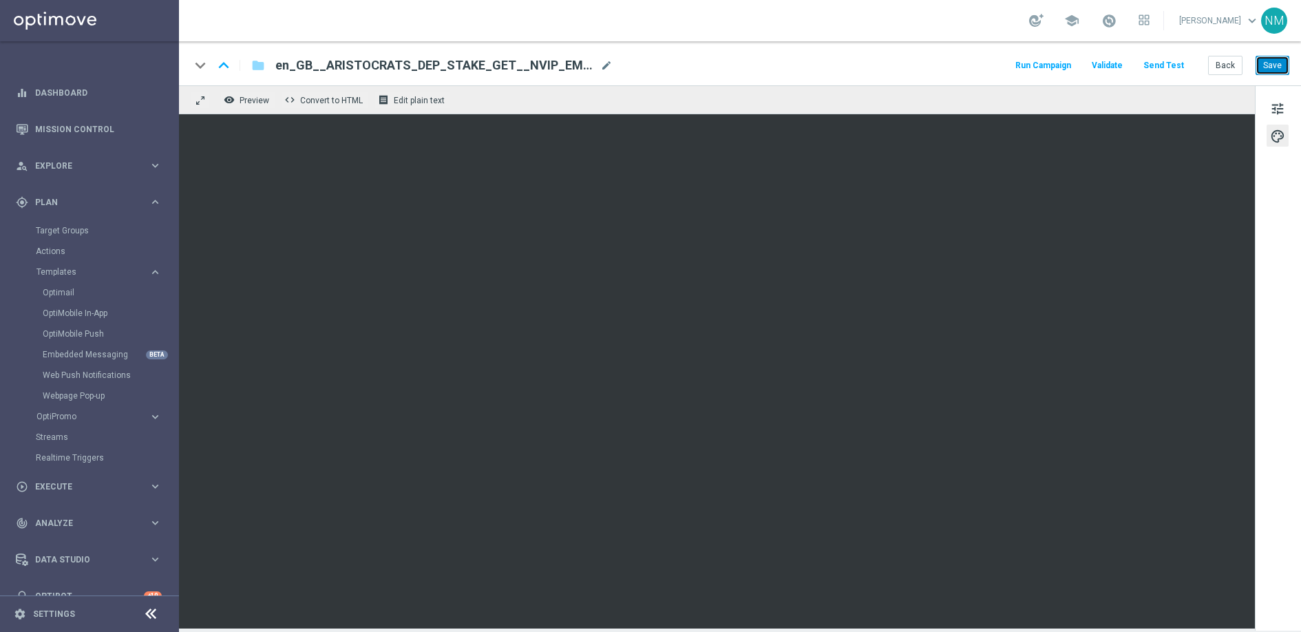
click at [1281, 70] on button "Save" at bounding box center [1273, 65] width 34 height 19
click at [1161, 68] on button "Send Test" at bounding box center [1164, 65] width 45 height 19
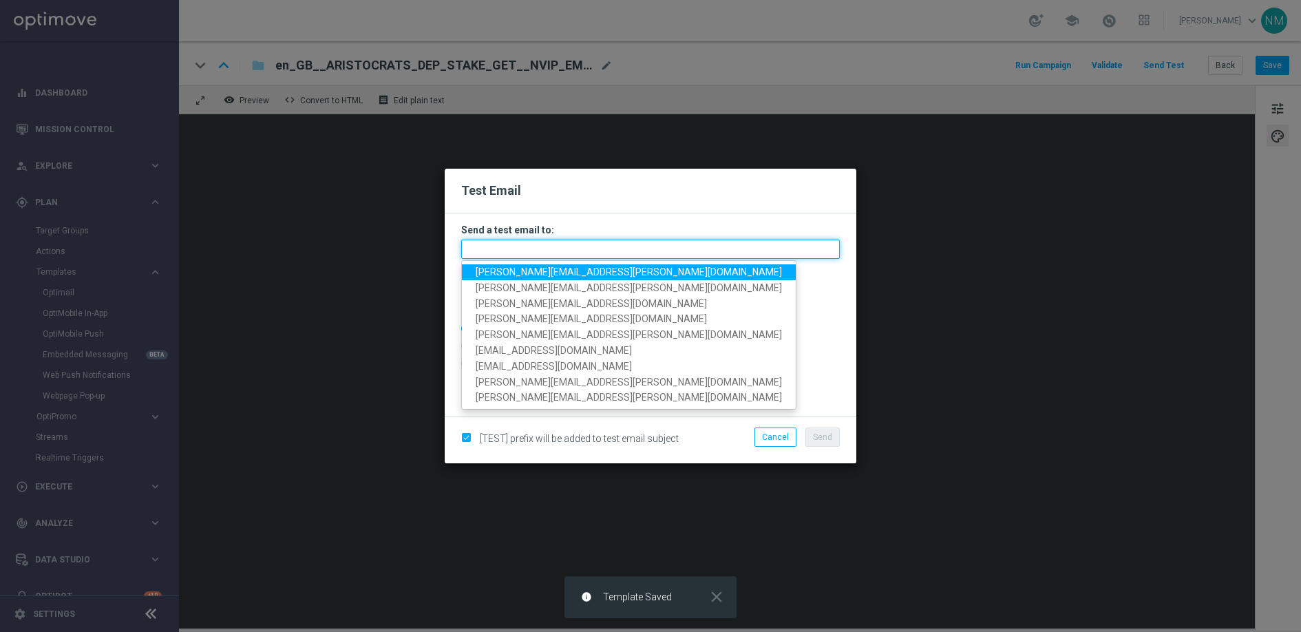
click at [559, 255] on input "text" at bounding box center [650, 249] width 379 height 19
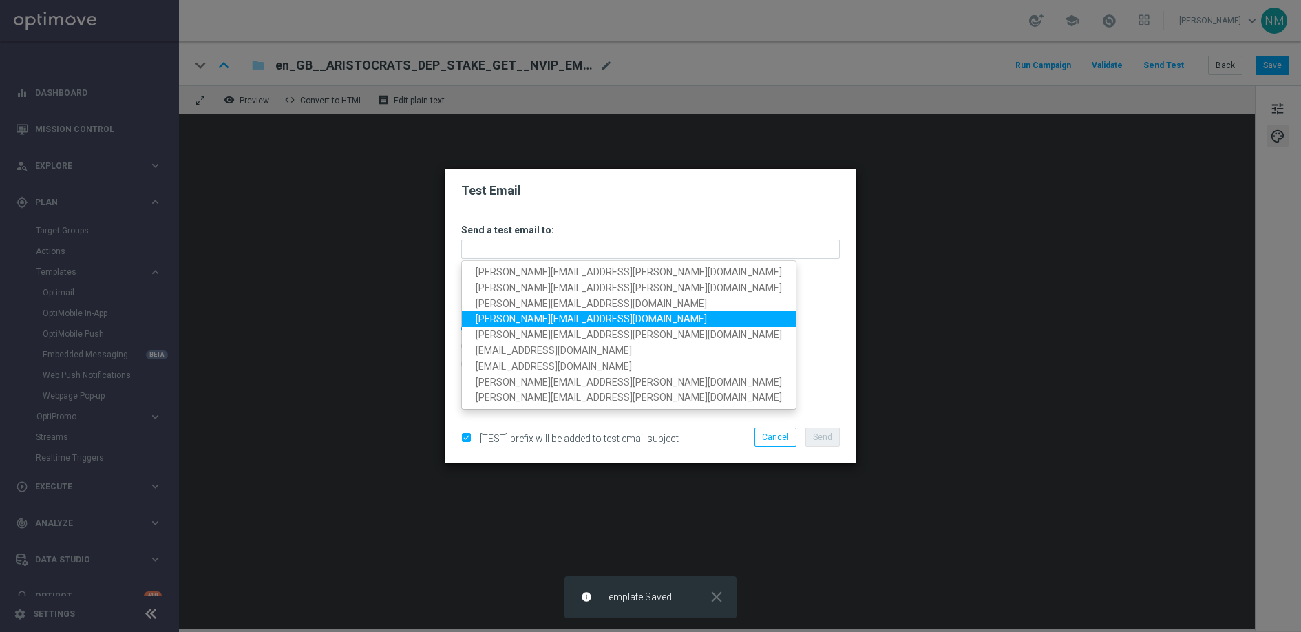
click at [487, 316] on span "[PERSON_NAME][EMAIL_ADDRESS][DOMAIN_NAME]" at bounding box center [591, 318] width 231 height 11
type input "[PERSON_NAME][EMAIL_ADDRESS][DOMAIN_NAME]"
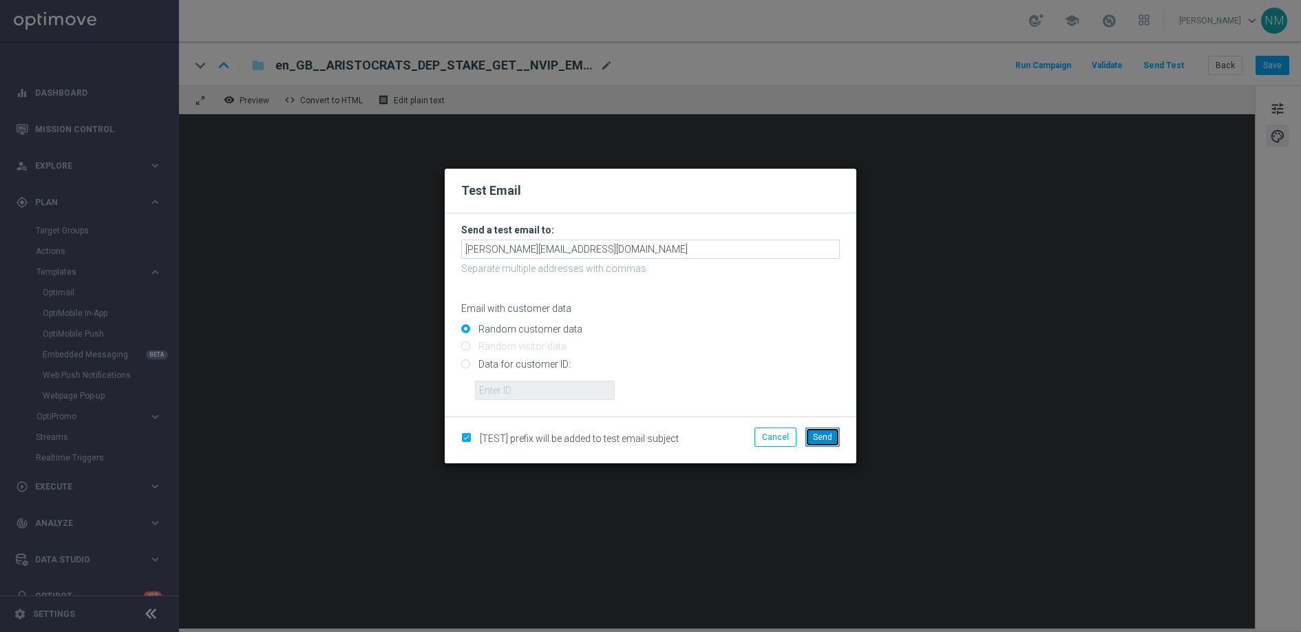
click at [828, 443] on button "Send" at bounding box center [823, 437] width 34 height 19
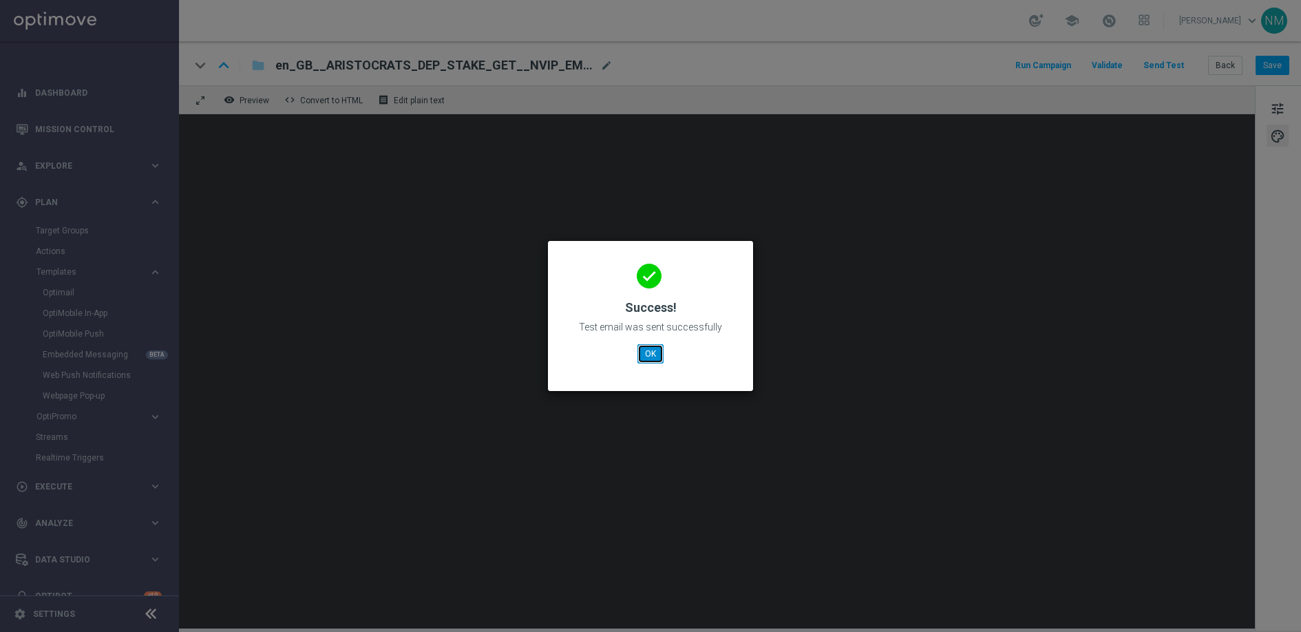
click at [659, 355] on button "OK" at bounding box center [651, 353] width 26 height 19
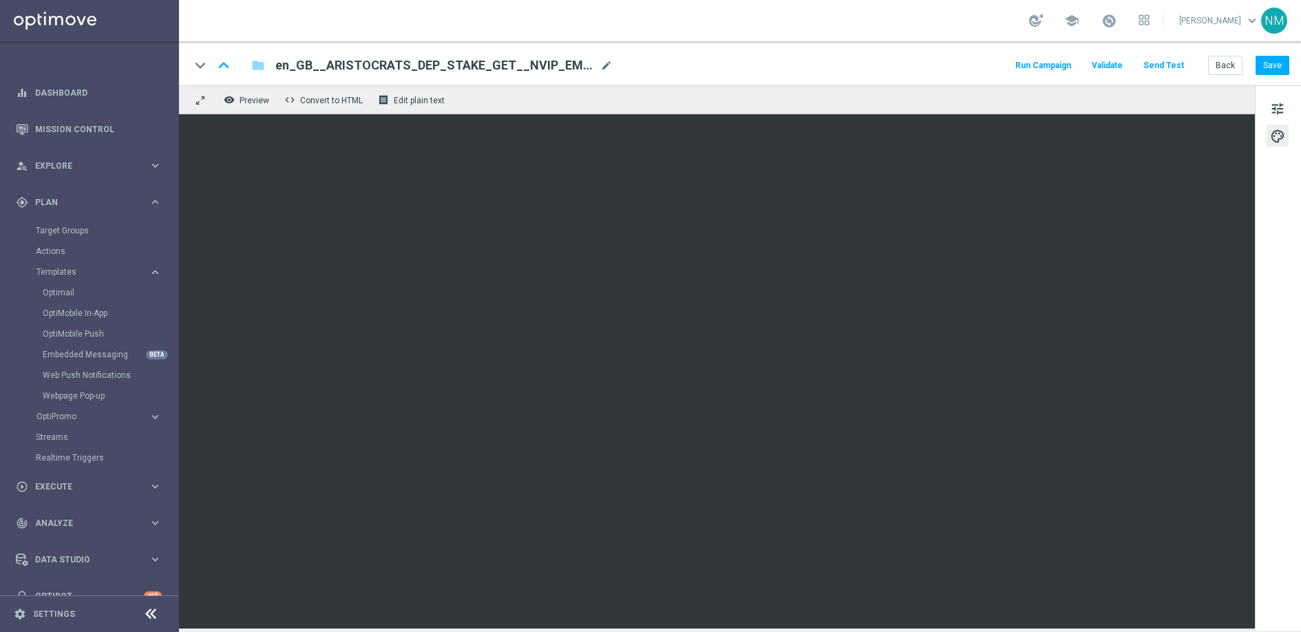
click at [1166, 65] on button "Send Test" at bounding box center [1164, 65] width 45 height 19
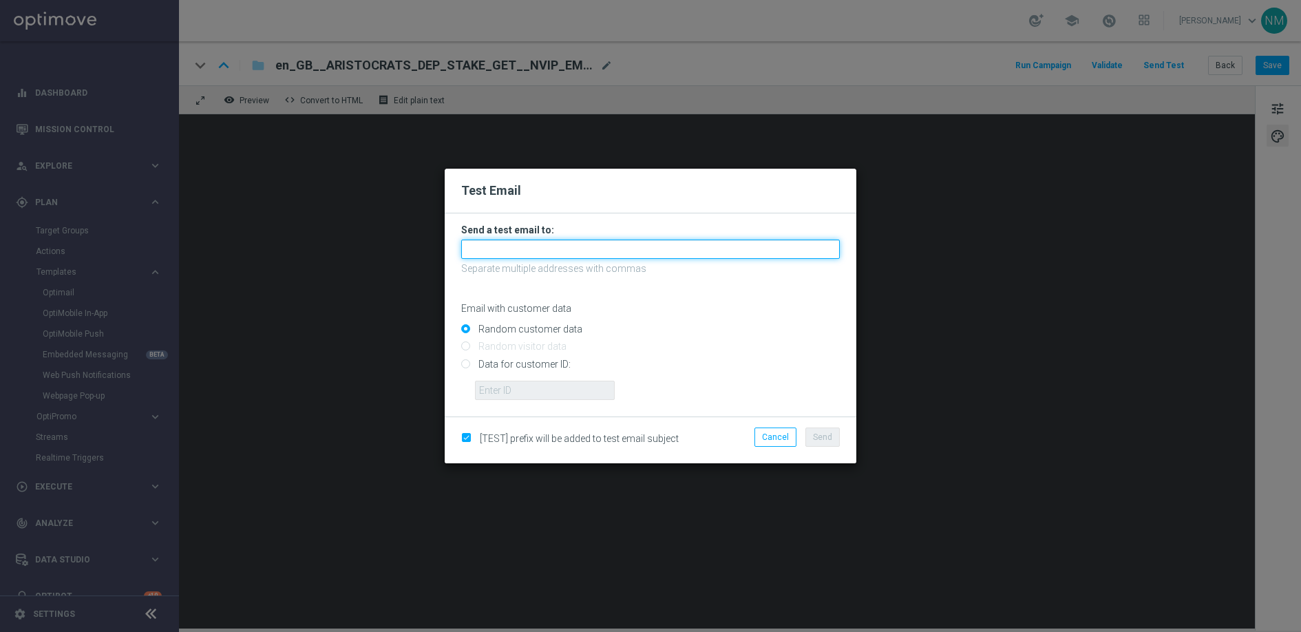
click at [512, 244] on input "text" at bounding box center [650, 249] width 379 height 19
type input "[EMAIL_ADDRESS][DOMAIN_NAME]"
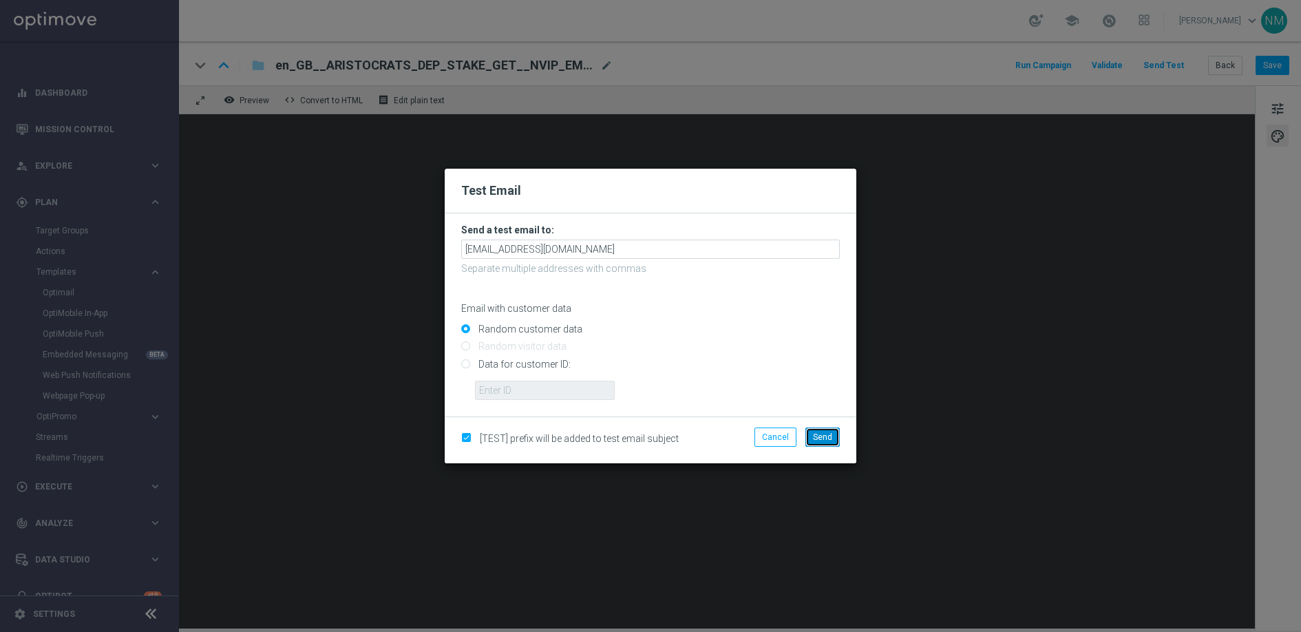
click at [823, 439] on span "Send" at bounding box center [822, 437] width 19 height 10
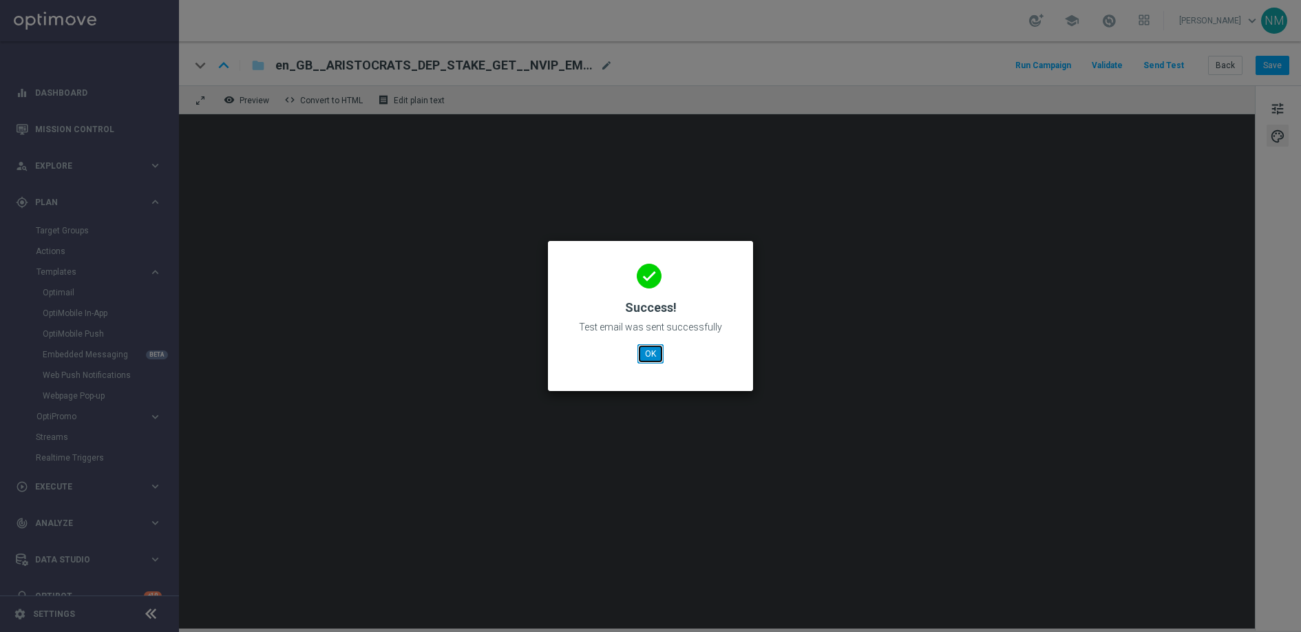
click at [648, 352] on button "OK" at bounding box center [651, 353] width 26 height 19
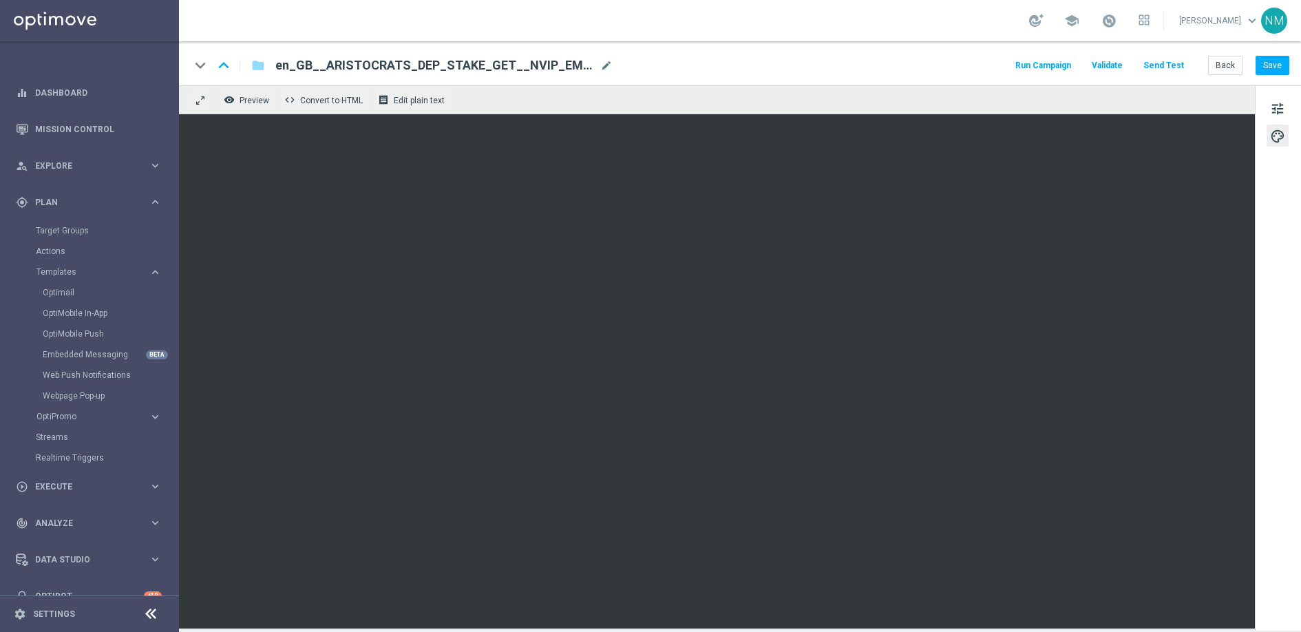
click at [1177, 61] on button "Send Test" at bounding box center [1164, 65] width 45 height 19
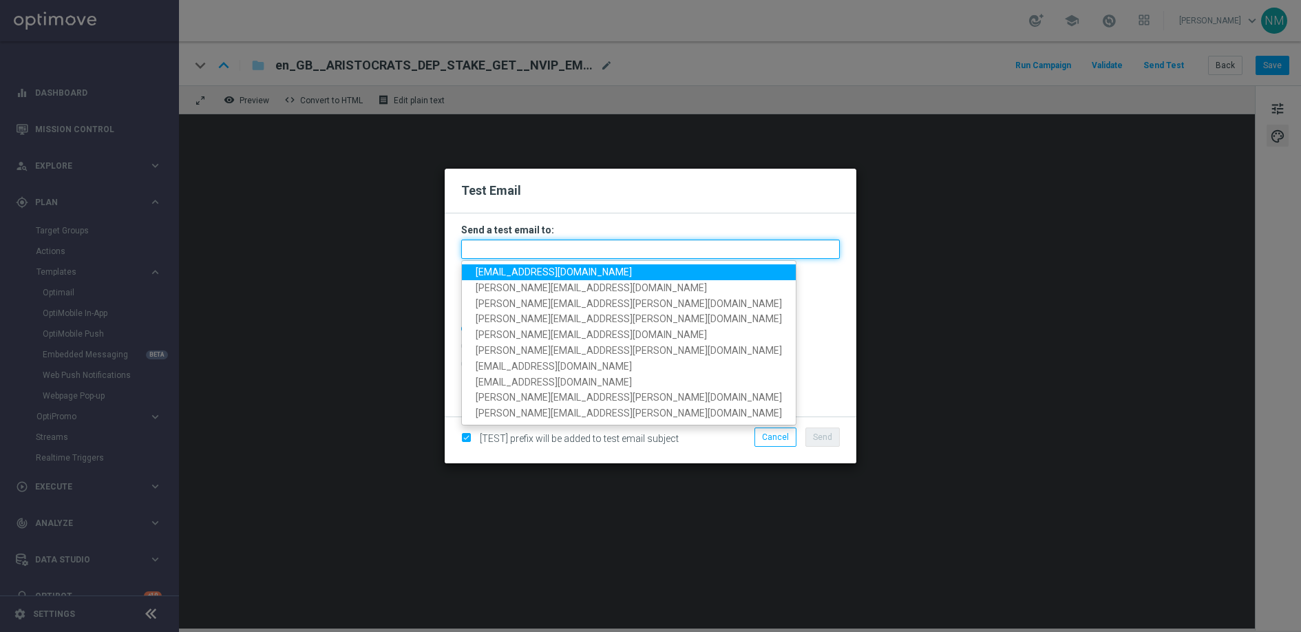
click at [666, 253] on input "text" at bounding box center [650, 249] width 379 height 19
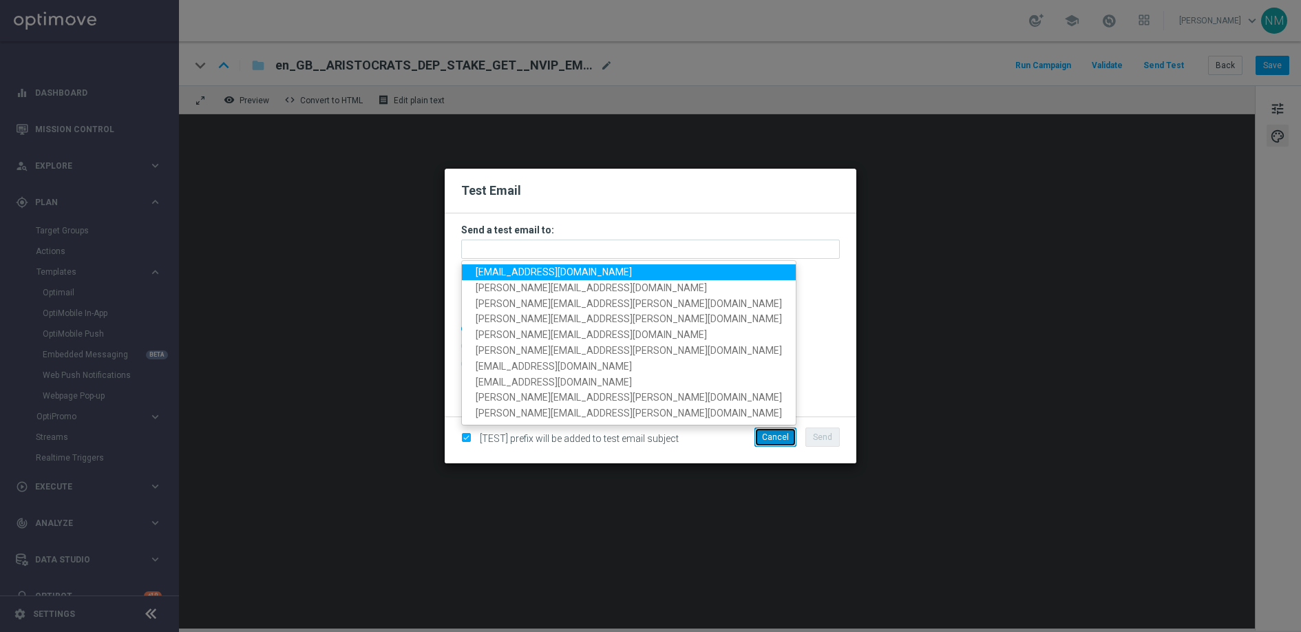
click at [760, 442] on button "Cancel" at bounding box center [776, 437] width 42 height 19
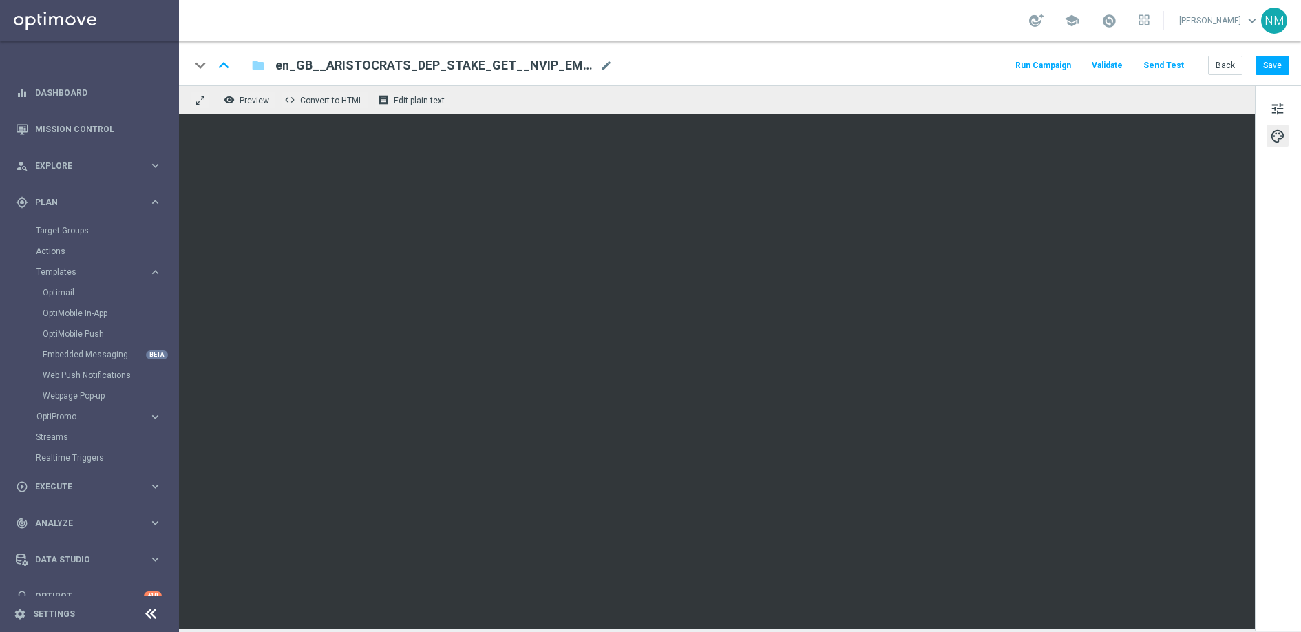
click at [1173, 61] on button "Send Test" at bounding box center [1164, 65] width 45 height 19
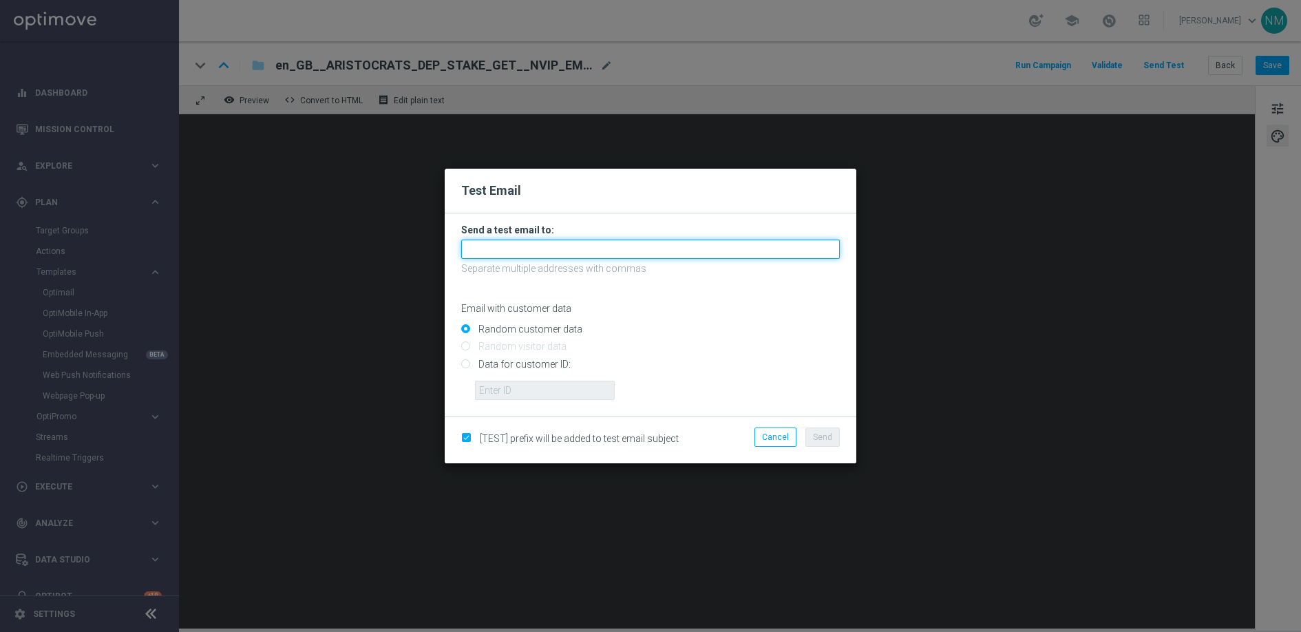
click at [668, 255] on input "text" at bounding box center [650, 249] width 379 height 19
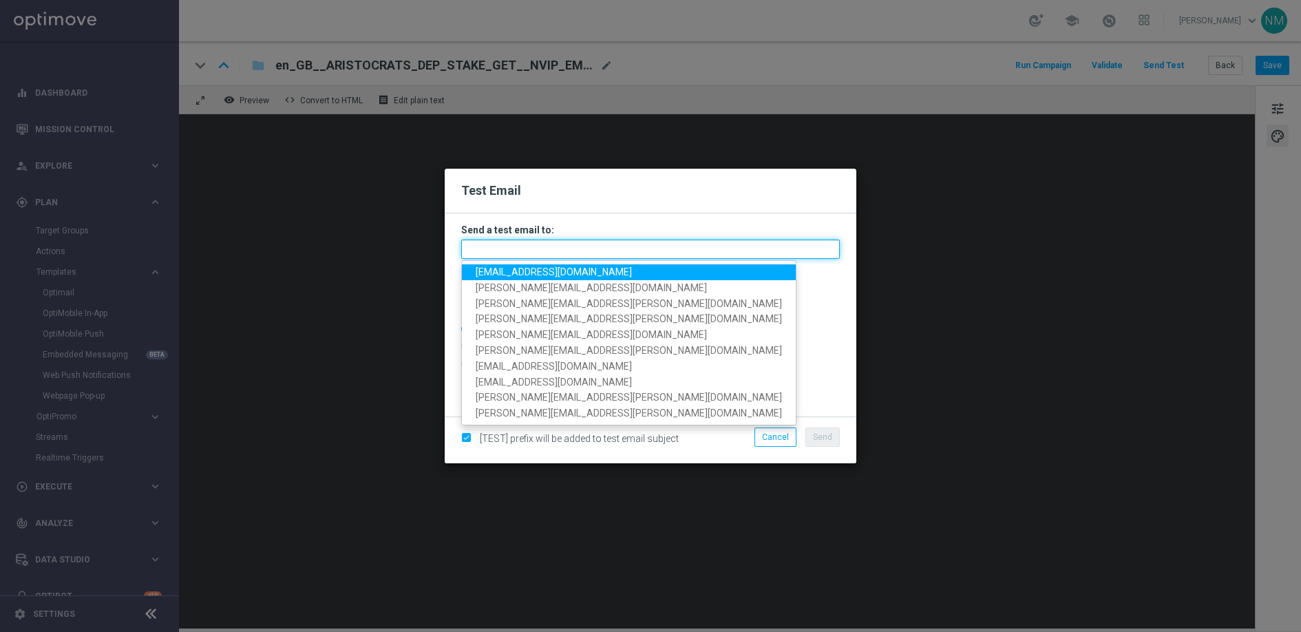
type input ";"
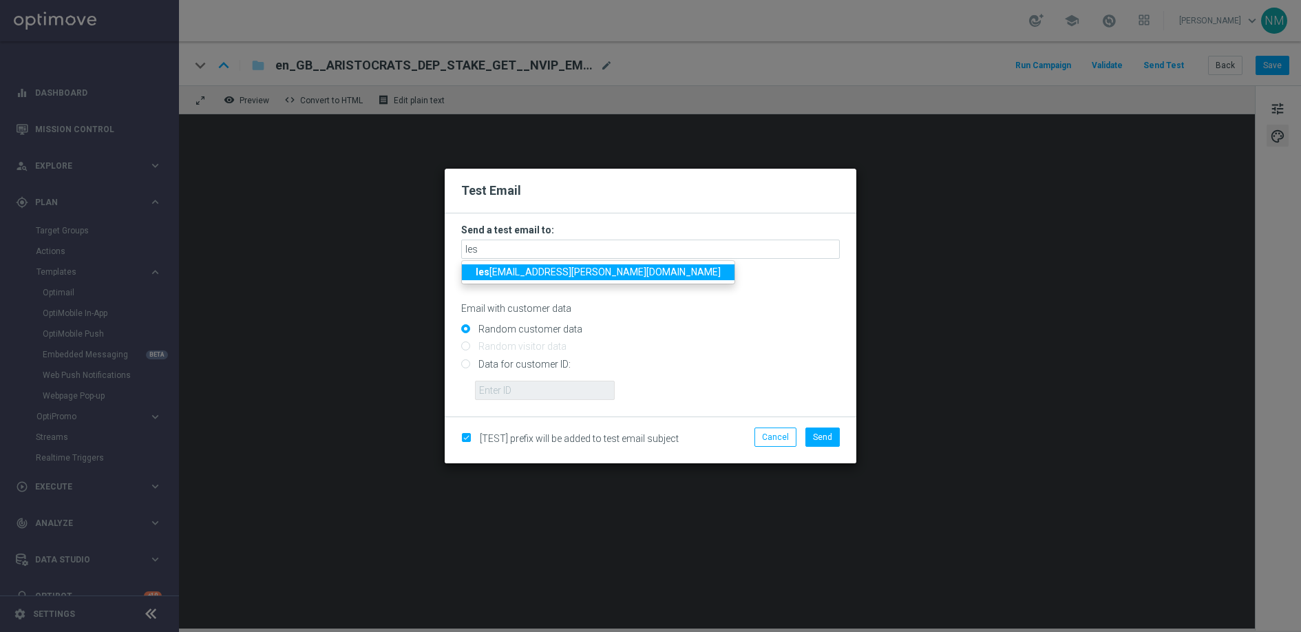
click at [587, 274] on span "les [EMAIL_ADDRESS][PERSON_NAME][DOMAIN_NAME]" at bounding box center [598, 271] width 245 height 11
type input "[PERSON_NAME][EMAIL_ADDRESS][PERSON_NAME][DOMAIN_NAME]"
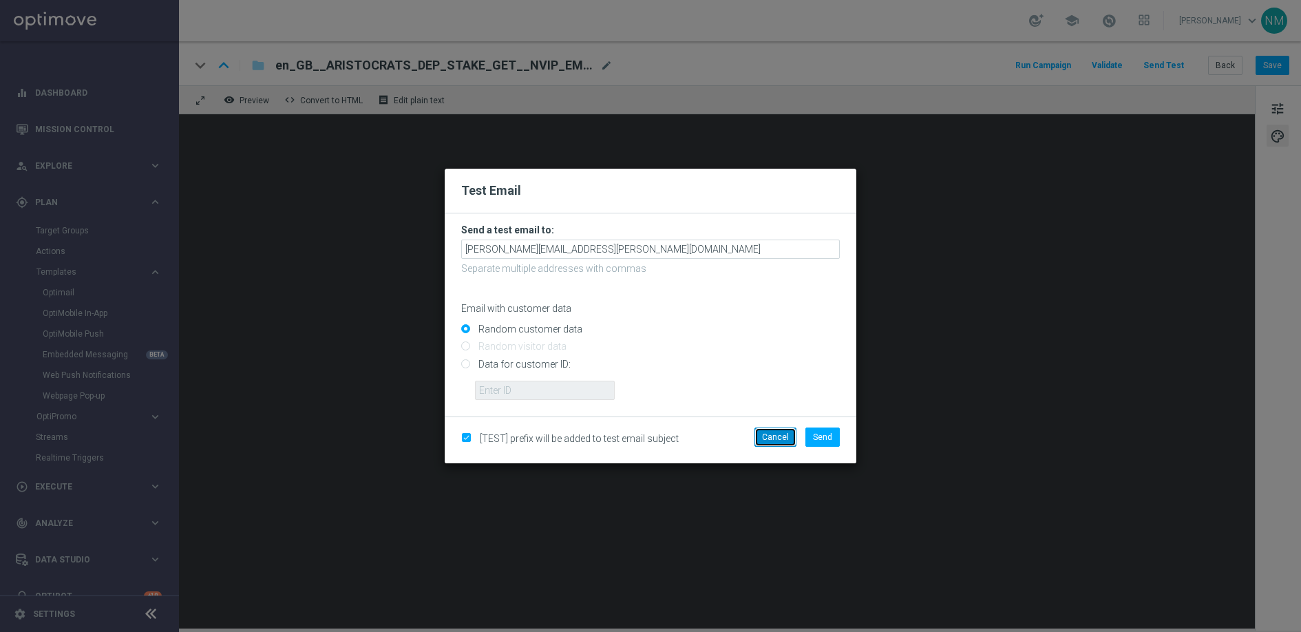
click at [765, 434] on button "Cancel" at bounding box center [776, 437] width 42 height 19
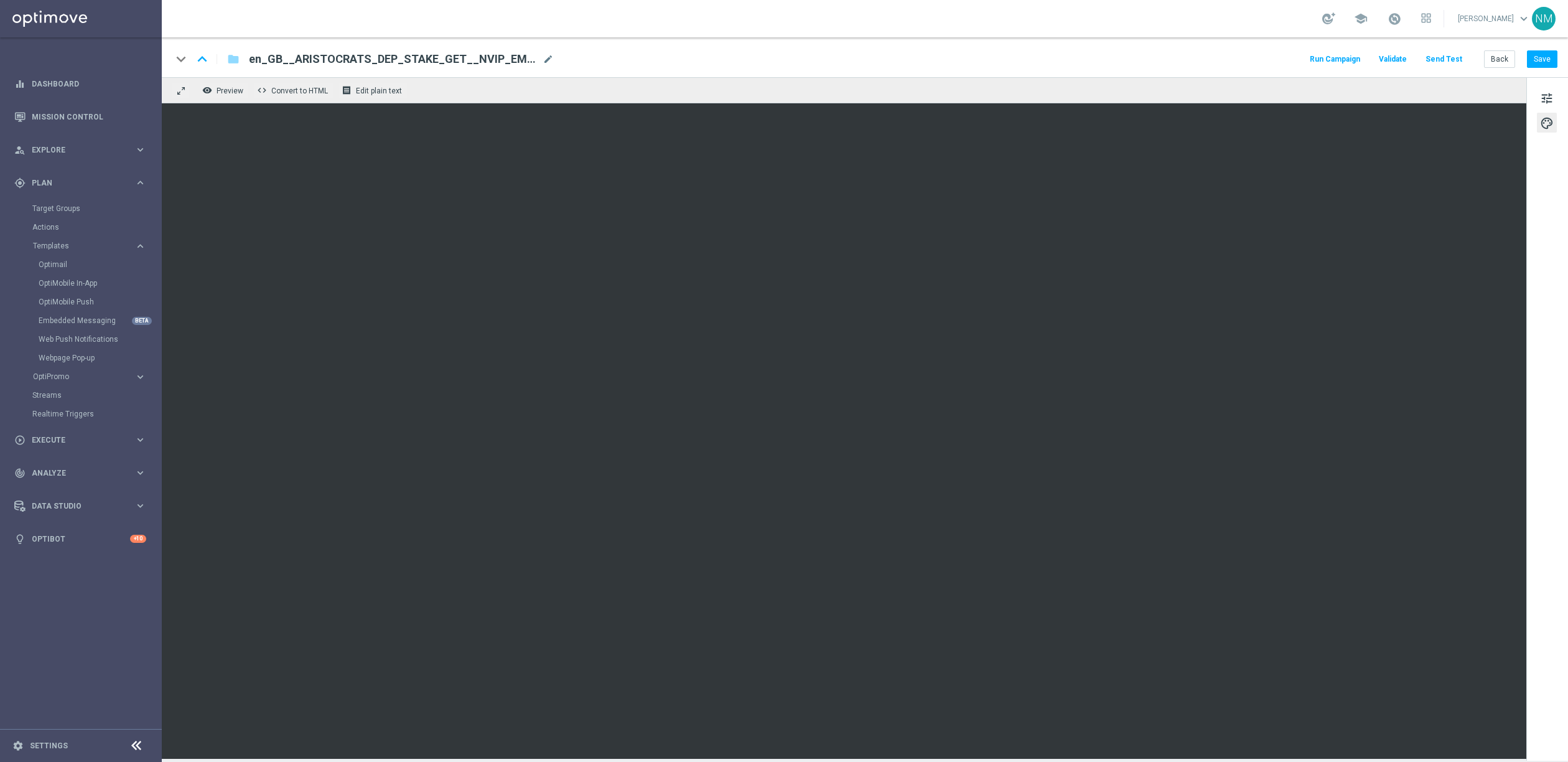
click at [1060, 65] on div "keyboard_arrow_down keyboard_arrow_up folder en_GB__ARISTOCRATS_DEP_STAKE_GET__…" at bounding box center [864, 59] width 1385 height 16
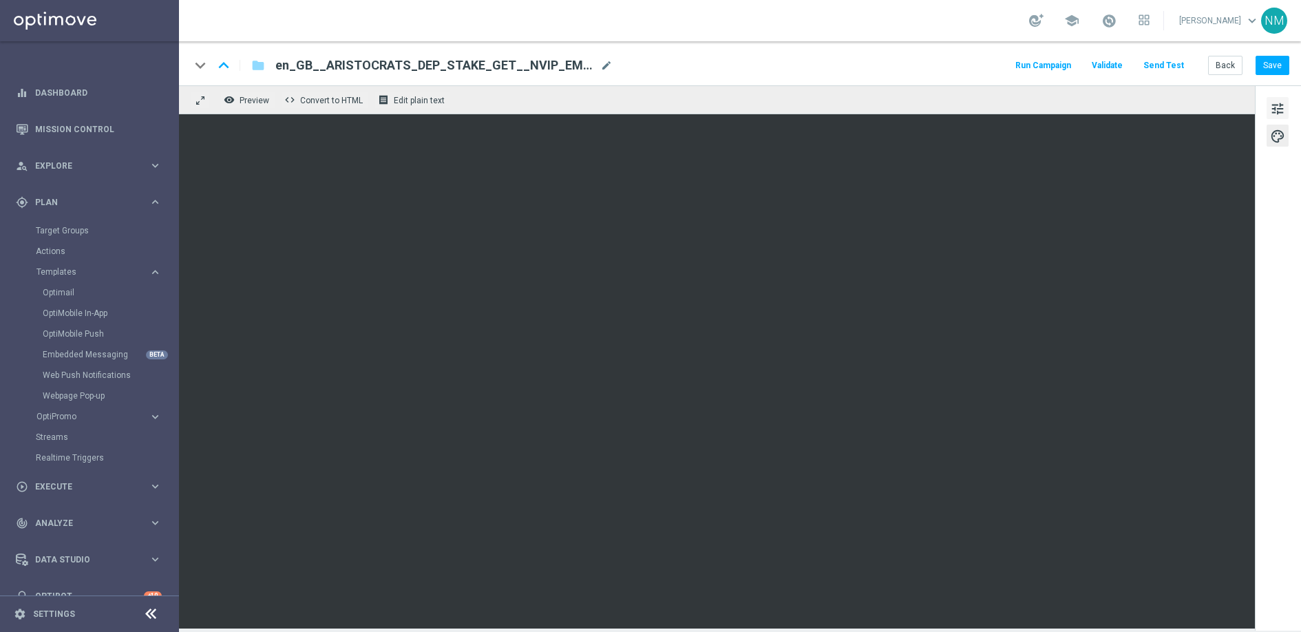
click at [1270, 109] on span "tune" at bounding box center [1277, 109] width 15 height 18
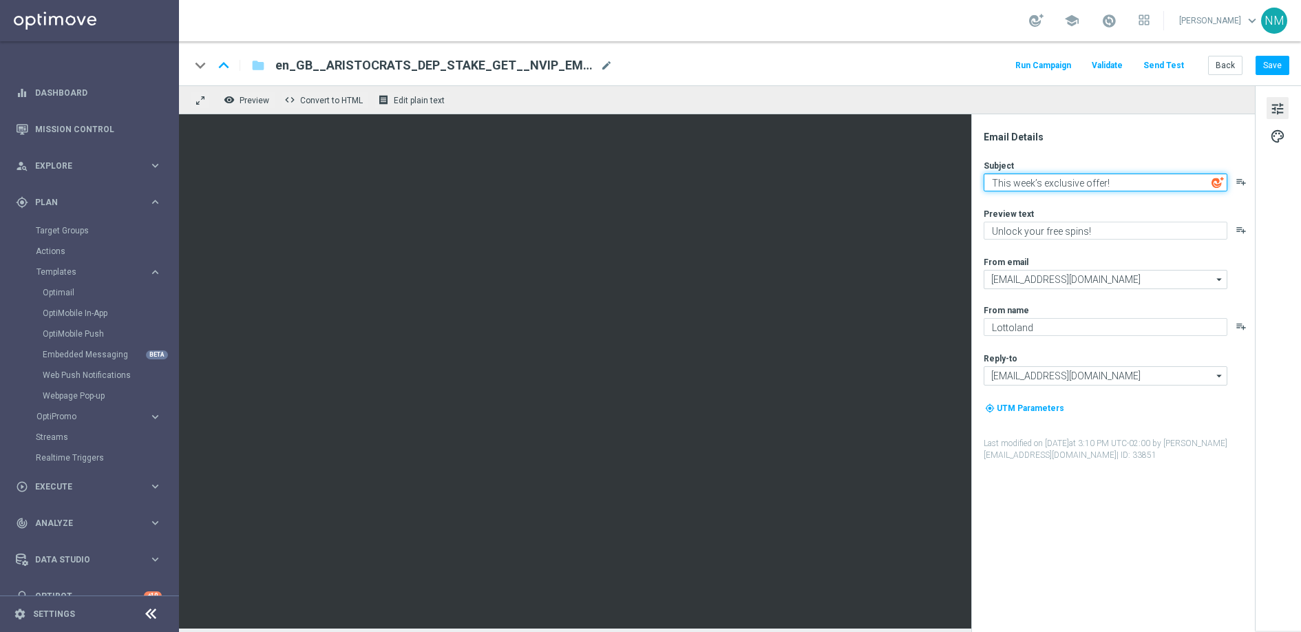
click at [1067, 186] on textarea "This week’s exclusive offer!" at bounding box center [1106, 183] width 244 height 18
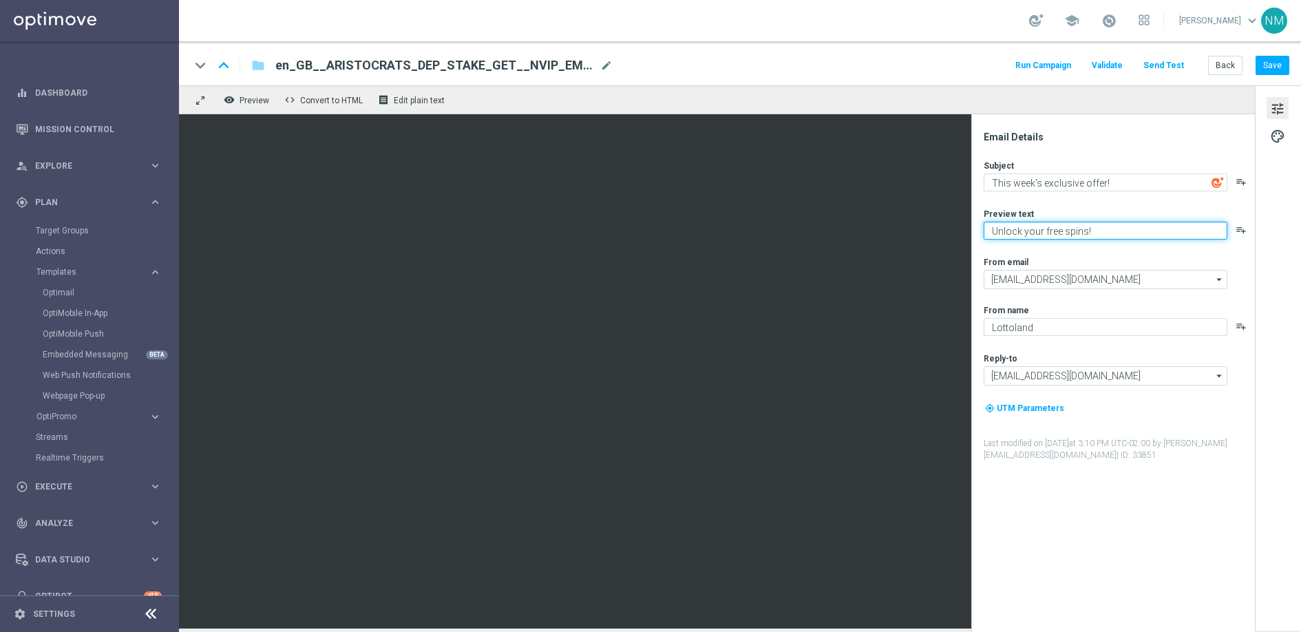
click at [1040, 228] on textarea "Unlock your free spins!" at bounding box center [1106, 231] width 244 height 18
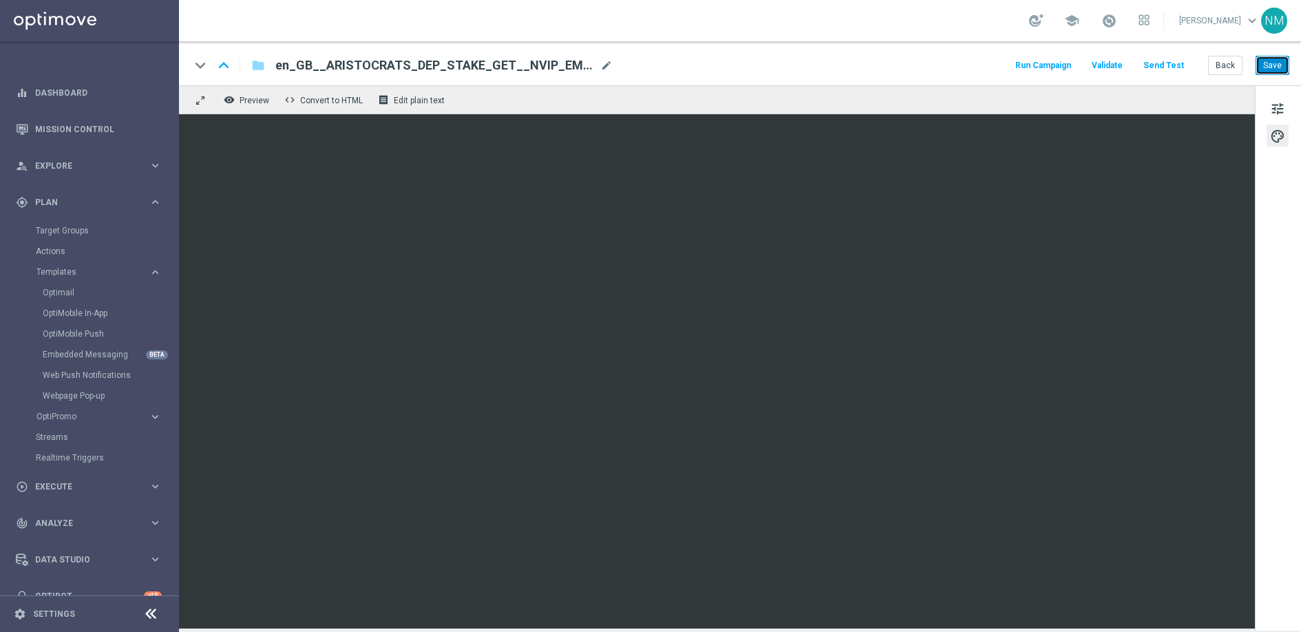
click at [1274, 65] on button "Save" at bounding box center [1273, 65] width 34 height 19
